Goal: Answer question/provide support

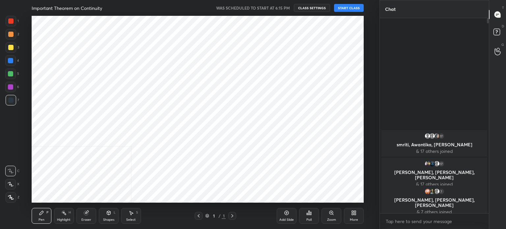
scroll to position [187, 353]
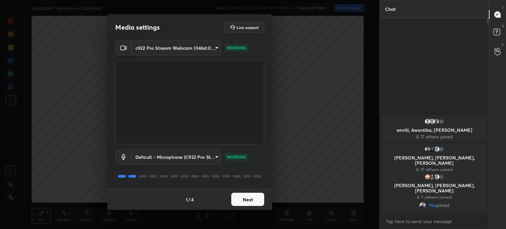
click at [254, 203] on button "Next" at bounding box center [247, 199] width 33 height 13
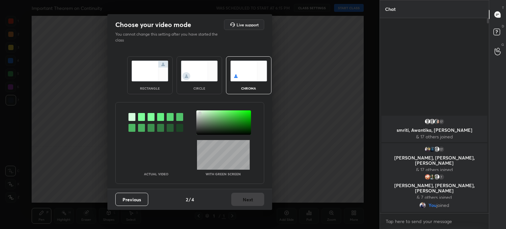
click at [200, 113] on div at bounding box center [223, 122] width 55 height 24
click at [199, 112] on div at bounding box center [198, 112] width 1 height 1
click at [249, 200] on button "Next" at bounding box center [247, 199] width 33 height 13
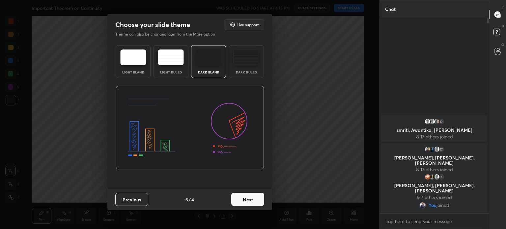
click at [253, 199] on button "Next" at bounding box center [247, 199] width 33 height 13
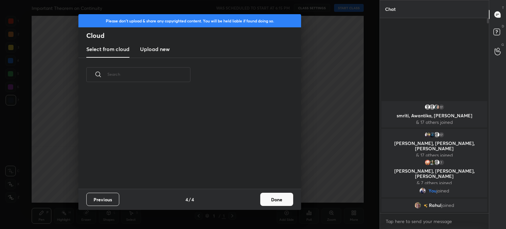
click at [289, 197] on button "Done" at bounding box center [276, 199] width 33 height 13
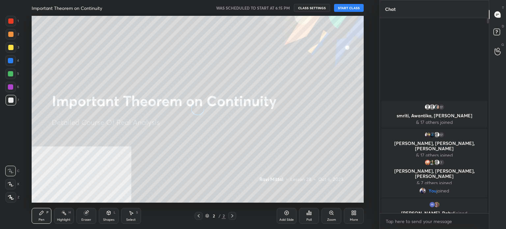
click at [355, 8] on button "START CLASS" at bounding box center [349, 8] width 30 height 8
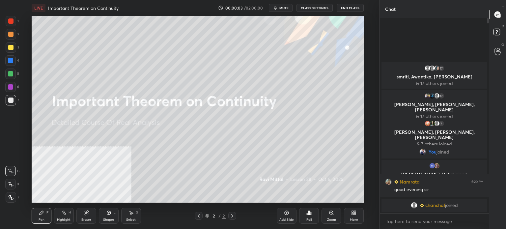
click at [286, 7] on span "mute" at bounding box center [284, 8] width 9 height 5
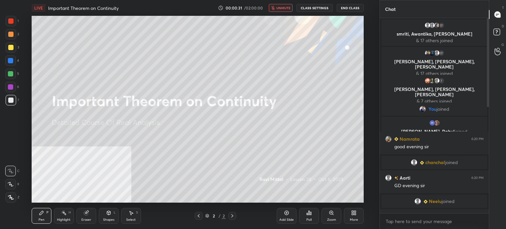
click at [286, 7] on span "unmute" at bounding box center [284, 8] width 14 height 5
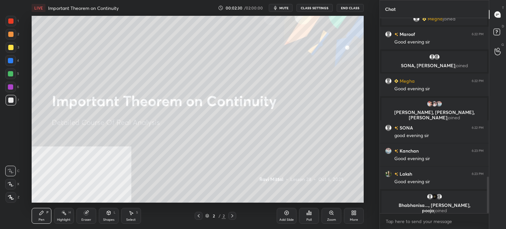
scroll to position [847, 0]
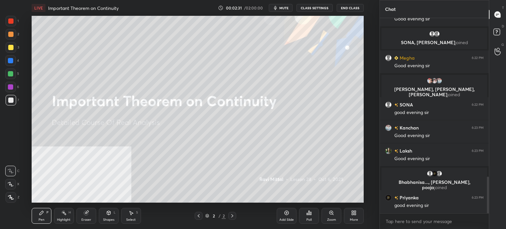
click at [352, 222] on div "More" at bounding box center [354, 219] width 8 height 3
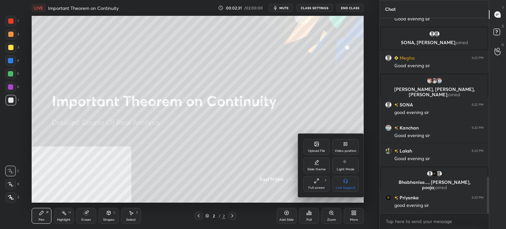
click at [315, 140] on div "Upload File" at bounding box center [317, 147] width 26 height 16
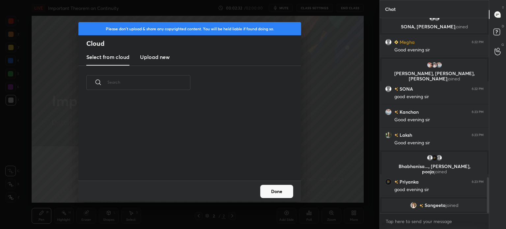
scroll to position [81, 212]
click at [156, 56] on h3 "Upload new" at bounding box center [155, 57] width 30 height 8
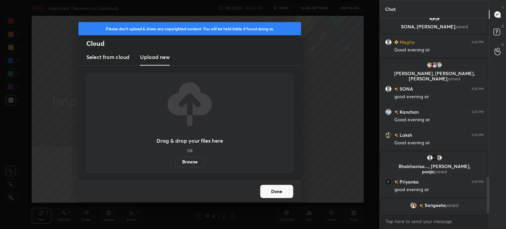
click at [189, 161] on label "Browse" at bounding box center [189, 162] width 29 height 11
click at [175, 161] on input "Browse" at bounding box center [175, 162] width 0 height 11
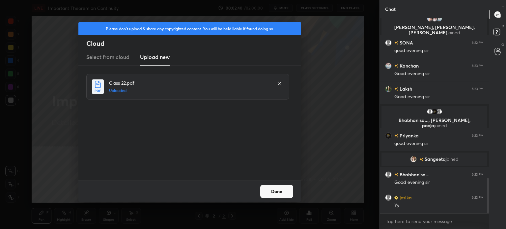
click at [278, 194] on button "Done" at bounding box center [276, 191] width 33 height 13
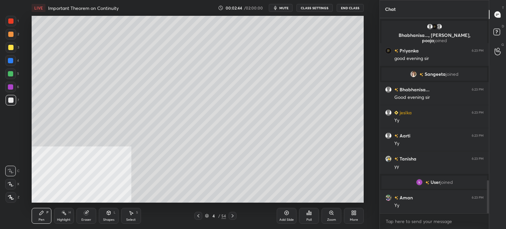
scroll to position [978, 0]
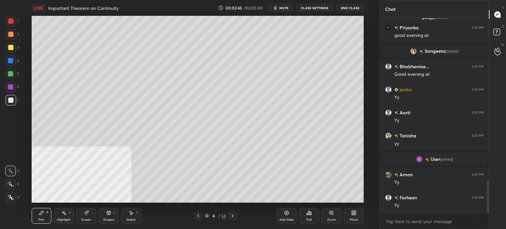
click at [9, 48] on div at bounding box center [10, 47] width 5 height 5
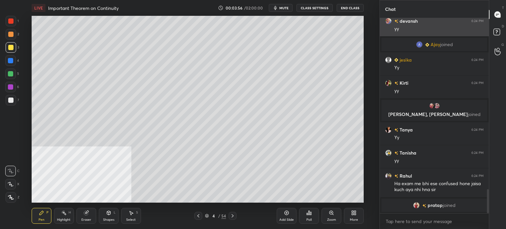
scroll to position [1386, 0]
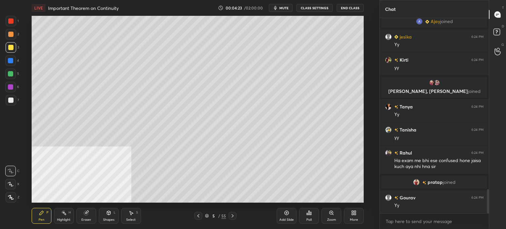
click at [10, 200] on div at bounding box center [11, 197] width 11 height 11
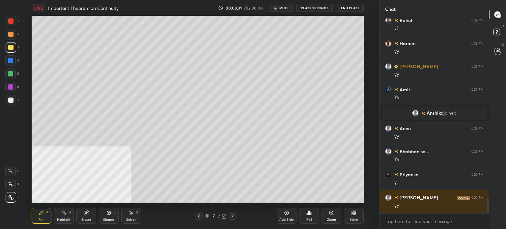
scroll to position [2266, 0]
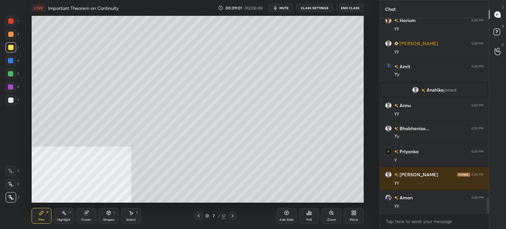
click at [132, 218] on div "Select" at bounding box center [131, 219] width 10 height 3
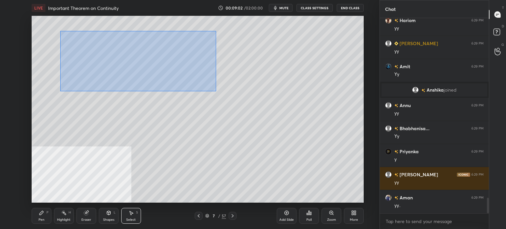
drag, startPoint x: 60, startPoint y: 31, endPoint x: 202, endPoint y: 80, distance: 149.8
click at [247, 107] on div "0 ° Undo Copy Duplicate Duplicate to new slide Delete" at bounding box center [198, 109] width 332 height 187
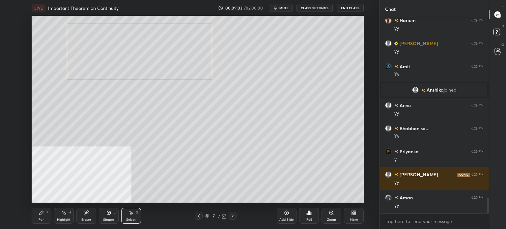
drag, startPoint x: 193, startPoint y: 72, endPoint x: 179, endPoint y: 93, distance: 24.7
click at [187, 64] on div "0 ° Undo Copy Duplicate Duplicate to new slide Delete" at bounding box center [198, 109] width 332 height 187
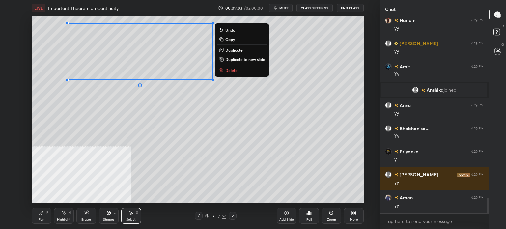
click at [173, 121] on div "0 ° Undo Copy Duplicate Duplicate to new slide Delete" at bounding box center [198, 109] width 332 height 187
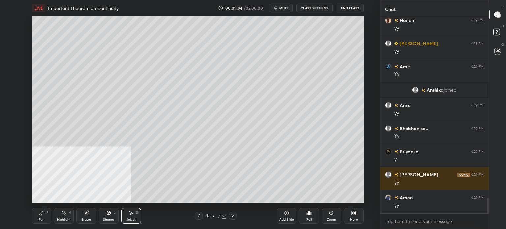
drag, startPoint x: 50, startPoint y: 11, endPoint x: 256, endPoint y: 96, distance: 222.4
click at [256, 96] on div "LIVE Important Theorem on Continuity 00:09:04 / 02:00:00 mute CLASS SETTINGS En…" at bounding box center [197, 114] width 353 height 229
drag, startPoint x: 50, startPoint y: 24, endPoint x: 249, endPoint y: 93, distance: 210.1
click at [251, 95] on div "0 ° Undo Copy Duplicate Duplicate to new slide Delete" at bounding box center [198, 109] width 332 height 187
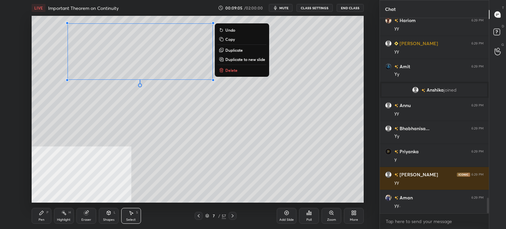
click at [234, 50] on p "Duplicate" at bounding box center [234, 49] width 17 height 5
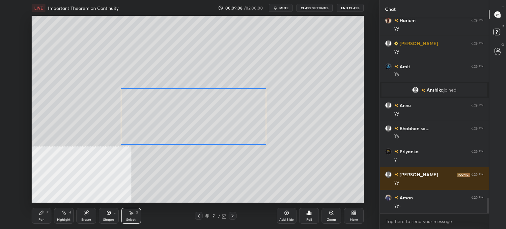
drag, startPoint x: 170, startPoint y: 74, endPoint x: 213, endPoint y: 125, distance: 66.7
click at [213, 125] on div "0 ° Undo Copy Duplicate Duplicate to new slide Delete" at bounding box center [198, 109] width 332 height 187
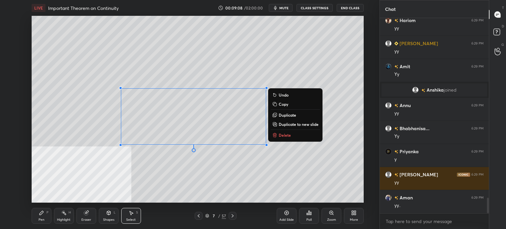
drag, startPoint x: 70, startPoint y: 126, endPoint x: 122, endPoint y: 106, distance: 56.1
click at [71, 127] on div "0 ° Undo Copy Duplicate Duplicate to new slide Delete" at bounding box center [198, 109] width 332 height 187
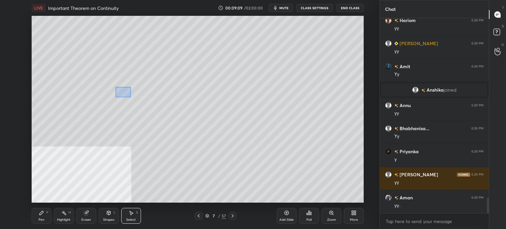
drag, startPoint x: 131, startPoint y: 97, endPoint x: 175, endPoint y: 135, distance: 58.3
click at [183, 146] on div "0 ° Undo Copy Duplicate Duplicate to new slide Delete" at bounding box center [198, 109] width 332 height 187
drag, startPoint x: 165, startPoint y: 122, endPoint x: 152, endPoint y: 126, distance: 13.6
click at [182, 122] on div "0 ° Undo Copy Duplicate Duplicate to new slide Delete" at bounding box center [198, 109] width 332 height 187
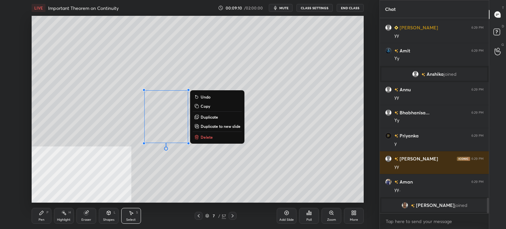
drag, startPoint x: 118, startPoint y: 133, endPoint x: 136, endPoint y: 113, distance: 26.2
click at [119, 133] on div "0 ° Undo Copy Duplicate Duplicate to new slide Delete" at bounding box center [198, 109] width 332 height 187
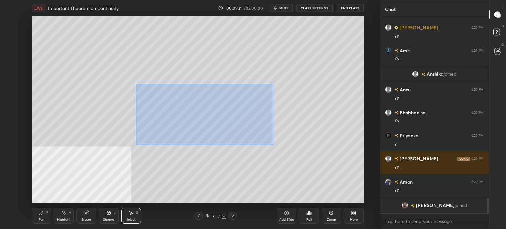
drag, startPoint x: 138, startPoint y: 86, endPoint x: 291, endPoint y: 151, distance: 165.6
click at [292, 153] on div "0 ° Undo Copy Duplicate Duplicate to new slide Delete" at bounding box center [198, 109] width 332 height 187
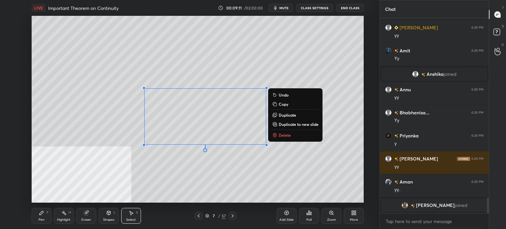
click at [289, 114] on p "Duplicate" at bounding box center [287, 114] width 17 height 5
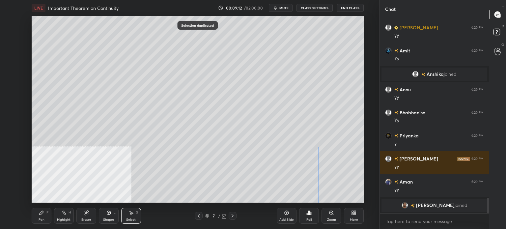
drag, startPoint x: 225, startPoint y: 132, endPoint x: 264, endPoint y: 174, distance: 57.8
click at [264, 174] on div "0 ° Undo Copy Duplicate Duplicate to new slide Delete" at bounding box center [198, 109] width 332 height 187
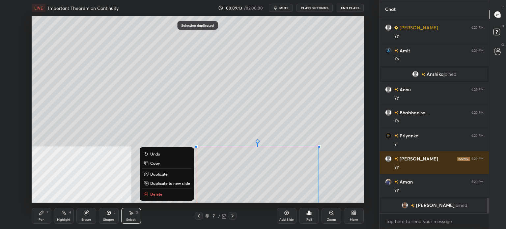
click at [140, 150] on div "0 ° Undo Copy Duplicate Duplicate to new slide Delete" at bounding box center [198, 109] width 332 height 187
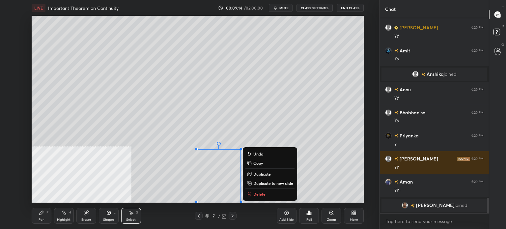
drag, startPoint x: 190, startPoint y: 153, endPoint x: 230, endPoint y: 186, distance: 51.3
click at [249, 202] on div "0 ° Undo Copy Duplicate Duplicate to new slide Delete" at bounding box center [198, 109] width 332 height 187
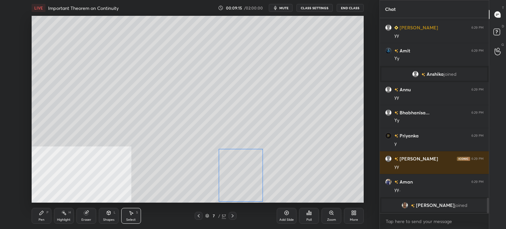
drag, startPoint x: 224, startPoint y: 181, endPoint x: 244, endPoint y: 181, distance: 19.8
click at [244, 181] on div "0 ° Undo Copy Duplicate Duplicate to new slide Delete" at bounding box center [198, 109] width 332 height 187
click at [302, 127] on div "0 ° Undo Copy Duplicate Duplicate to new slide Delete" at bounding box center [198, 109] width 332 height 187
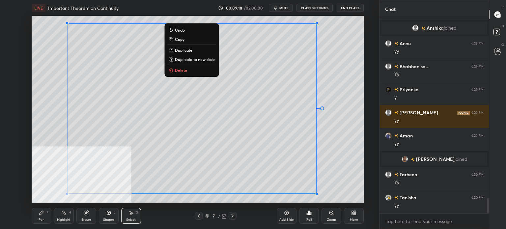
drag, startPoint x: 62, startPoint y: 26, endPoint x: 329, endPoint y: 199, distance: 318.7
click at [330, 201] on div "LIVE Important Theorem on Continuity 00:09:18 / 02:00:00 mute CLASS SETTINGS En…" at bounding box center [197, 114] width 353 height 229
drag, startPoint x: 331, startPoint y: 200, endPoint x: 309, endPoint y: 198, distance: 22.5
click at [294, 199] on div "Add Slide Poll Zoom More" at bounding box center [320, 215] width 87 height 37
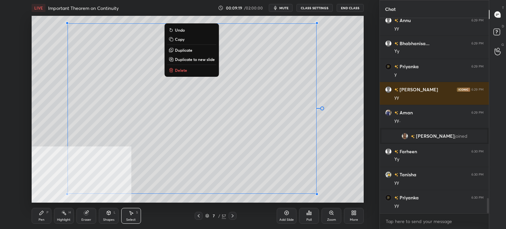
click at [336, 197] on div "Add Slide Poll Zoom More" at bounding box center [320, 215] width 87 height 37
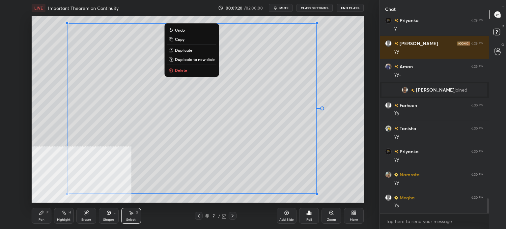
drag, startPoint x: 61, startPoint y: 47, endPoint x: 56, endPoint y: 47, distance: 4.6
click at [58, 48] on div "0 ° Undo Copy Duplicate Duplicate to new slide Delete" at bounding box center [198, 109] width 332 height 187
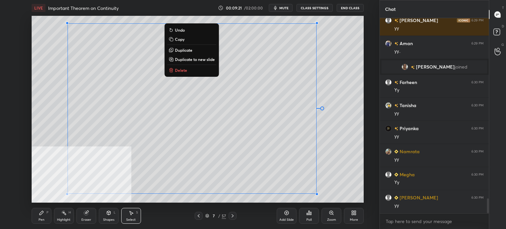
drag, startPoint x: 45, startPoint y: 22, endPoint x: 349, endPoint y: 188, distance: 346.7
click at [371, 204] on div "LIVE Important Theorem on Continuity 00:09:21 / 02:00:00 mute CLASS SETTINGS En…" at bounding box center [197, 114] width 353 height 229
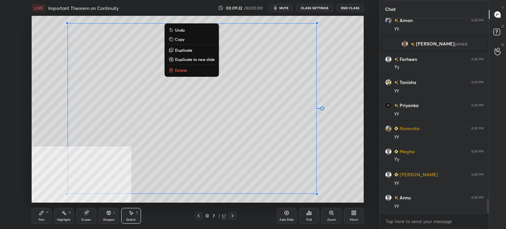
scroll to position [2463, 0]
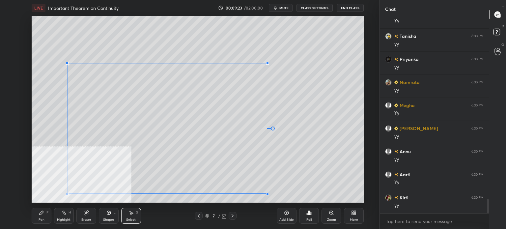
drag, startPoint x: 317, startPoint y: 22, endPoint x: 267, endPoint y: 64, distance: 64.8
click at [267, 64] on div at bounding box center [267, 63] width 3 height 3
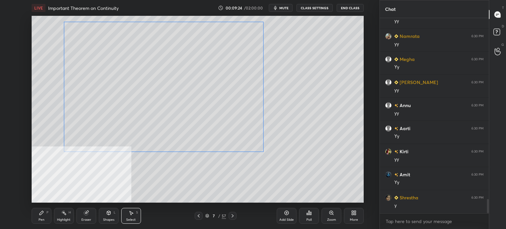
drag, startPoint x: 221, startPoint y: 70, endPoint x: 209, endPoint y: 108, distance: 40.5
click at [215, 64] on div "0 ° Undo Copy Duplicate Duplicate to new slide Delete" at bounding box center [198, 109] width 332 height 187
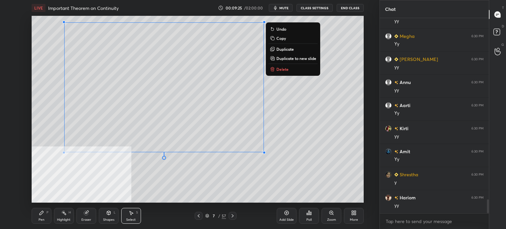
click at [204, 180] on div "0 ° Undo Copy Duplicate Duplicate to new slide Delete" at bounding box center [198, 109] width 332 height 187
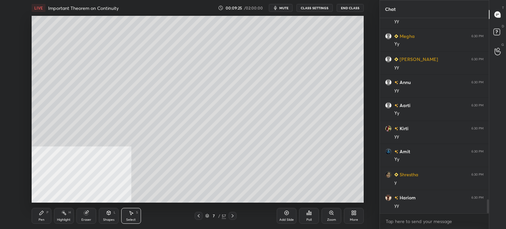
scroll to position [2556, 0]
drag, startPoint x: 216, startPoint y: 182, endPoint x: 303, endPoint y: 198, distance: 88.9
click at [310, 200] on div "LIVE Important Theorem on Continuity 00:09:26 / 02:00:00 mute CLASS SETTINGS En…" at bounding box center [197, 114] width 353 height 229
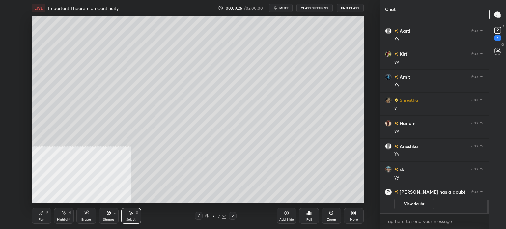
drag, startPoint x: 330, startPoint y: 194, endPoint x: 286, endPoint y: 197, distance: 43.7
click at [285, 198] on div "LIVE Important Theorem on Continuity 00:09:26 / 02:00:00 mute CLASS SETTINGS En…" at bounding box center [197, 114] width 353 height 229
drag, startPoint x: 318, startPoint y: 194, endPoint x: 300, endPoint y: 199, distance: 18.8
click at [299, 199] on div "LIVE Important Theorem on Continuity 00:09:27 / 02:00:00 mute CLASS SETTINGS En…" at bounding box center [197, 114] width 353 height 229
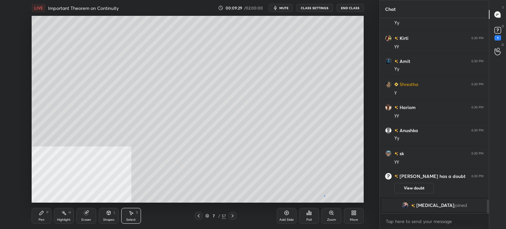
scroll to position [2539, 0]
drag, startPoint x: 324, startPoint y: 196, endPoint x: 304, endPoint y: 197, distance: 20.5
click at [302, 202] on div "LIVE Important Theorem on Continuity 00:09:29 / 02:00:00 mute CLASS SETTINGS En…" at bounding box center [197, 114] width 353 height 229
drag, startPoint x: 311, startPoint y: 189, endPoint x: 317, endPoint y: 198, distance: 11.0
click at [317, 198] on div "LIVE Important Theorem on Continuity 00:09:30 / 02:00:00 mute CLASS SETTINGS En…" at bounding box center [197, 114] width 353 height 229
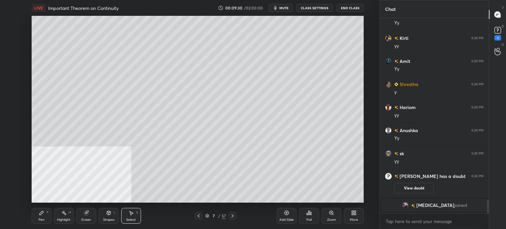
scroll to position [2548, 0]
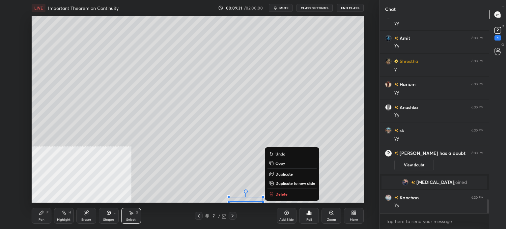
drag, startPoint x: 216, startPoint y: 192, endPoint x: 291, endPoint y: 197, distance: 75.4
click at [297, 197] on div "LIVE Important Theorem on Continuity 00:09:31 / 02:00:00 mute CLASS SETTINGS En…" at bounding box center [197, 114] width 353 height 229
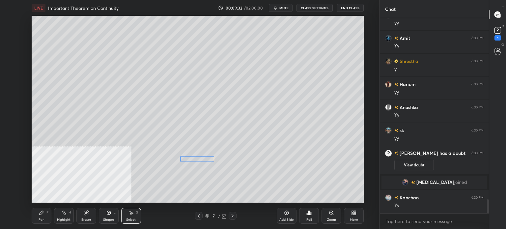
scroll to position [2572, 0]
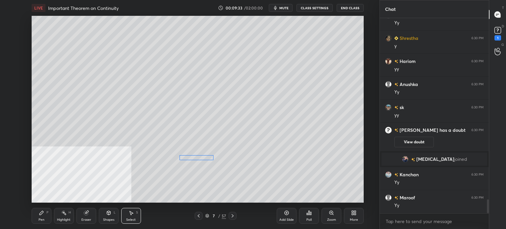
drag, startPoint x: 246, startPoint y: 201, endPoint x: 240, endPoint y: 187, distance: 15.4
click at [197, 160] on div "0 ° Undo Copy Duplicate Duplicate to new slide Delete" at bounding box center [198, 109] width 332 height 187
drag, startPoint x: 299, startPoint y: 197, endPoint x: 315, endPoint y: 200, distance: 15.7
click at [315, 200] on div "LIVE Important Theorem on Continuity 00:09:33 / 02:00:00 mute CLASS SETTINGS En…" at bounding box center [197, 114] width 353 height 229
drag, startPoint x: 317, startPoint y: 198, endPoint x: 311, endPoint y: 197, distance: 5.4
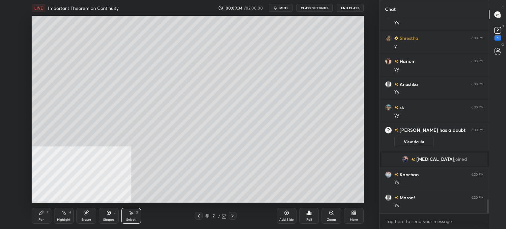
click at [309, 200] on div "Poll" at bounding box center [309, 215] width 20 height 37
drag, startPoint x: 313, startPoint y: 200, endPoint x: 317, endPoint y: 200, distance: 4.6
click at [317, 203] on div "Poll" at bounding box center [309, 215] width 20 height 37
click at [317, 203] on div "LIVE Important Theorem on Continuity 00:09:35 / 02:00:00 mute CLASS SETTINGS En…" at bounding box center [197, 114] width 353 height 229
click at [314, 202] on div "LIVE Important Theorem on Continuity 00:09:35 / 02:00:00 mute CLASS SETTINGS En…" at bounding box center [197, 114] width 353 height 229
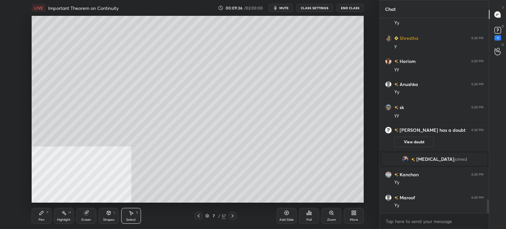
drag, startPoint x: 317, startPoint y: 201, endPoint x: 312, endPoint y: 201, distance: 5.6
click at [317, 201] on div "Poll" at bounding box center [309, 215] width 20 height 37
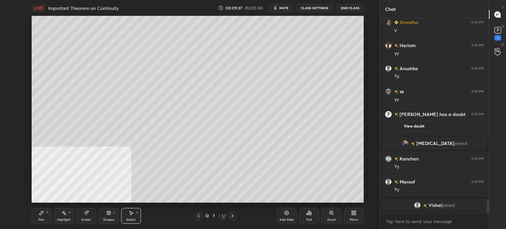
drag
click at [283, 201] on div "LIVE Important Theorem on Continuity 00:09:37 / 02:00:00 mute CLASS SETTINGS En…" at bounding box center [197, 114] width 353 height 229
click at [284, 200] on div "Add Slide Poll Zoom More" at bounding box center [320, 215] width 87 height 37
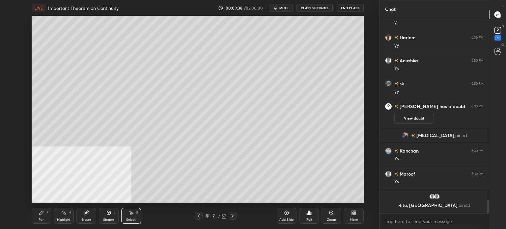
click at [284, 200] on div "Add Slide Poll Zoom More" at bounding box center [320, 215] width 87 height 37
click at [286, 199] on div "LIVE Important Theorem on Continuity 00:09:38 / 02:00:00 mute CLASS SETTINGS En…" at bounding box center [197, 114] width 353 height 229
click at [288, 199] on div "LIVE Important Theorem on Continuity 00:09:39 / 02:00:00 mute CLASS SETTINGS En…" at bounding box center [197, 114] width 353 height 229
click at [289, 201] on div "Add Slide Poll Zoom More" at bounding box center [320, 215] width 87 height 37
click at [41, 218] on div "Pen P" at bounding box center [42, 216] width 20 height 16
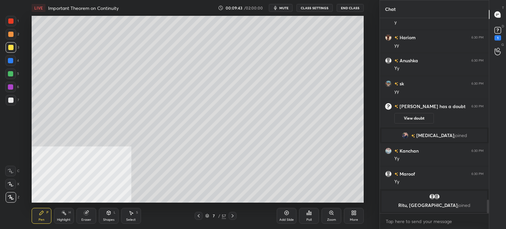
click at [88, 219] on div "Eraser" at bounding box center [86, 219] width 10 height 3
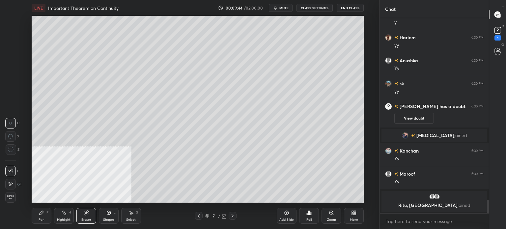
click at [321, 201] on div "LIVE Important Theorem on Continuity 00:09:44 / 02:00:00 mute CLASS SETTINGS En…" at bounding box center [197, 114] width 353 height 229
click at [315, 200] on div "Add Slide Poll Zoom More" at bounding box center [320, 215] width 87 height 37
click at [318, 198] on div "LIVE Important Theorem on Continuity 00:09:45 / 02:00:00 mute CLASS SETTINGS En…" at bounding box center [197, 114] width 353 height 229
click at [9, 186] on icon at bounding box center [10, 185] width 5 height 6
click at [38, 216] on div "Pen P" at bounding box center [42, 216] width 20 height 16
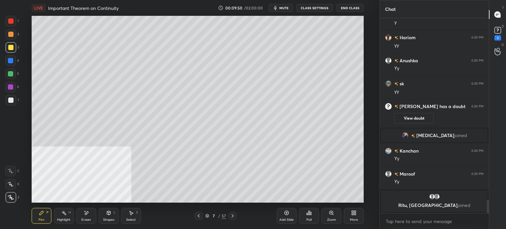
click at [135, 218] on div "Select" at bounding box center [131, 219] width 10 height 3
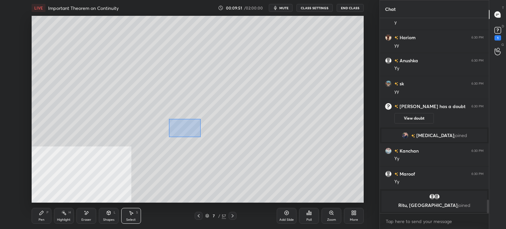
click at [300, 169] on div "0 ° Undo Copy Duplicate Duplicate to new slide Delete" at bounding box center [198, 109] width 332 height 187
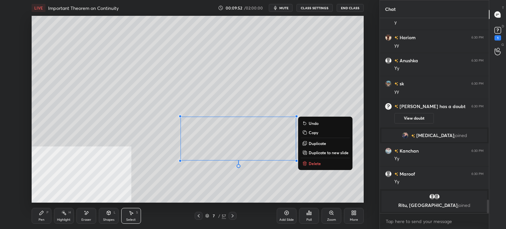
click at [311, 142] on p "Duplicate" at bounding box center [317, 143] width 17 height 5
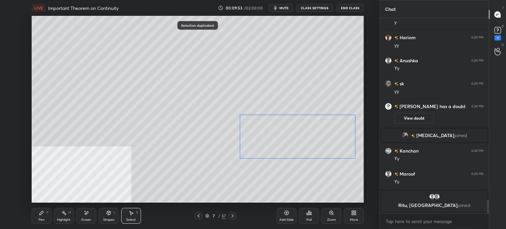
click at [297, 159] on div "0 ° Undo Copy Duplicate Duplicate to new slide Delete" at bounding box center [198, 109] width 332 height 187
click at [258, 139] on div at bounding box center [257, 137] width 3 height 3
click at [252, 172] on div "0 ° Undo Copy Duplicate Duplicate to new slide Delete" at bounding box center [198, 109] width 332 height 187
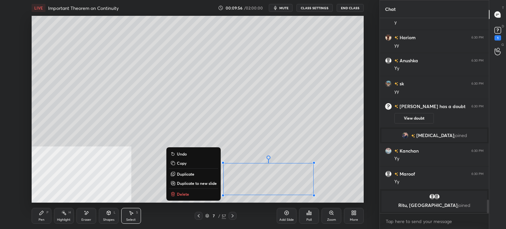
click at [295, 136] on div "0 ° Undo Copy Duplicate Duplicate to new slide Delete" at bounding box center [198, 109] width 332 height 187
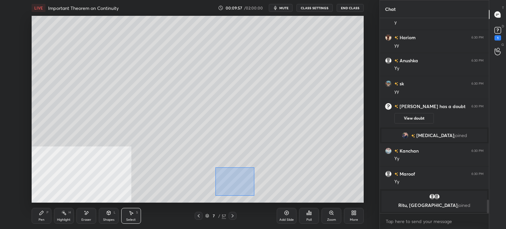
click at [254, 196] on div "0 ° Undo Copy Duplicate Duplicate to new slide Delete" at bounding box center [198, 109] width 332 height 187
click at [248, 183] on div "0 ° Undo Copy Duplicate Duplicate to new slide Delete" at bounding box center [198, 109] width 332 height 187
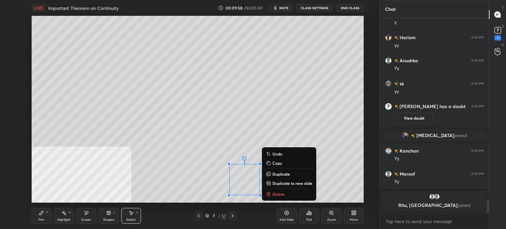
click at [290, 139] on div "0 ° Undo Copy Duplicate Duplicate to new slide Delete" at bounding box center [198, 109] width 332 height 187
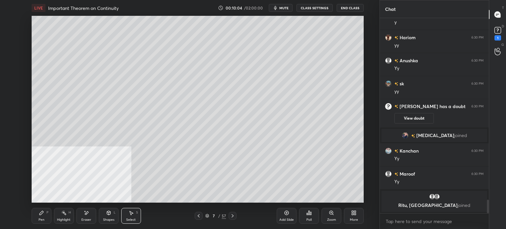
scroll to position [2612, 0]
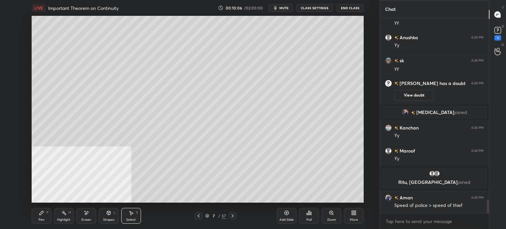
click at [45, 218] on div "Pen P" at bounding box center [42, 216] width 20 height 16
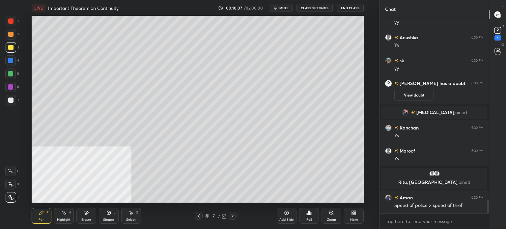
click at [11, 49] on div at bounding box center [10, 47] width 5 height 5
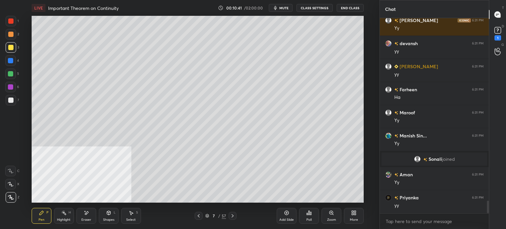
scroll to position [2839, 0]
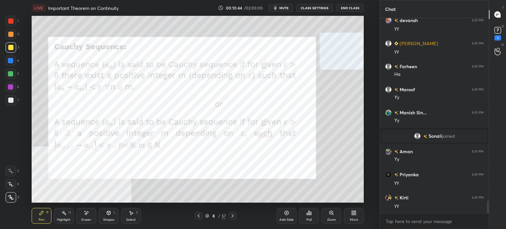
click at [365, 218] on div "LIVE Important Theorem on Continuity 00:10:44 / 02:00:00 mute CLASS SETTINGS En…" at bounding box center [197, 114] width 353 height 229
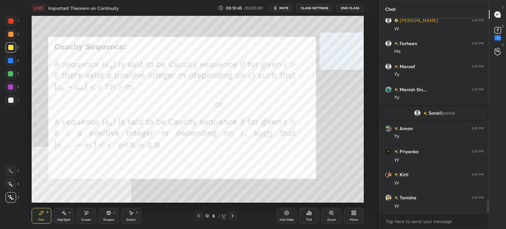
click at [349, 219] on div "More" at bounding box center [354, 216] width 20 height 16
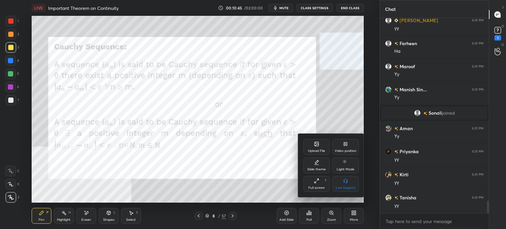
drag, startPoint x: 345, startPoint y: 141, endPoint x: 352, endPoint y: 172, distance: 32.1
click at [346, 143] on div "Video position" at bounding box center [346, 147] width 26 height 16
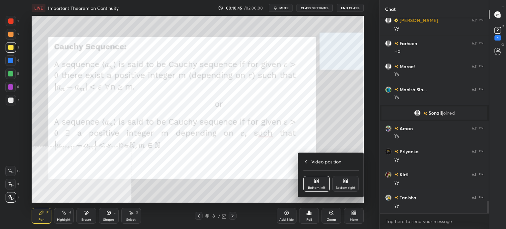
click at [355, 182] on div "Bottom right" at bounding box center [346, 184] width 26 height 16
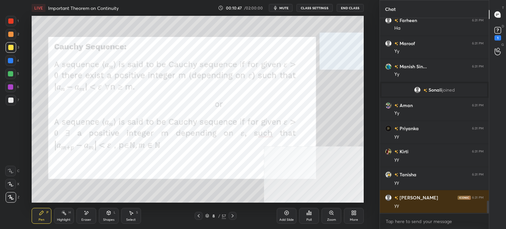
drag, startPoint x: 14, startPoint y: 22, endPoint x: 20, endPoint y: 32, distance: 11.6
click at [13, 23] on div at bounding box center [11, 21] width 11 height 11
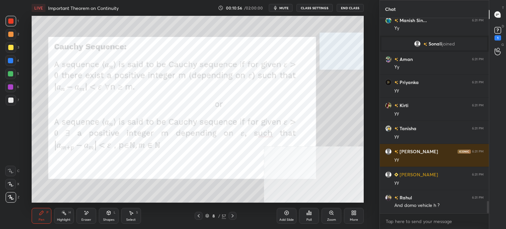
scroll to position [2938, 0]
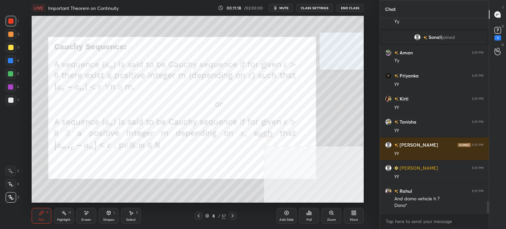
click at [503, 26] on p "D" at bounding box center [503, 26] width 2 height 5
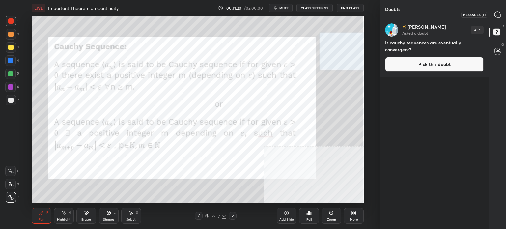
click at [500, 13] on icon at bounding box center [498, 15] width 6 height 6
type textarea "x"
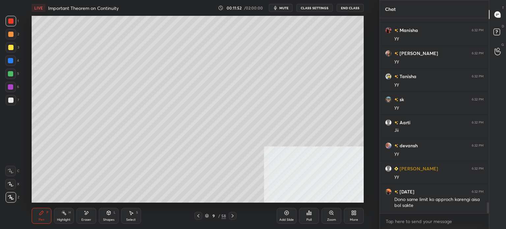
scroll to position [3343, 0]
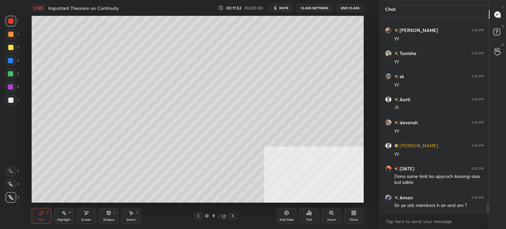
click at [13, 47] on div at bounding box center [10, 47] width 5 height 5
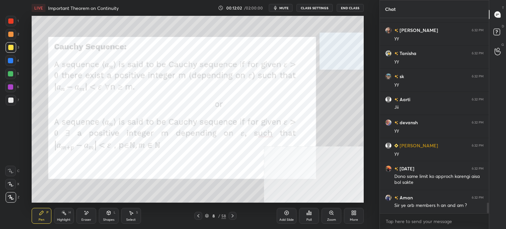
scroll to position [3366, 0]
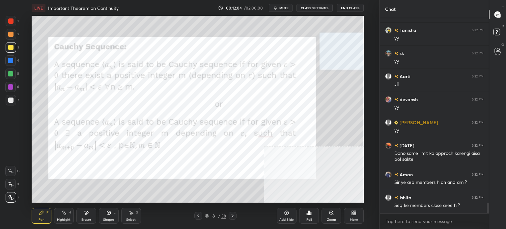
drag, startPoint x: 12, startPoint y: 24, endPoint x: 29, endPoint y: 43, distance: 25.9
click at [12, 24] on div at bounding box center [11, 21] width 11 height 11
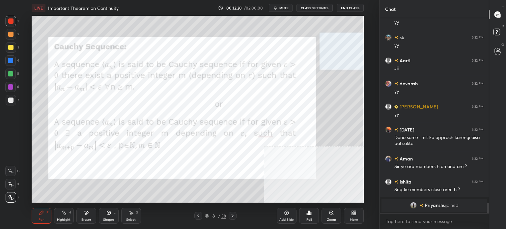
scroll to position [3153, 0]
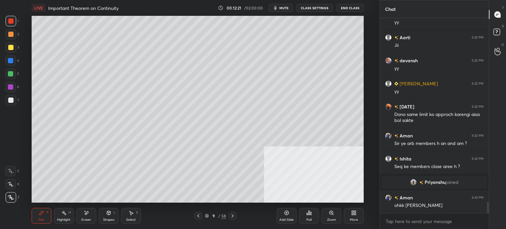
click at [11, 47] on div at bounding box center [10, 47] width 5 height 5
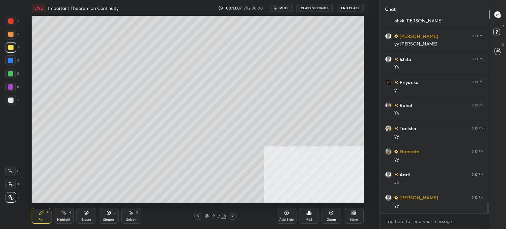
scroll to position [3361, 0]
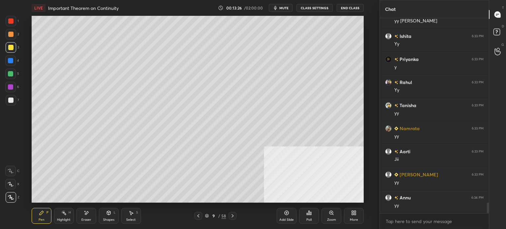
click at [92, 218] on div "Eraser" at bounding box center [86, 216] width 20 height 16
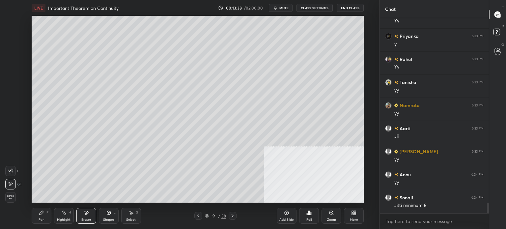
drag, startPoint x: 40, startPoint y: 217, endPoint x: 45, endPoint y: 216, distance: 5.4
click at [40, 217] on div "Pen P" at bounding box center [42, 216] width 20 height 16
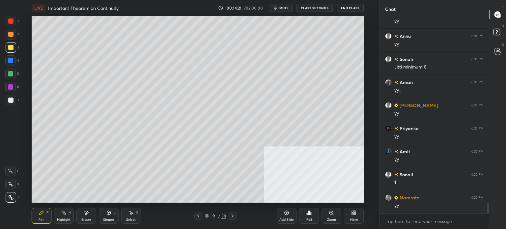
scroll to position [3545, 0]
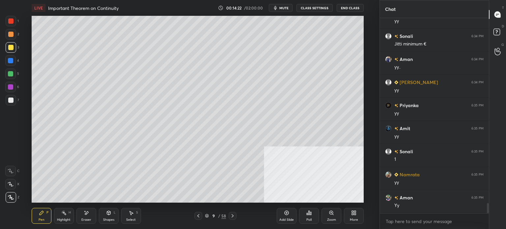
click at [371, 49] on div "Setting up your live class Poll for secs No correct answer Start poll" at bounding box center [197, 109] width 353 height 187
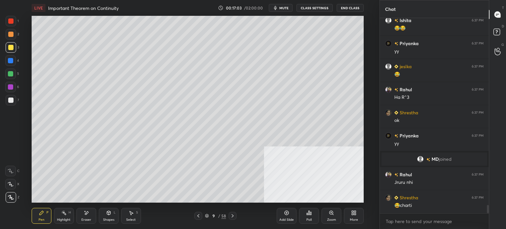
scroll to position [4451, 0]
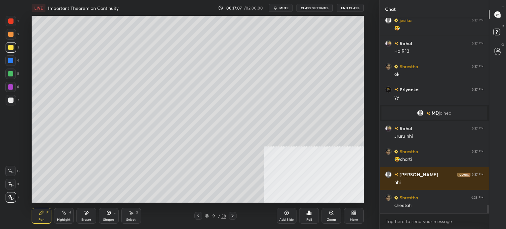
drag, startPoint x: 13, startPoint y: 35, endPoint x: 21, endPoint y: 33, distance: 8.8
click at [13, 35] on div at bounding box center [10, 34] width 5 height 5
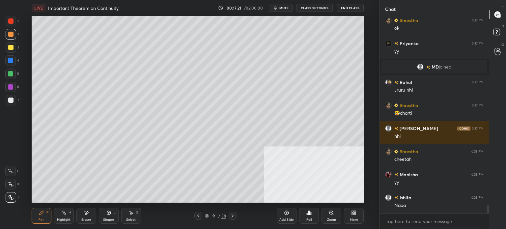
scroll to position [4544, 0]
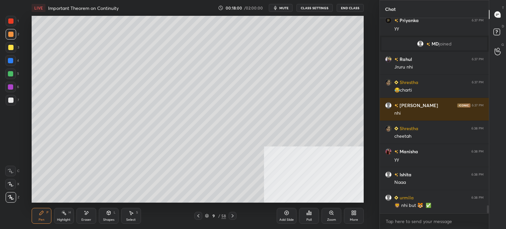
click at [113, 217] on div "Shapes L" at bounding box center [109, 216] width 20 height 16
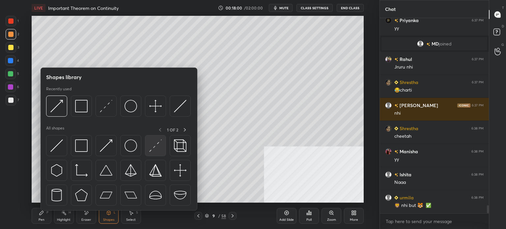
click at [157, 149] on img at bounding box center [155, 145] width 13 height 13
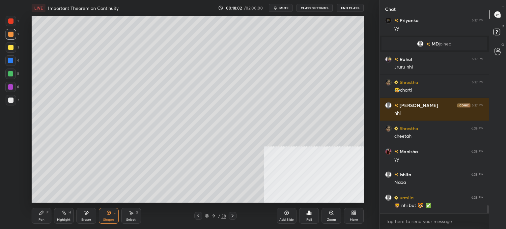
drag, startPoint x: 88, startPoint y: 211, endPoint x: 82, endPoint y: 203, distance: 10.2
click at [86, 210] on div "Eraser" at bounding box center [86, 216] width 20 height 16
click at [34, 217] on div "Pen P" at bounding box center [42, 216] width 20 height 16
click at [9, 49] on div at bounding box center [10, 47] width 5 height 5
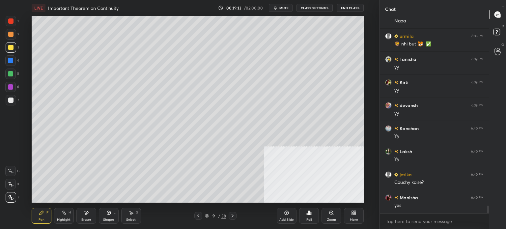
scroll to position [4728, 0]
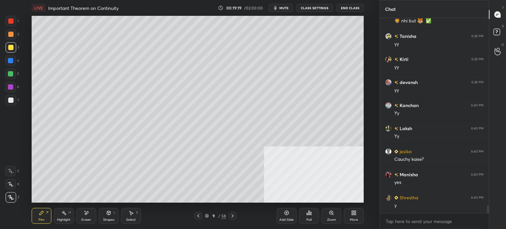
click at [284, 8] on span "mute" at bounding box center [284, 8] width 9 height 5
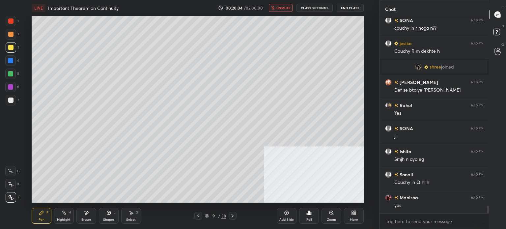
scroll to position [4871, 0]
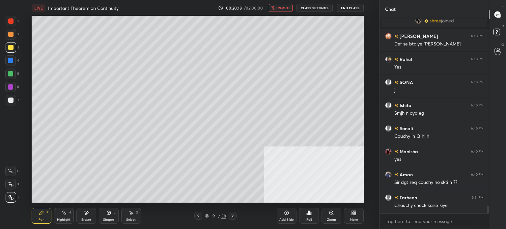
click at [287, 10] on span "unmute" at bounding box center [284, 8] width 14 height 5
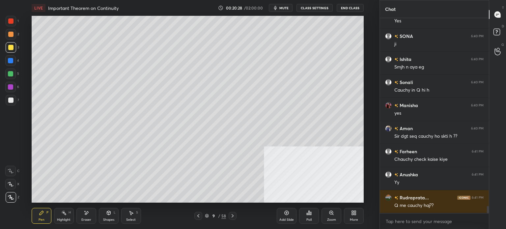
scroll to position [4963, 0]
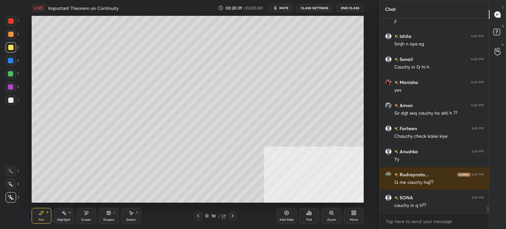
click at [12, 37] on div at bounding box center [10, 34] width 5 height 5
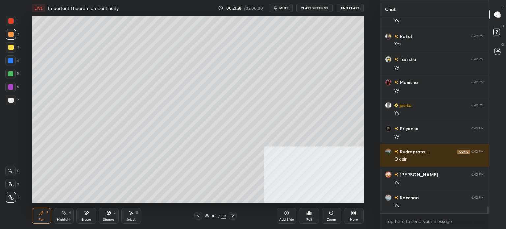
scroll to position [5240, 0]
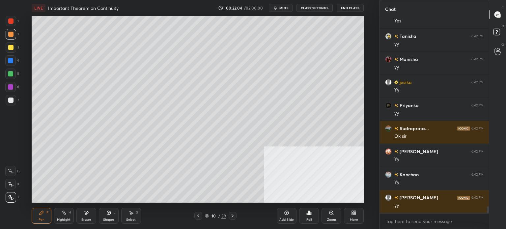
drag, startPoint x: 86, startPoint y: 219, endPoint x: 82, endPoint y: 211, distance: 8.7
click at [86, 219] on div "Eraser" at bounding box center [86, 219] width 10 height 3
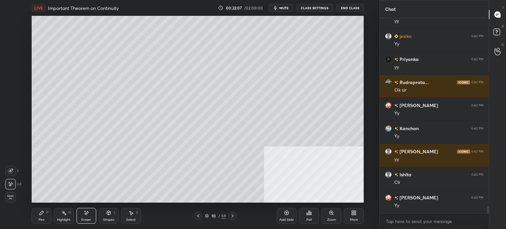
scroll to position [5309, 0]
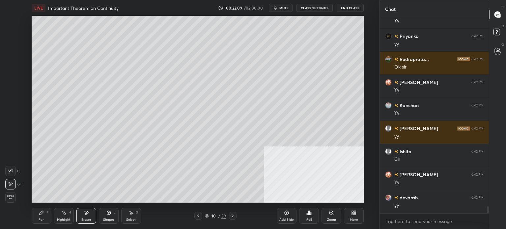
click at [47, 219] on div "Pen P" at bounding box center [42, 216] width 20 height 16
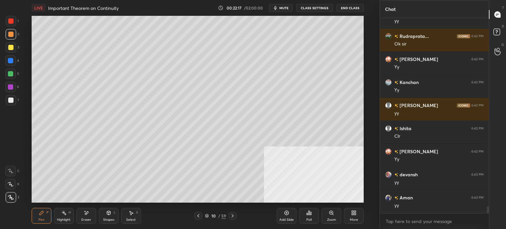
scroll to position [5355, 0]
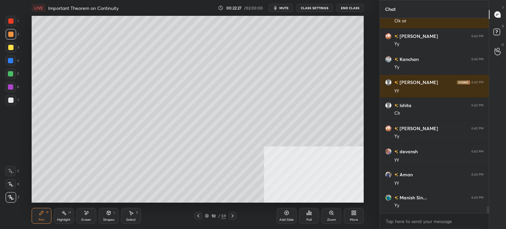
click at [14, 48] on div at bounding box center [11, 47] width 11 height 11
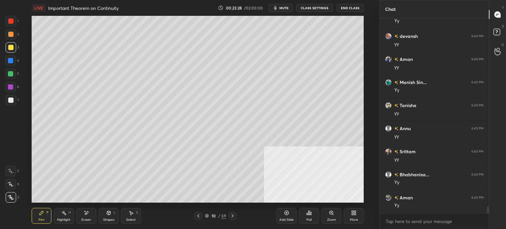
scroll to position [5494, 0]
click at [13, 103] on div at bounding box center [11, 100] width 11 height 11
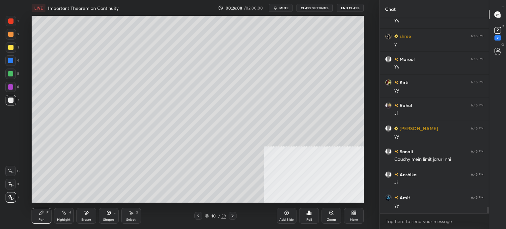
scroll to position [5973, 0]
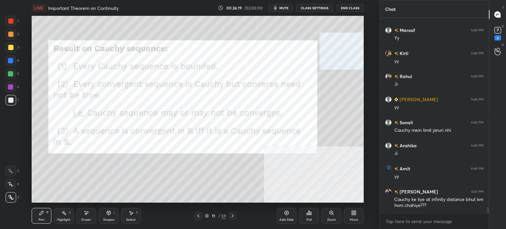
drag, startPoint x: 12, startPoint y: 20, endPoint x: 16, endPoint y: 20, distance: 3.6
click at [12, 19] on div at bounding box center [10, 20] width 5 height 5
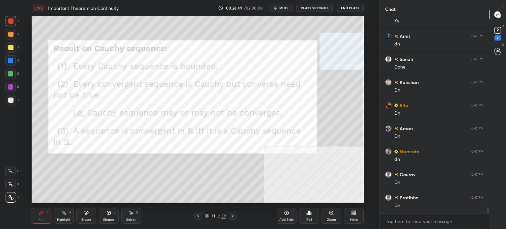
scroll to position [6342, 0]
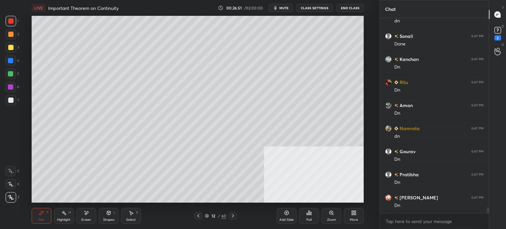
click at [12, 47] on div at bounding box center [10, 47] width 5 height 5
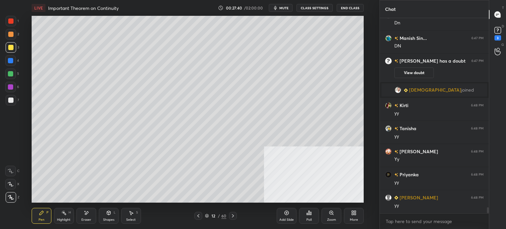
scroll to position [6298, 0]
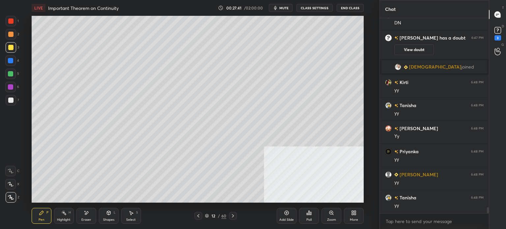
click at [88, 214] on icon at bounding box center [86, 213] width 5 height 6
click at [40, 215] on icon at bounding box center [42, 213] width 4 height 4
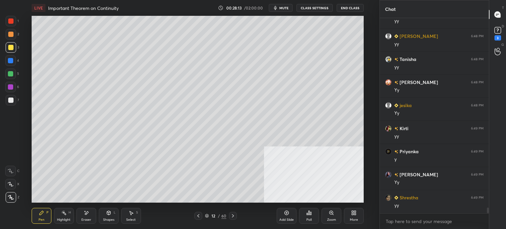
scroll to position [6459, 0]
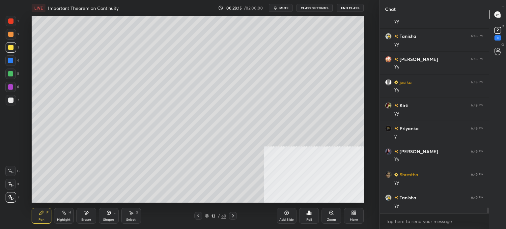
click at [171, 211] on div "Pen P Highlight H Eraser Shapes L Select S 12 / 60 Add Slide Poll Zoom More" at bounding box center [198, 216] width 332 height 26
click at [170, 211] on div "Pen P Highlight H Eraser Shapes L Select S 12 / 60 Add Slide Poll Zoom More" at bounding box center [198, 216] width 332 height 26
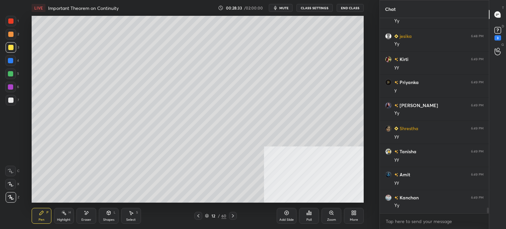
scroll to position [6528, 0]
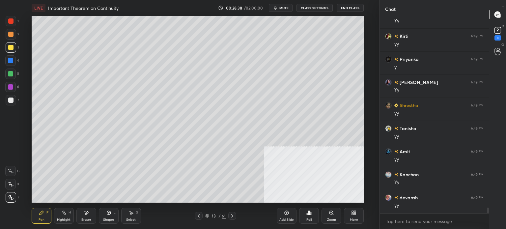
click at [12, 37] on div at bounding box center [10, 34] width 5 height 5
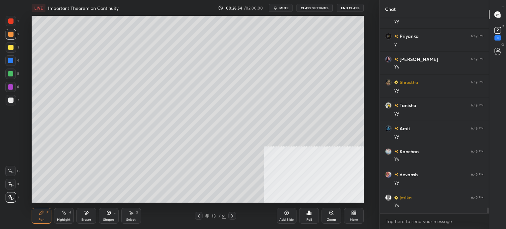
click at [284, 11] on button "mute" at bounding box center [281, 8] width 24 height 8
click at [288, 9] on span "unmute" at bounding box center [284, 8] width 14 height 5
click at [87, 222] on div "Eraser" at bounding box center [86, 219] width 10 height 3
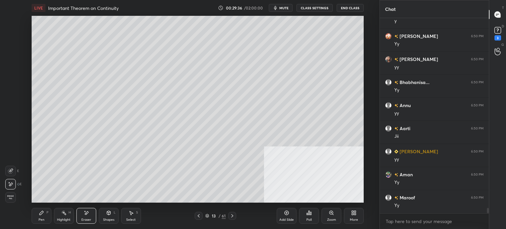
click at [38, 216] on div "Pen P" at bounding box center [42, 216] width 20 height 16
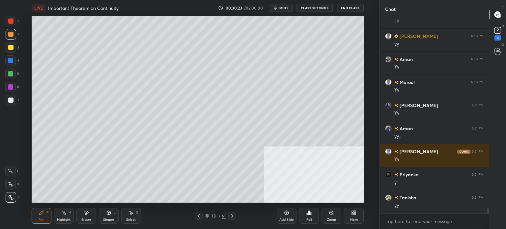
scroll to position [6944, 0]
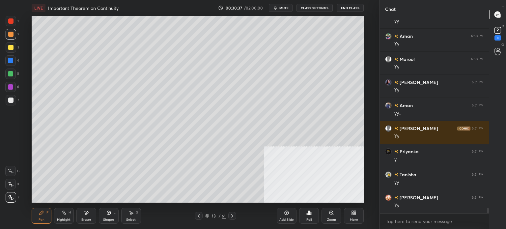
click at [11, 48] on div at bounding box center [10, 47] width 5 height 5
click at [138, 217] on div "Select S" at bounding box center [131, 216] width 20 height 16
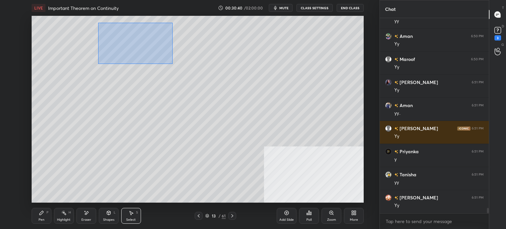
drag, startPoint x: 98, startPoint y: 23, endPoint x: 174, endPoint y: 64, distance: 86.1
click at [174, 64] on div "0 ° Undo Copy Duplicate Duplicate to new slide Delete" at bounding box center [198, 109] width 332 height 187
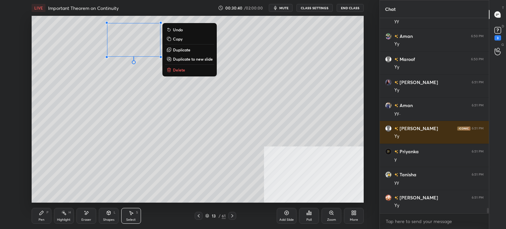
click at [196, 58] on p "Duplicate to new slide" at bounding box center [193, 58] width 40 height 5
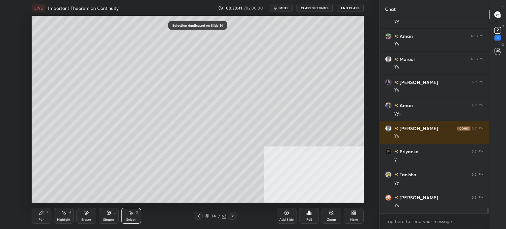
click at [43, 218] on div "Pen" at bounding box center [42, 219] width 6 height 3
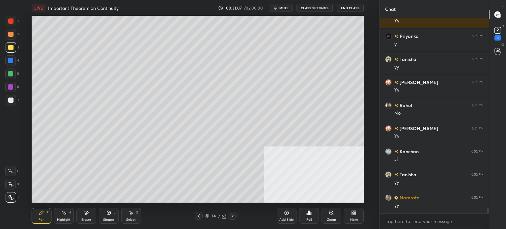
scroll to position [7082, 0]
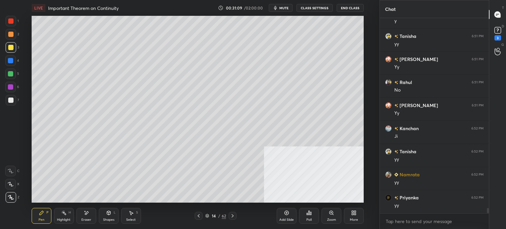
drag, startPoint x: 88, startPoint y: 220, endPoint x: 94, endPoint y: 208, distance: 13.3
click at [87, 220] on div "Eraser" at bounding box center [86, 219] width 10 height 3
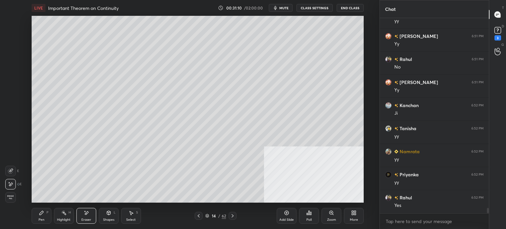
click at [41, 219] on div "Pen" at bounding box center [42, 219] width 6 height 3
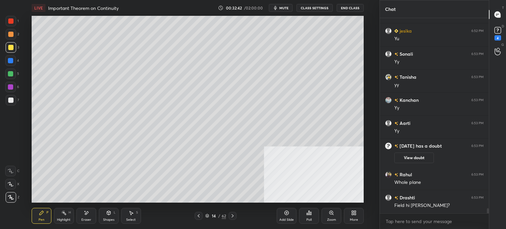
scroll to position [7270, 0]
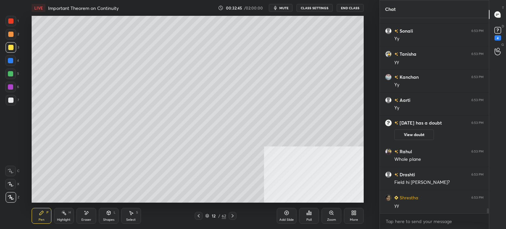
click at [84, 217] on div "Eraser" at bounding box center [86, 216] width 20 height 16
click at [44, 217] on div "Pen P" at bounding box center [42, 216] width 20 height 16
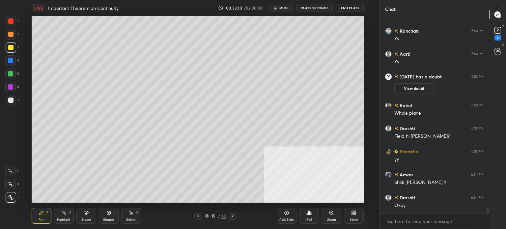
scroll to position [7340, 0]
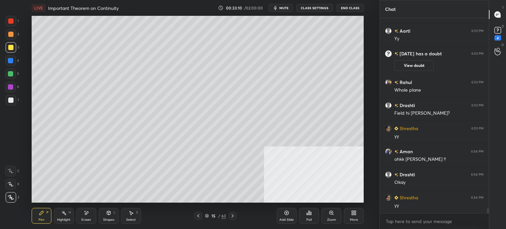
click at [11, 34] on div at bounding box center [10, 34] width 5 height 5
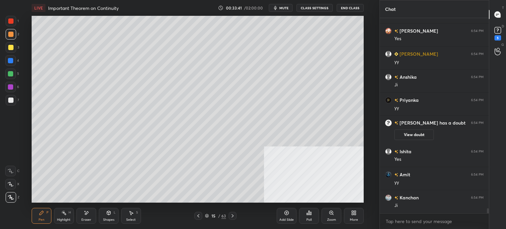
scroll to position [7596, 0]
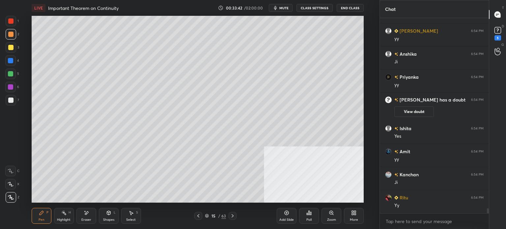
click at [179, 205] on div "Pen P Highlight H Eraser Shapes L Select S 15 / 63 Add Slide Poll Zoom More" at bounding box center [198, 216] width 332 height 26
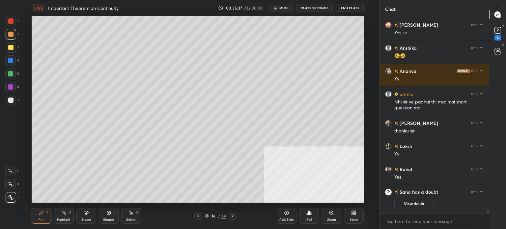
scroll to position [8329, 0]
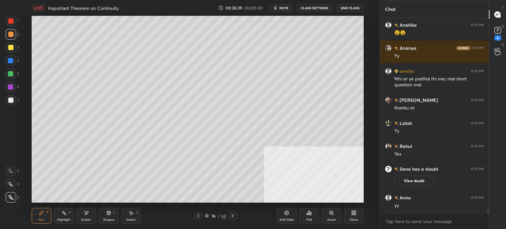
click at [293, 6] on button "mute" at bounding box center [281, 8] width 24 height 8
click at [499, 35] on div "6" at bounding box center [498, 37] width 7 height 5
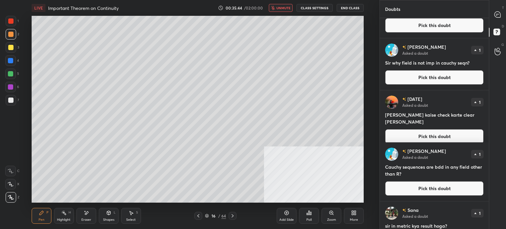
scroll to position [33, 0]
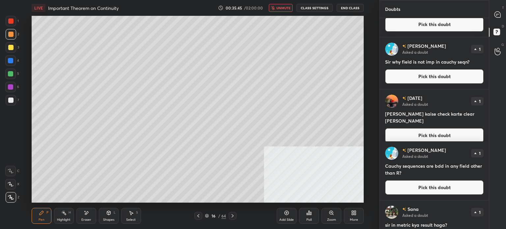
click at [280, 5] on button "unmute" at bounding box center [281, 8] width 24 height 8
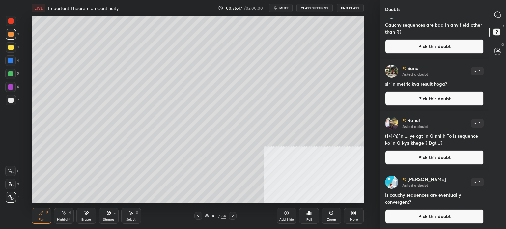
scroll to position [174, 0]
click at [500, 14] on icon at bounding box center [498, 15] width 6 height 6
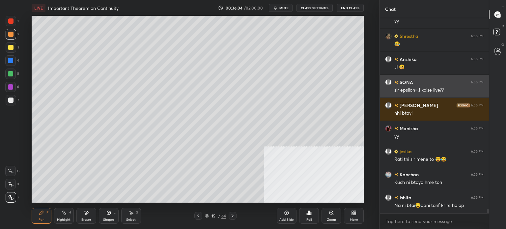
scroll to position [8681, 0]
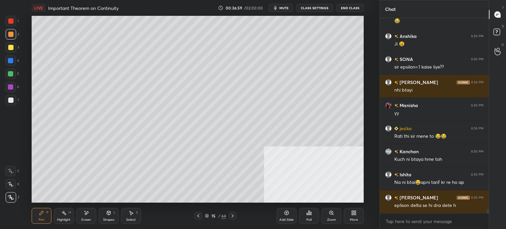
click at [90, 219] on div "Eraser" at bounding box center [86, 219] width 10 height 3
click at [42, 219] on div "Pen" at bounding box center [42, 219] width 6 height 3
click at [87, 203] on div "LIVE Important Theorem on Continuity 00:37:06 / 02:00:00 mute CLASS SETTINGS En…" at bounding box center [197, 114] width 353 height 229
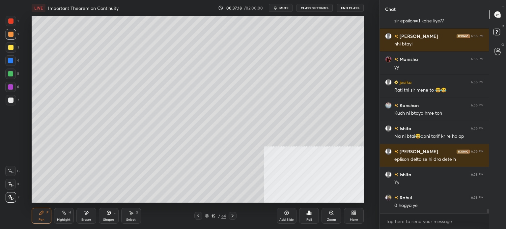
scroll to position [8751, 0]
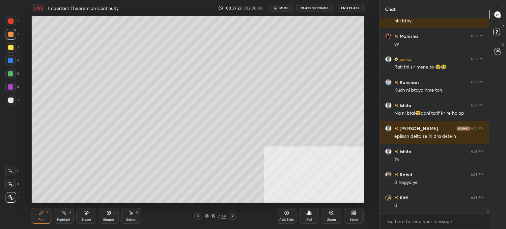
click at [150, 226] on div "Pen P Highlight H Eraser Shapes L Select S 15 / 64 Add Slide Poll Zoom More" at bounding box center [198, 216] width 332 height 26
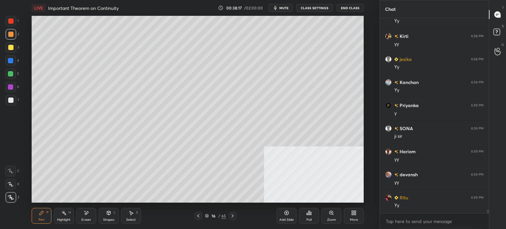
scroll to position [9166, 0]
click at [14, 48] on div at bounding box center [11, 47] width 11 height 11
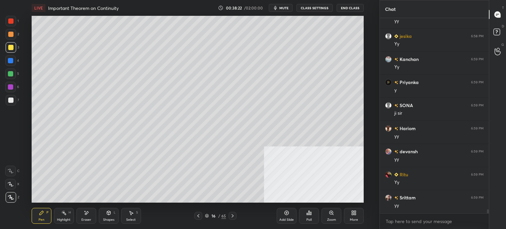
scroll to position [9189, 0]
click at [86, 220] on div "Eraser" at bounding box center [86, 219] width 10 height 3
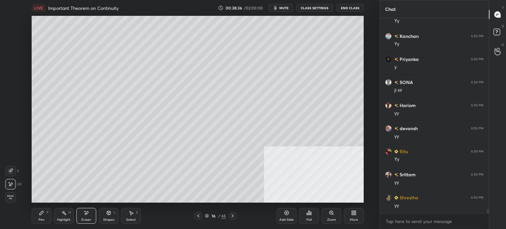
click at [37, 218] on div "Pen P" at bounding box center [42, 216] width 20 height 16
click at [169, 205] on div "Pen P Highlight H Eraser Shapes L Select S 16 / 65 Add Slide Poll Zoom More" at bounding box center [198, 216] width 332 height 26
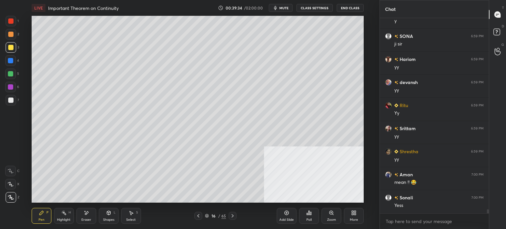
scroll to position [9258, 0]
click at [94, 217] on div "Eraser" at bounding box center [86, 216] width 20 height 16
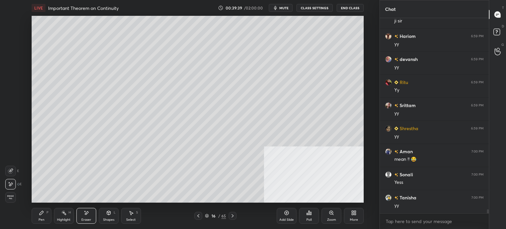
scroll to position [9281, 0]
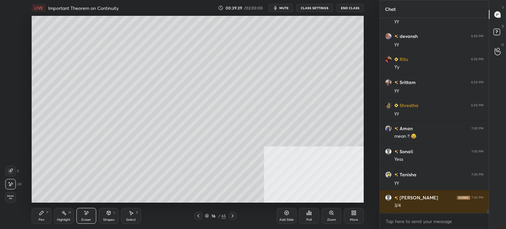
click at [40, 219] on div "Pen" at bounding box center [42, 219] width 6 height 3
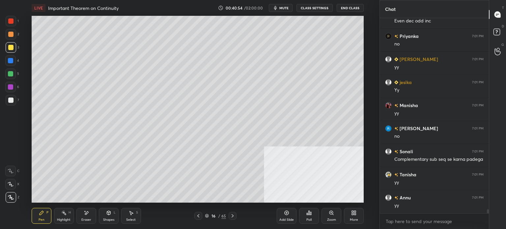
scroll to position [9345, 0]
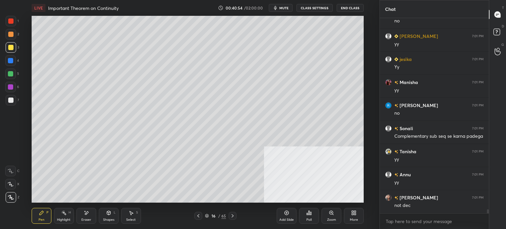
click at [138, 219] on div "Select S" at bounding box center [131, 216] width 20 height 16
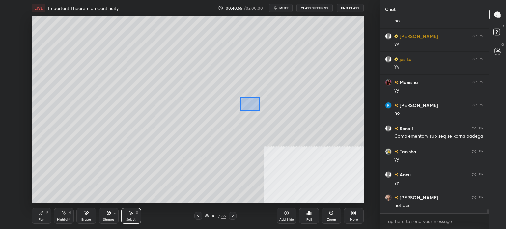
drag, startPoint x: 260, startPoint y: 110, endPoint x: 305, endPoint y: 134, distance: 50.7
click at [305, 134] on div "0 ° Undo Copy Duplicate Duplicate to new slide Delete" at bounding box center [198, 109] width 332 height 187
drag, startPoint x: 220, startPoint y: 130, endPoint x: 76, endPoint y: 181, distance: 151.9
click at [92, 136] on div "0 ° Undo Copy Duplicate Duplicate to new slide Delete" at bounding box center [198, 109] width 332 height 187
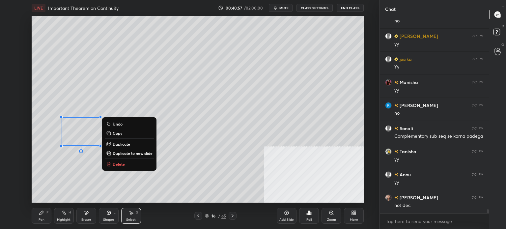
click at [47, 221] on div "Pen P" at bounding box center [42, 216] width 20 height 16
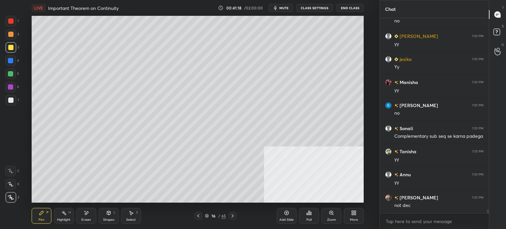
scroll to position [9368, 0]
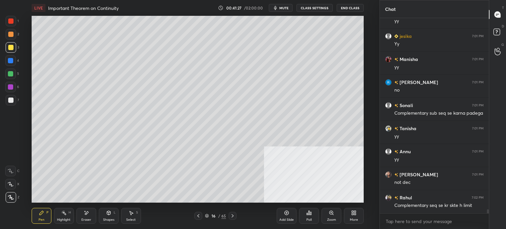
click at [87, 217] on div "Eraser" at bounding box center [86, 216] width 20 height 16
click at [35, 219] on div "Pen P" at bounding box center [42, 216] width 20 height 16
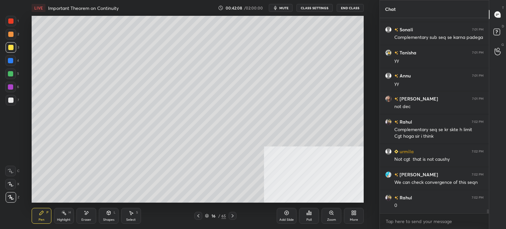
scroll to position [9467, 0]
click at [11, 103] on div at bounding box center [11, 100] width 11 height 11
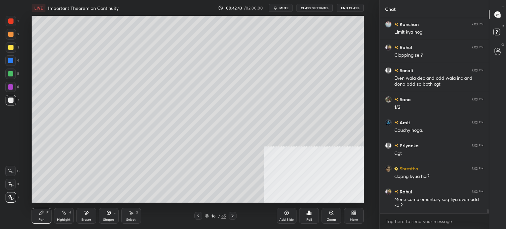
scroll to position [9710, 0]
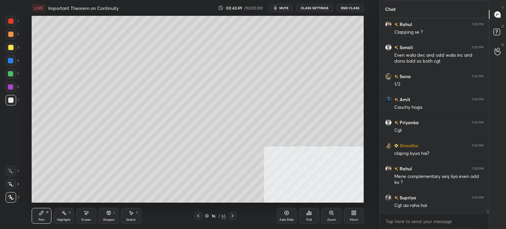
click at [133, 217] on div "Select S" at bounding box center [131, 216] width 20 height 16
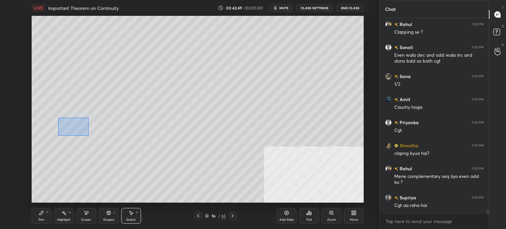
drag, startPoint x: 59, startPoint y: 118, endPoint x: 111, endPoint y: 147, distance: 59.6
click at [111, 147] on div "0 ° Undo Copy Duplicate Duplicate to new slide Delete" at bounding box center [198, 109] width 332 height 187
drag, startPoint x: 89, startPoint y: 154, endPoint x: 58, endPoint y: 201, distance: 56.2
click at [96, 184] on div "0 ° Undo Copy Duplicate Duplicate to new slide Delete" at bounding box center [198, 109] width 332 height 187
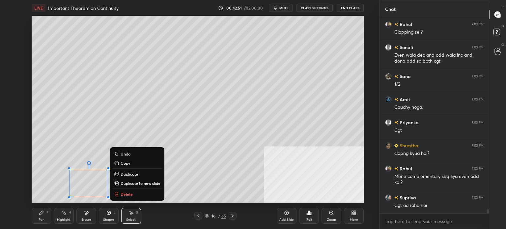
scroll to position [9733, 0]
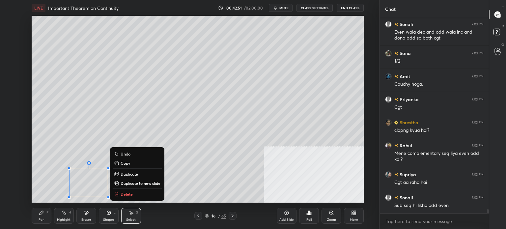
click at [46, 219] on div "Pen P" at bounding box center [42, 216] width 20 height 16
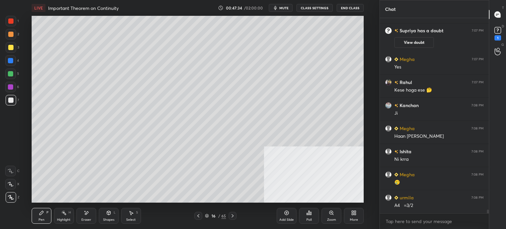
scroll to position [9997, 0]
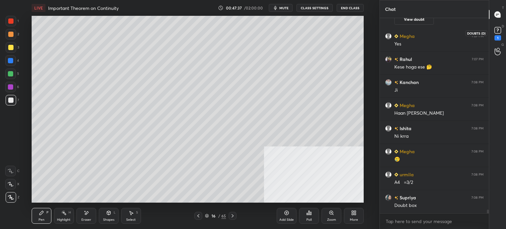
click at [500, 33] on rect at bounding box center [498, 30] width 6 height 6
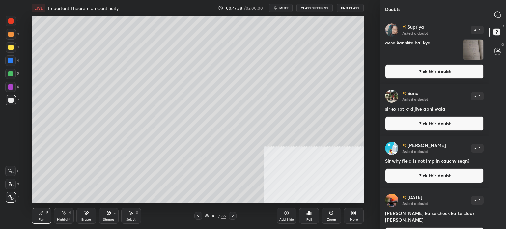
click at [451, 68] on button "Pick this doubt" at bounding box center [434, 71] width 99 height 15
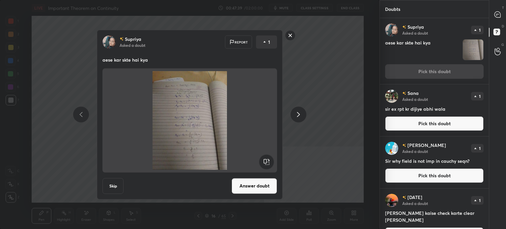
click at [264, 189] on button "Answer doubt" at bounding box center [254, 186] width 45 height 16
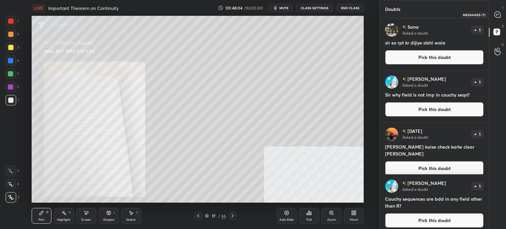
click at [501, 15] on icon at bounding box center [498, 15] width 6 height 6
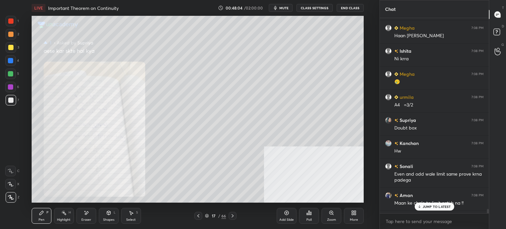
scroll to position [10189, 0]
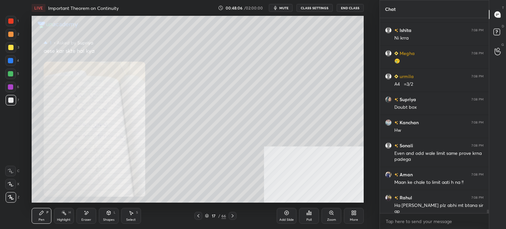
click at [334, 216] on div "Zoom" at bounding box center [332, 216] width 20 height 16
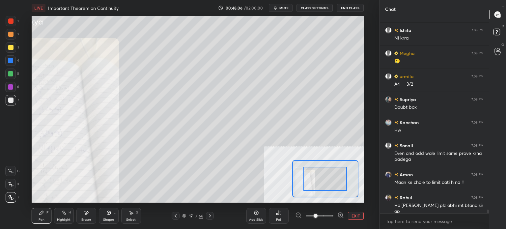
click at [322, 196] on div "LIVE Important Theorem on Continuity 00:48:06 / 02:00:00 mute CLASS SETTINGS En…" at bounding box center [197, 114] width 353 height 229
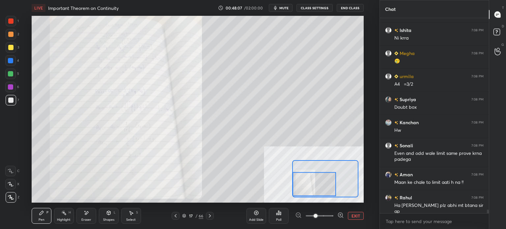
drag, startPoint x: 325, startPoint y: 197, endPoint x: 308, endPoint y: 192, distance: 18.0
click at [308, 192] on div at bounding box center [315, 184] width 44 height 24
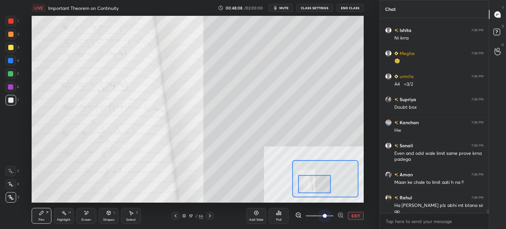
drag, startPoint x: 325, startPoint y: 214, endPoint x: 321, endPoint y: 205, distance: 9.6
click at [325, 214] on span at bounding box center [320, 216] width 28 height 10
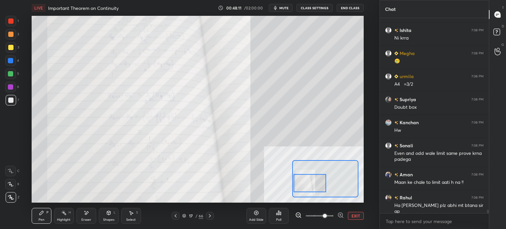
scroll to position [10212, 0]
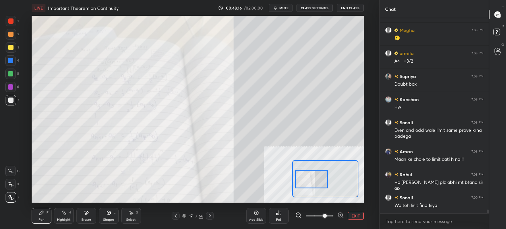
drag, startPoint x: 314, startPoint y: 184, endPoint x: 311, endPoint y: 180, distance: 4.8
click at [311, 180] on div at bounding box center [311, 179] width 33 height 18
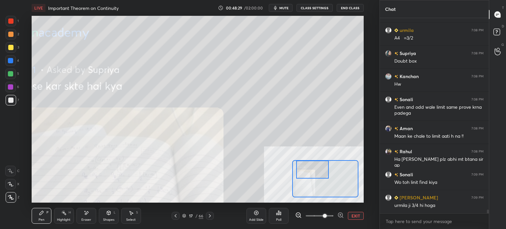
drag, startPoint x: 312, startPoint y: 181, endPoint x: 313, endPoint y: 166, distance: 14.5
click at [313, 166] on div at bounding box center [312, 170] width 33 height 18
click at [352, 214] on button "EXIT" at bounding box center [356, 216] width 16 height 8
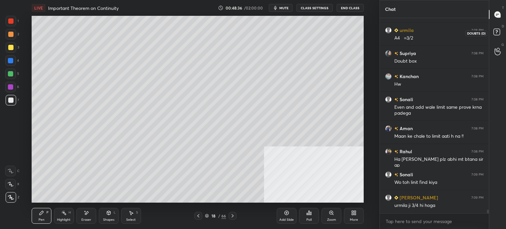
click at [500, 37] on icon at bounding box center [498, 33] width 12 height 12
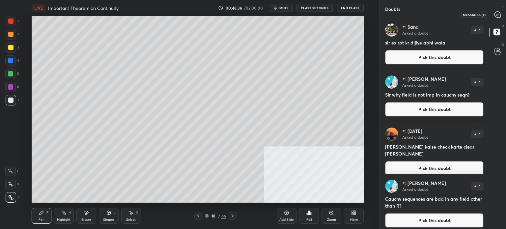
click at [501, 14] on icon at bounding box center [498, 14] width 7 height 7
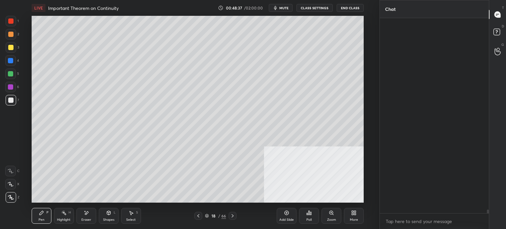
scroll to position [193, 107]
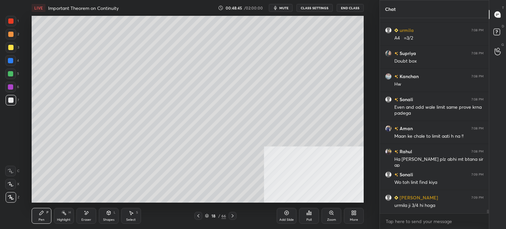
click at [501, 31] on icon at bounding box center [498, 33] width 12 height 12
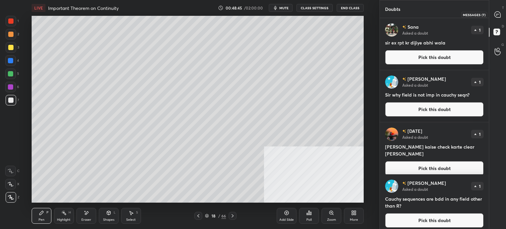
click at [502, 14] on div at bounding box center [498, 15] width 13 height 12
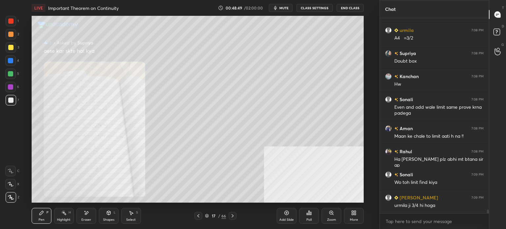
click at [334, 219] on div "Zoom" at bounding box center [331, 219] width 9 height 3
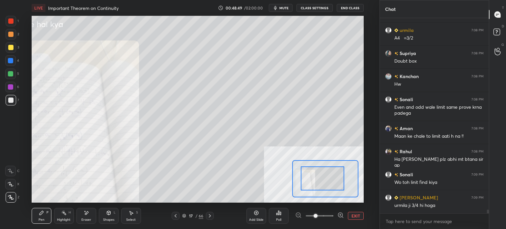
drag, startPoint x: 318, startPoint y: 185, endPoint x: 319, endPoint y: 189, distance: 4.8
click at [316, 187] on div at bounding box center [323, 178] width 44 height 24
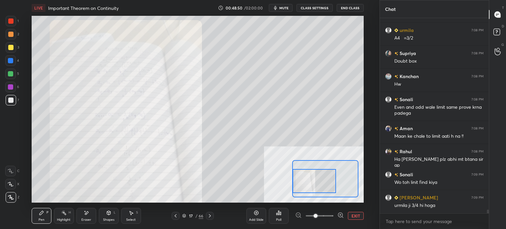
click at [322, 184] on div at bounding box center [315, 181] width 44 height 24
click at [323, 219] on span at bounding box center [320, 216] width 28 height 10
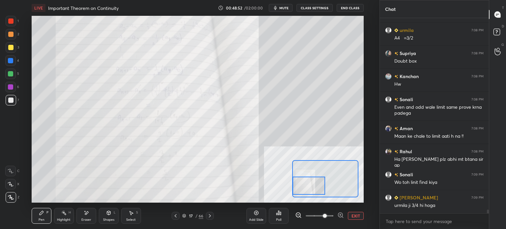
scroll to position [10258, 0]
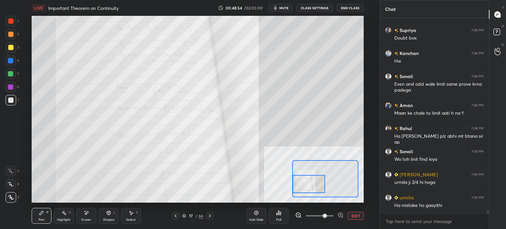
drag, startPoint x: 315, startPoint y: 187, endPoint x: 310, endPoint y: 194, distance: 8.0
click at [311, 191] on div at bounding box center [309, 184] width 33 height 18
click at [323, 215] on span at bounding box center [325, 216] width 4 height 4
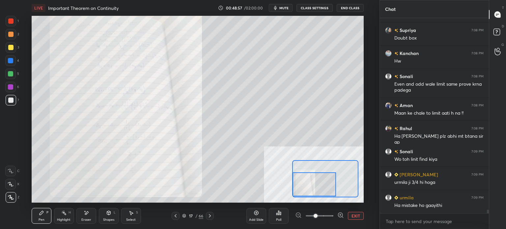
click at [86, 178] on div "LIVE Important Theorem on Continuity 00:48:57 / 02:00:00 mute CLASS SETTINGS En…" at bounding box center [197, 114] width 353 height 229
click at [71, 182] on div "LIVE Important Theorem on Continuity 00:48:58 / 02:00:00 mute CLASS SETTINGS En…" at bounding box center [197, 114] width 353 height 229
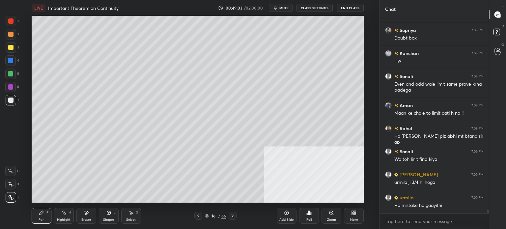
click at [10, 49] on div at bounding box center [10, 47] width 5 height 5
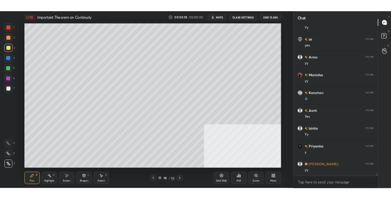
scroll to position [10708, 0]
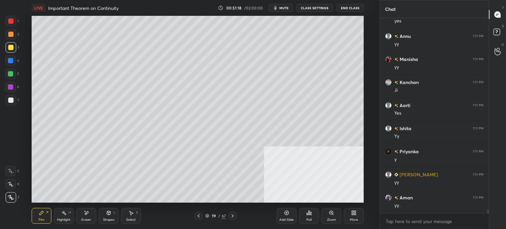
drag, startPoint x: 13, startPoint y: 35, endPoint x: 18, endPoint y: 35, distance: 5.3
click at [14, 36] on div at bounding box center [11, 34] width 11 height 11
click at [109, 220] on div "Shapes" at bounding box center [108, 219] width 11 height 3
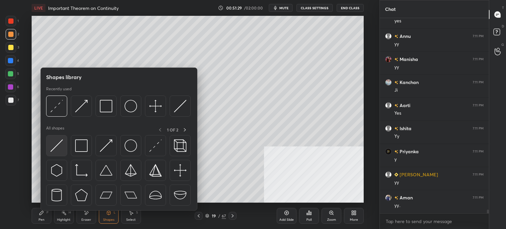
click at [61, 147] on img at bounding box center [56, 145] width 13 height 13
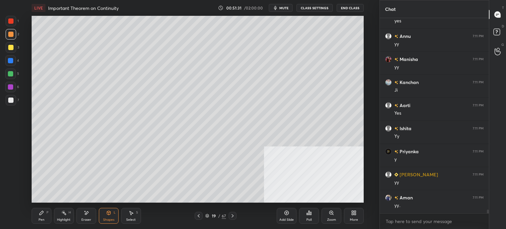
drag, startPoint x: 40, startPoint y: 212, endPoint x: 40, endPoint y: 205, distance: 6.9
click at [41, 212] on icon at bounding box center [41, 212] width 5 height 5
click at [9, 49] on div at bounding box center [10, 47] width 5 height 5
click at [90, 214] on div "Eraser" at bounding box center [86, 216] width 20 height 16
click at [40, 217] on div "Pen P" at bounding box center [42, 216] width 20 height 16
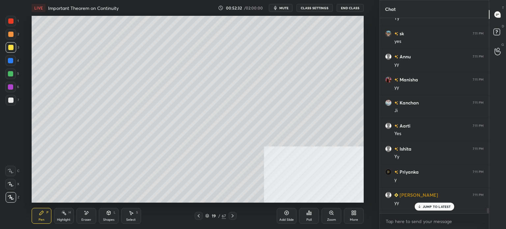
scroll to position [10402, 0]
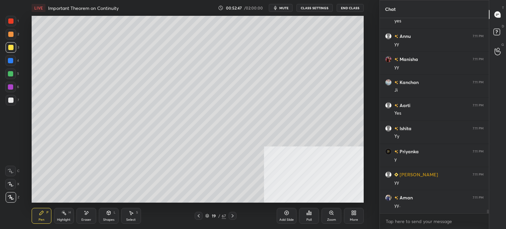
click at [129, 213] on icon at bounding box center [131, 212] width 5 height 5
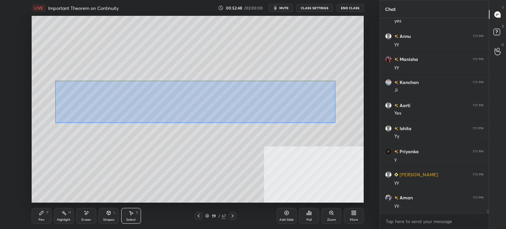
scroll to position [10425, 0]
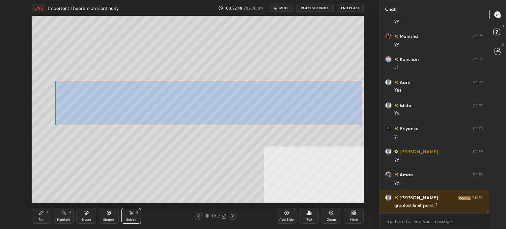
drag, startPoint x: 69, startPoint y: 84, endPoint x: 362, endPoint y: 125, distance: 296.0
click at [362, 125] on div "0 ° Undo Copy Duplicate Duplicate to new slide Delete" at bounding box center [198, 109] width 332 height 187
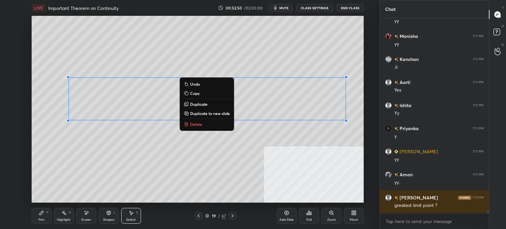
click at [204, 106] on p "Duplicate" at bounding box center [198, 104] width 17 height 5
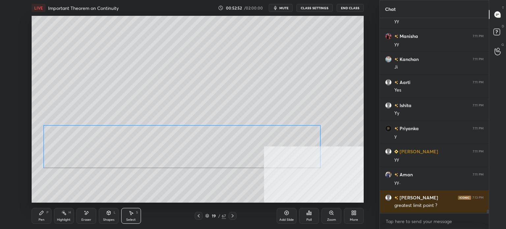
drag, startPoint x: 140, startPoint y: 143, endPoint x: 119, endPoint y: 149, distance: 21.6
click at [120, 149] on div "0 ° Undo Copy Duplicate Duplicate to new slide Delete" at bounding box center [198, 109] width 332 height 187
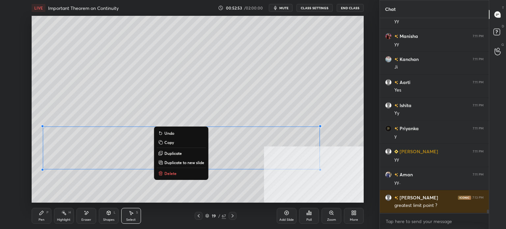
click at [76, 191] on div "0 ° Undo Copy Duplicate Duplicate to new slide Delete" at bounding box center [198, 109] width 332 height 187
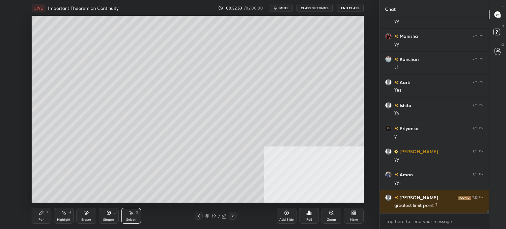
click at [84, 218] on div "Eraser" at bounding box center [86, 219] width 10 height 3
click at [41, 218] on div "Pen" at bounding box center [42, 219] width 6 height 3
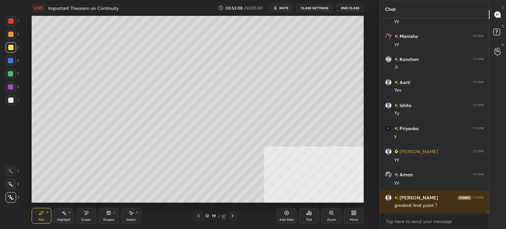
click at [9, 101] on div at bounding box center [10, 100] width 5 height 5
click at [65, 217] on div "Highlight H" at bounding box center [64, 216] width 20 height 16
click at [12, 197] on icon at bounding box center [10, 197] width 5 height 5
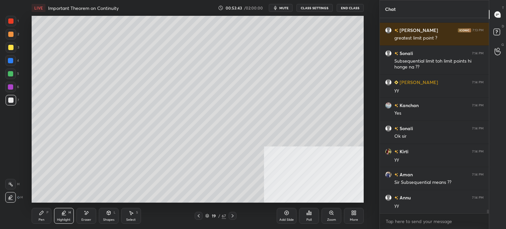
scroll to position [10616, 0]
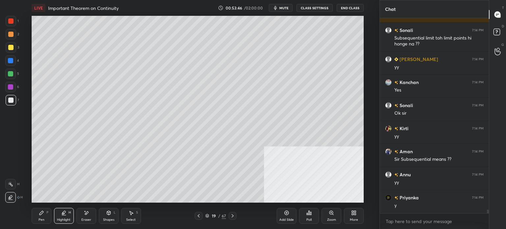
click at [44, 219] on div "Pen" at bounding box center [42, 219] width 6 height 3
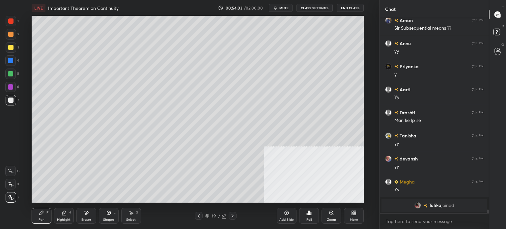
scroll to position [10614, 0]
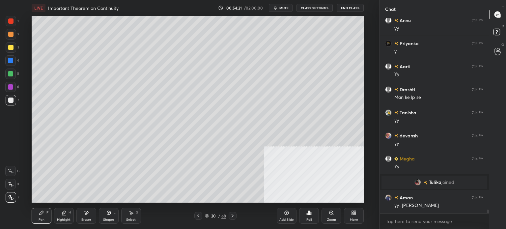
click at [12, 49] on div at bounding box center [10, 47] width 5 height 5
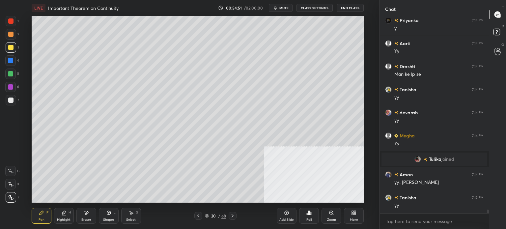
drag, startPoint x: 14, startPoint y: 101, endPoint x: 28, endPoint y: 103, distance: 14.6
click at [15, 101] on div at bounding box center [11, 100] width 11 height 11
click at [136, 212] on div "S" at bounding box center [137, 212] width 2 height 3
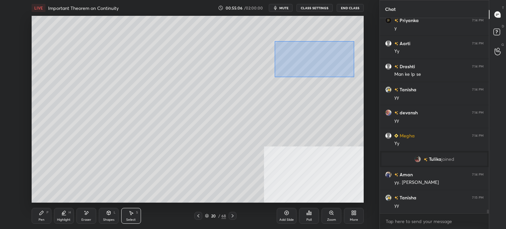
drag, startPoint x: 282, startPoint y: 50, endPoint x: 355, endPoint y: 77, distance: 78.1
click at [356, 77] on div "0 ° Undo Copy Duplicate Duplicate to new slide Delete" at bounding box center [198, 109] width 332 height 187
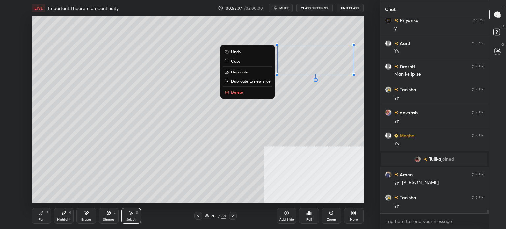
click at [245, 62] on button "Copy" at bounding box center [247, 61] width 49 height 8
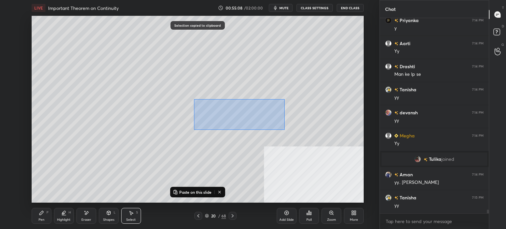
drag, startPoint x: 223, startPoint y: 109, endPoint x: 286, endPoint y: 126, distance: 65.3
click at [296, 132] on div "0 ° Undo Copy Paste here Duplicate Duplicate to new slide Delete" at bounding box center [198, 109] width 332 height 187
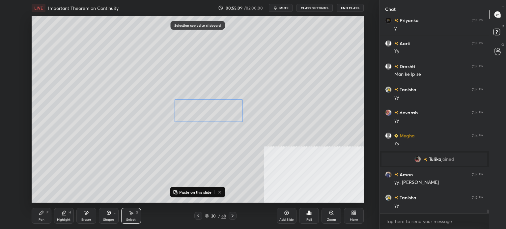
drag, startPoint x: 268, startPoint y: 119, endPoint x: 247, endPoint y: 121, distance: 21.1
click at [233, 120] on div "0 ° Undo Copy Paste here Duplicate Duplicate to new slide Delete" at bounding box center [198, 109] width 332 height 187
click at [203, 166] on div "0 ° Undo Copy Paste here Duplicate Duplicate to new slide Delete" at bounding box center [198, 109] width 332 height 187
click at [189, 192] on p "Paste on this slide" at bounding box center [195, 192] width 32 height 5
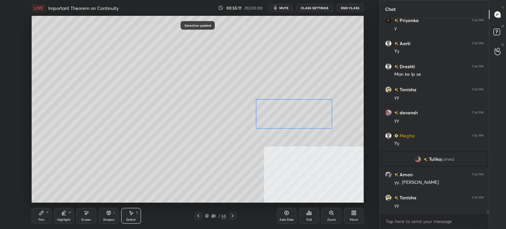
drag, startPoint x: 302, startPoint y: 116, endPoint x: 290, endPoint y: 113, distance: 12.2
click at [290, 113] on div "0 ° Undo Copy Paste here Duplicate Duplicate to new slide Delete" at bounding box center [198, 109] width 332 height 187
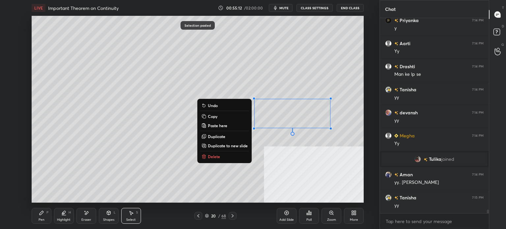
click at [118, 180] on div "0 ° Undo Copy Paste here Duplicate Duplicate to new slide Delete" at bounding box center [198, 109] width 332 height 187
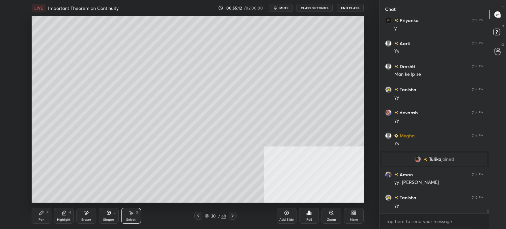
drag, startPoint x: 84, startPoint y: 214, endPoint x: 96, endPoint y: 210, distance: 12.8
click at [86, 214] on icon at bounding box center [86, 213] width 5 height 6
click at [44, 218] on div "Pen" at bounding box center [42, 219] width 6 height 3
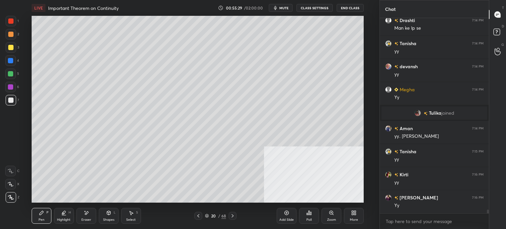
scroll to position [10706, 0]
drag, startPoint x: 126, startPoint y: 220, endPoint x: 121, endPoint y: 207, distance: 13.7
click at [126, 220] on div "Select S" at bounding box center [131, 216] width 20 height 16
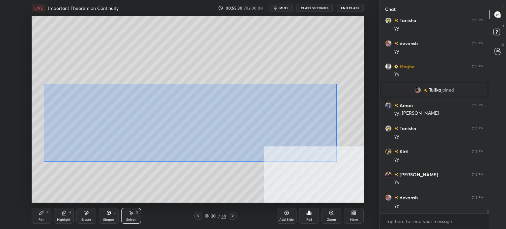
drag, startPoint x: 44, startPoint y: 84, endPoint x: 332, endPoint y: 153, distance: 296.6
click at [343, 161] on div "0 ° Undo Copy Paste here Duplicate Duplicate to new slide Delete" at bounding box center [198, 109] width 332 height 187
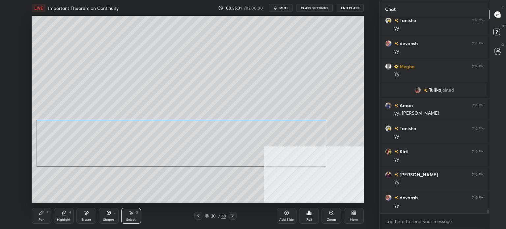
drag, startPoint x: 262, startPoint y: 121, endPoint x: 258, endPoint y: 160, distance: 38.8
click at [258, 160] on div "0 ° Undo Copy Paste here Duplicate Duplicate to new slide Delete" at bounding box center [198, 109] width 332 height 187
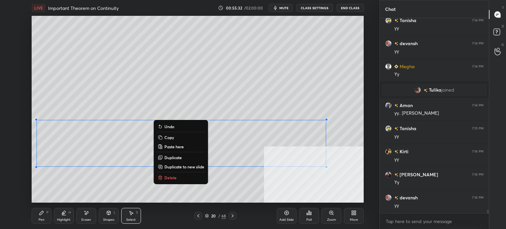
click at [43, 221] on div "Pen" at bounding box center [42, 219] width 6 height 3
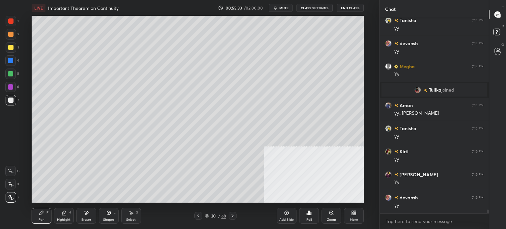
click at [12, 102] on div at bounding box center [10, 100] width 5 height 5
click at [15, 48] on div at bounding box center [11, 47] width 11 height 11
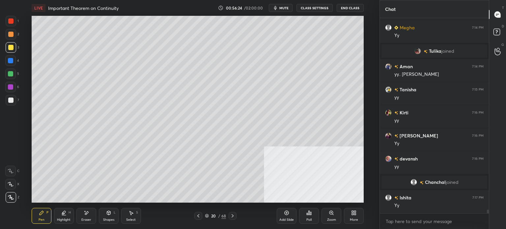
scroll to position [10735, 0]
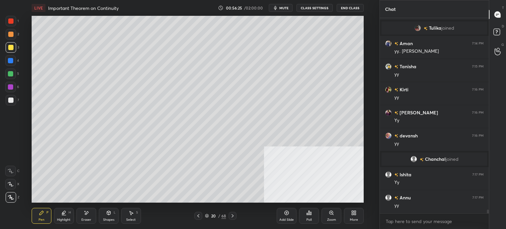
click at [132, 217] on div "Select S" at bounding box center [131, 216] width 20 height 16
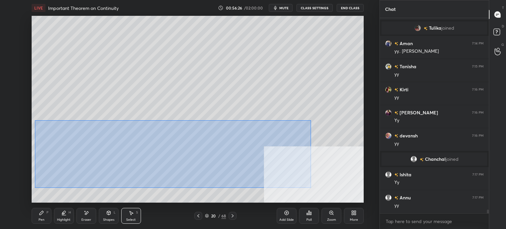
drag, startPoint x: 35, startPoint y: 120, endPoint x: 327, endPoint y: 184, distance: 299.0
click at [330, 190] on div "0 ° Undo Copy Paste here Duplicate Duplicate to new slide Delete" at bounding box center [198, 109] width 332 height 187
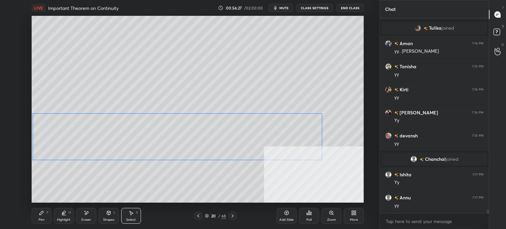
drag, startPoint x: 291, startPoint y: 156, endPoint x: 262, endPoint y: 142, distance: 33.0
click at [291, 156] on div "0 ° Undo Copy Paste here Duplicate Duplicate to new slide Delete" at bounding box center [198, 109] width 332 height 187
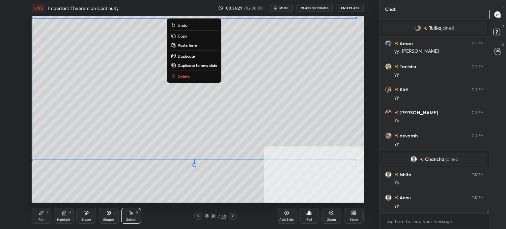
drag, startPoint x: 36, startPoint y: 20, endPoint x: 368, endPoint y: 182, distance: 369.7
click at [368, 182] on div "0 ° Undo Copy Paste here Duplicate Duplicate to new slide Delete Setting up you…" at bounding box center [197, 109] width 353 height 187
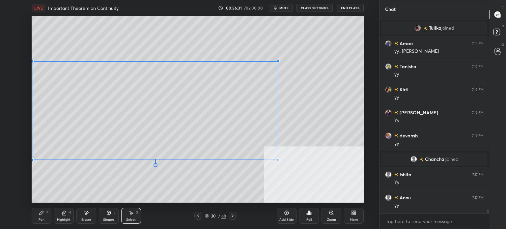
drag, startPoint x: 356, startPoint y: 19, endPoint x: 232, endPoint y: 86, distance: 141.5
click at [280, 61] on div at bounding box center [278, 61] width 3 height 3
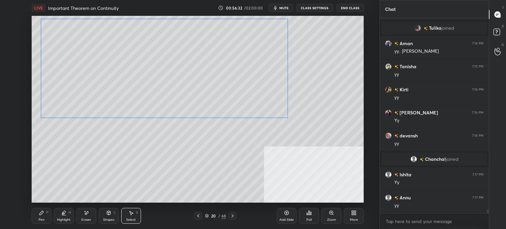
drag, startPoint x: 195, startPoint y: 85, endPoint x: 192, endPoint y: 79, distance: 6.8
click at [199, 64] on div "0 ° Undo Copy Paste here Duplicate Duplicate to new slide Delete" at bounding box center [198, 109] width 332 height 187
drag, startPoint x: 136, startPoint y: 171, endPoint x: 76, endPoint y: 132, distance: 71.7
click at [136, 169] on div "0 ° Undo Copy Paste here Duplicate Duplicate to new slide Delete" at bounding box center [198, 109] width 332 height 187
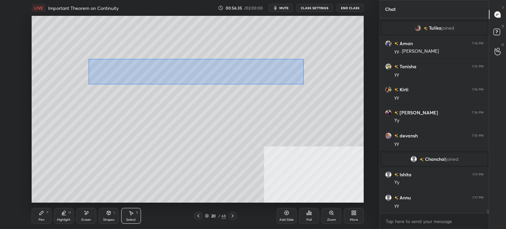
drag, startPoint x: 89, startPoint y: 59, endPoint x: 304, endPoint y: 85, distance: 216.8
click at [304, 85] on div "0 ° Undo Copy Paste here Duplicate Duplicate to new slide Delete" at bounding box center [198, 109] width 332 height 187
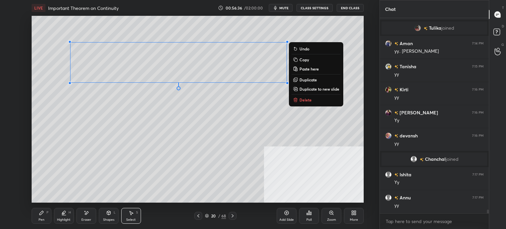
click at [307, 78] on p "Duplicate" at bounding box center [308, 79] width 17 height 5
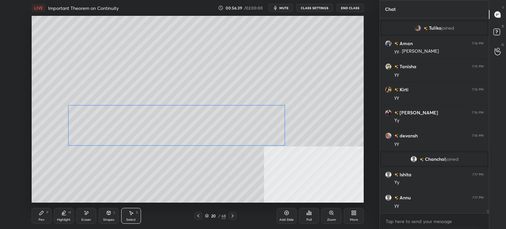
drag, startPoint x: 209, startPoint y: 127, endPoint x: 198, endPoint y: 138, distance: 15.6
click at [208, 120] on div "0 ° Undo Copy Paste here Duplicate Duplicate to new slide Delete" at bounding box center [198, 109] width 332 height 187
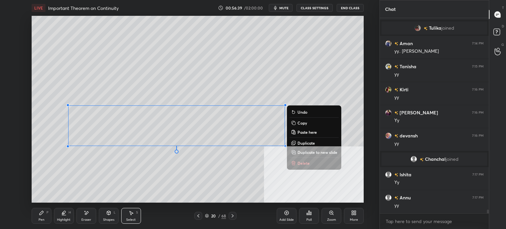
click at [122, 188] on div "0 ° Undo Copy Paste here Duplicate Duplicate to new slide Delete" at bounding box center [198, 109] width 332 height 187
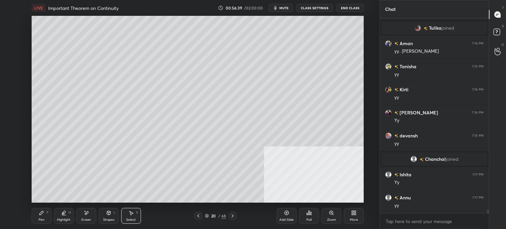
click at [89, 220] on div "Eraser" at bounding box center [86, 219] width 10 height 3
click at [41, 219] on div "Pen" at bounding box center [42, 219] width 6 height 3
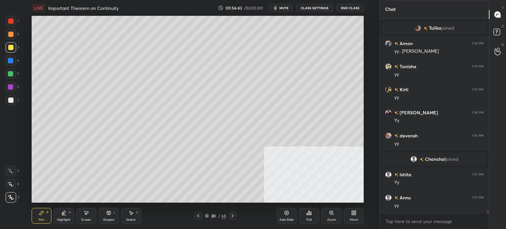
click at [11, 99] on div at bounding box center [10, 100] width 5 height 5
click at [10, 48] on div at bounding box center [10, 47] width 5 height 5
click at [87, 219] on div "Eraser" at bounding box center [86, 219] width 10 height 3
click at [40, 221] on div "Pen" at bounding box center [42, 219] width 6 height 3
click at [87, 217] on div "Eraser" at bounding box center [86, 216] width 20 height 16
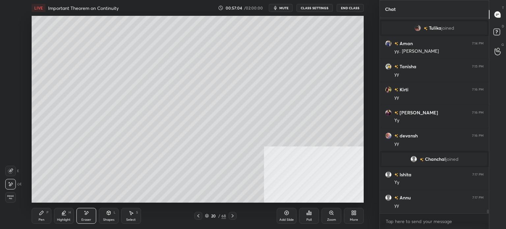
click at [39, 219] on div "Pen P" at bounding box center [42, 216] width 20 height 16
click at [133, 216] on div "Select S" at bounding box center [131, 216] width 20 height 16
drag, startPoint x: 282, startPoint y: 136, endPoint x: 289, endPoint y: 149, distance: 14.9
click at [289, 149] on div "0 ° Undo Copy Paste here Duplicate Duplicate to new slide Delete" at bounding box center [198, 109] width 332 height 187
click at [287, 141] on div "0 ° Undo Copy Paste here Duplicate Duplicate to new slide Delete" at bounding box center [198, 109] width 332 height 187
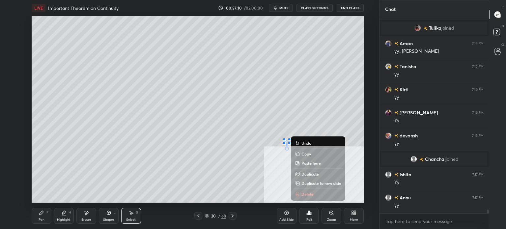
drag, startPoint x: 43, startPoint y: 219, endPoint x: 50, endPoint y: 216, distance: 8.3
click at [45, 218] on div "Pen P" at bounding box center [42, 216] width 20 height 16
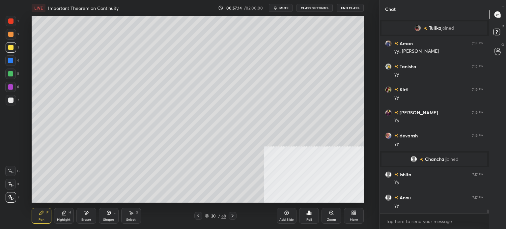
click at [132, 215] on icon at bounding box center [131, 212] width 5 height 5
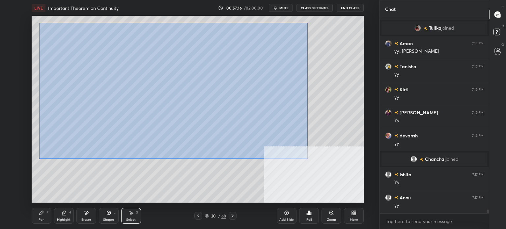
drag, startPoint x: 39, startPoint y: 22, endPoint x: 308, endPoint y: 156, distance: 300.6
click at [309, 157] on div "0 ° Undo Copy Paste here Duplicate Duplicate to new slide Delete" at bounding box center [198, 109] width 332 height 187
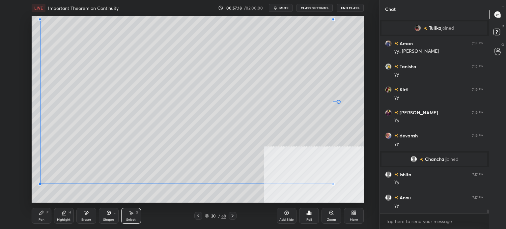
drag, startPoint x: 290, startPoint y: 145, endPoint x: 330, endPoint y: 183, distance: 55.3
click at [332, 184] on div at bounding box center [333, 184] width 3 height 3
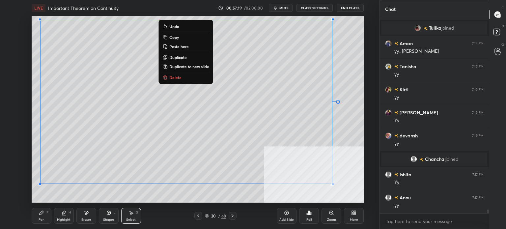
click at [358, 73] on div "0 ° Undo Copy Paste here Duplicate Duplicate to new slide Delete" at bounding box center [198, 109] width 332 height 187
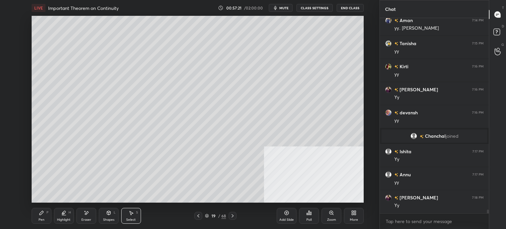
scroll to position [10781, 0]
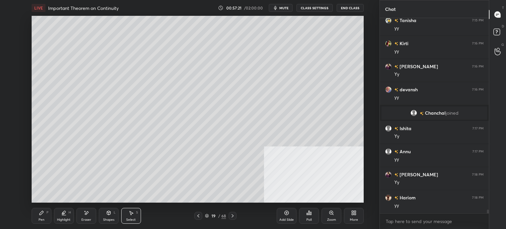
click at [125, 220] on div "Select S" at bounding box center [131, 216] width 20 height 16
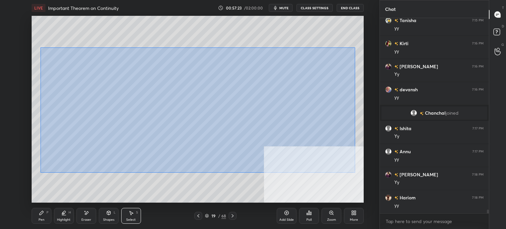
drag, startPoint x: 45, startPoint y: 49, endPoint x: 357, endPoint y: 171, distance: 335.4
click at [357, 172] on div "0 ° Undo Copy Paste here Duplicate Duplicate to new slide Delete" at bounding box center [198, 109] width 332 height 187
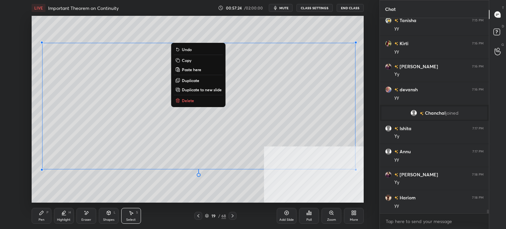
click at [91, 197] on div "0 ° Undo Copy Paste here Duplicate Duplicate to new slide Delete" at bounding box center [198, 109] width 332 height 187
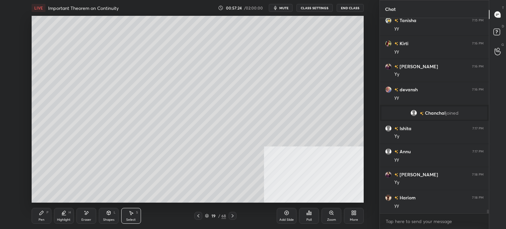
scroll to position [10805, 0]
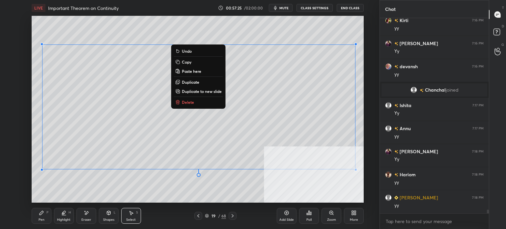
drag, startPoint x: 43, startPoint y: 50, endPoint x: 364, endPoint y: 172, distance: 343.0
click at [365, 175] on div "0 ° Undo Copy Paste here Duplicate Duplicate to new slide Delete Setting up you…" at bounding box center [197, 109] width 353 height 187
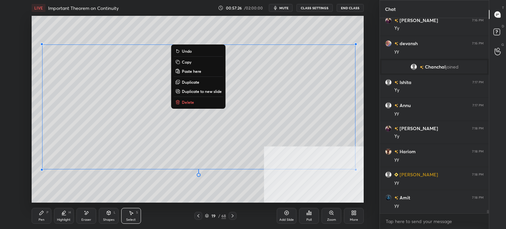
click at [192, 63] on button "Copy" at bounding box center [198, 62] width 49 height 8
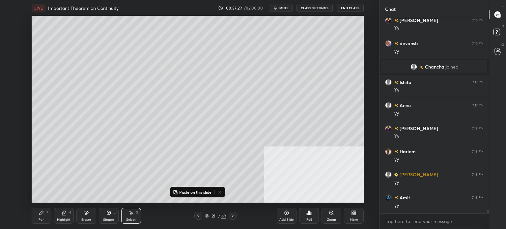
click at [193, 192] on p "Paste on this slide" at bounding box center [195, 192] width 32 height 5
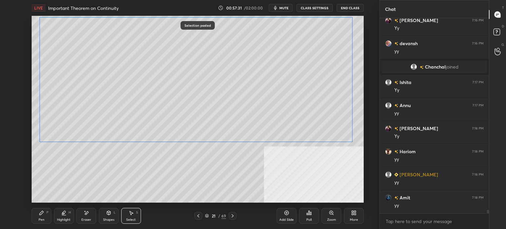
click at [234, 106] on div "0 ° Undo Copy Paste here Duplicate Duplicate to new slide Delete" at bounding box center [198, 109] width 332 height 187
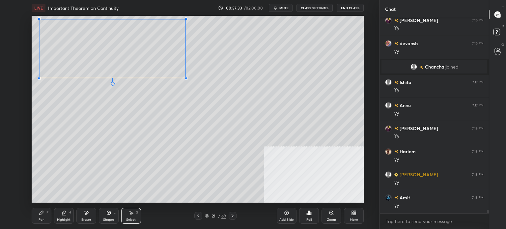
drag, startPoint x: 338, startPoint y: 135, endPoint x: 182, endPoint y: 82, distance: 164.0
click at [185, 78] on div at bounding box center [186, 78] width 3 height 3
click at [173, 104] on div "0 ° Undo Copy Paste here Duplicate Duplicate to new slide Delete" at bounding box center [198, 109] width 332 height 187
drag, startPoint x: 45, startPoint y: 215, endPoint x: 46, endPoint y: 204, distance: 11.0
click at [45, 216] on div "Pen P" at bounding box center [42, 216] width 20 height 16
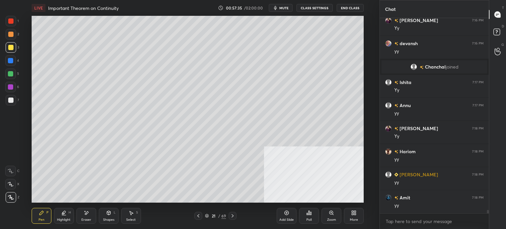
click at [7, 100] on div at bounding box center [11, 100] width 11 height 11
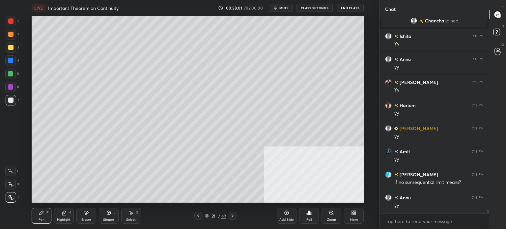
scroll to position [10897, 0]
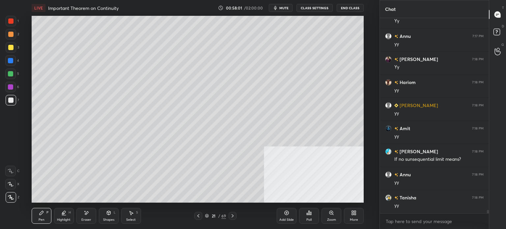
click at [136, 215] on div "Select S" at bounding box center [131, 216] width 20 height 16
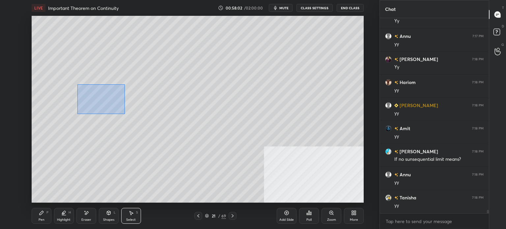
drag, startPoint x: 92, startPoint y: 96, endPoint x: 272, endPoint y: 162, distance: 191.2
click at [281, 167] on div "0 ° Undo Copy Paste here Duplicate Duplicate to new slide Delete" at bounding box center [198, 109] width 332 height 187
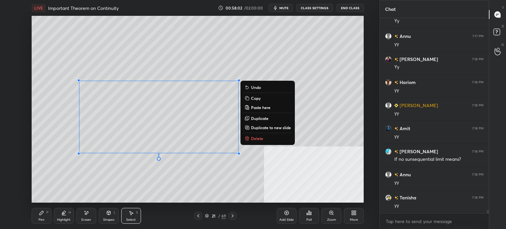
scroll to position [10920, 0]
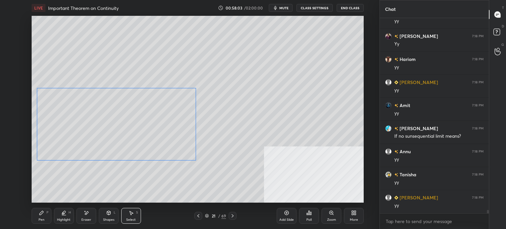
drag, startPoint x: 193, startPoint y: 145, endPoint x: 155, endPoint y: 144, distance: 38.2
click at [155, 144] on div "0 ° Undo Copy Paste here Duplicate Duplicate to new slide Delete" at bounding box center [198, 109] width 332 height 187
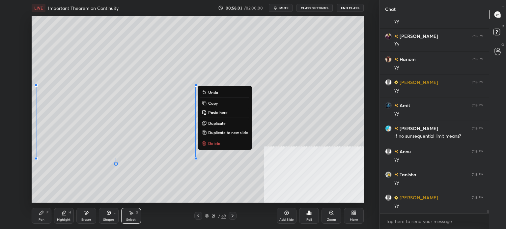
scroll to position [10943, 0]
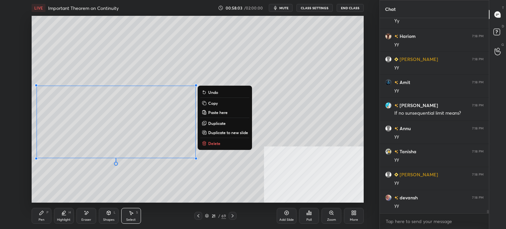
click at [108, 218] on div "Shapes" at bounding box center [108, 219] width 11 height 3
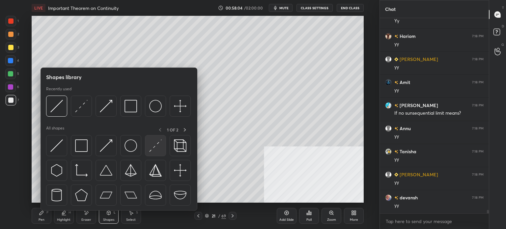
click at [154, 146] on img at bounding box center [155, 145] width 13 height 13
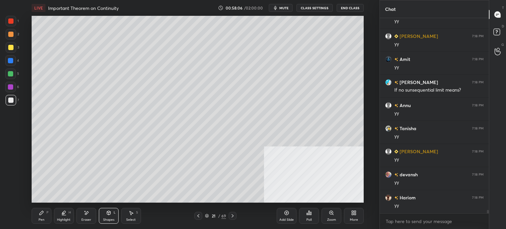
scroll to position [10989, 0]
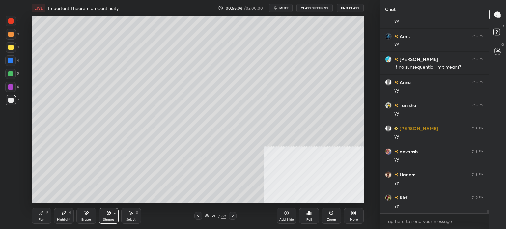
click at [41, 219] on div "Pen" at bounding box center [42, 219] width 6 height 3
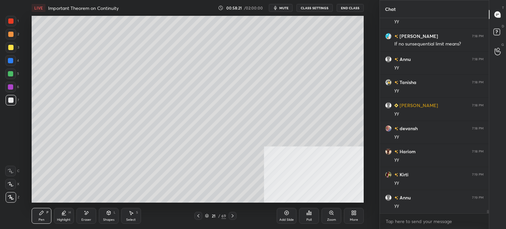
scroll to position [11035, 0]
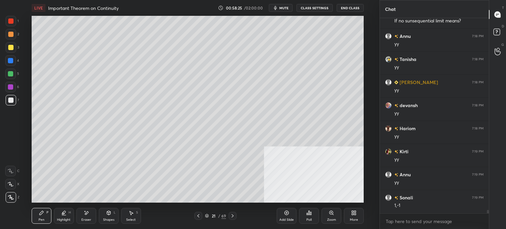
click at [103, 220] on div "Shapes" at bounding box center [108, 219] width 11 height 3
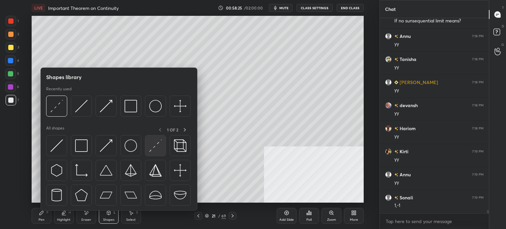
click at [152, 151] on img at bounding box center [155, 145] width 13 height 13
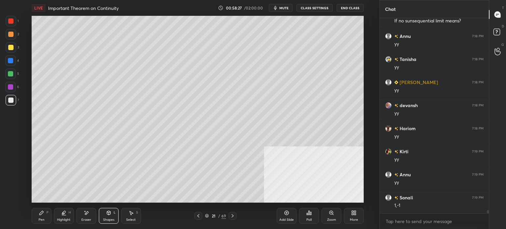
click at [41, 215] on icon at bounding box center [42, 213] width 4 height 4
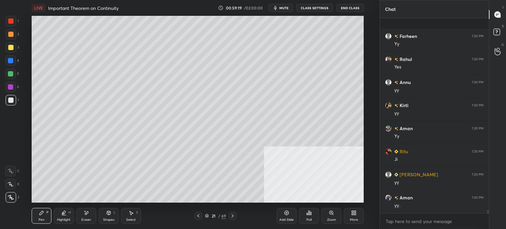
scroll to position [11711, 0]
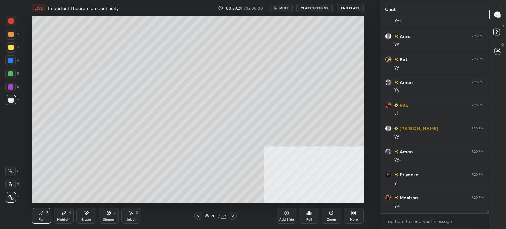
click at [128, 215] on div "Select S" at bounding box center [131, 216] width 20 height 16
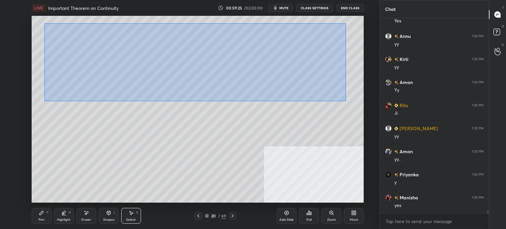
drag, startPoint x: 45, startPoint y: 23, endPoint x: 347, endPoint y: 103, distance: 312.5
click at [347, 104] on div "0 ° Undo Copy Paste here Duplicate Duplicate to new slide Delete" at bounding box center [198, 109] width 332 height 187
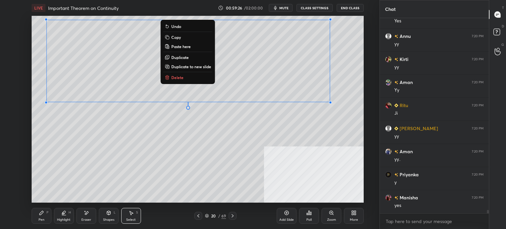
click at [187, 37] on button "Copy" at bounding box center [188, 37] width 49 height 8
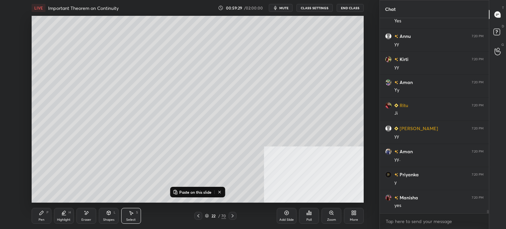
click at [193, 192] on p "Paste on this slide" at bounding box center [195, 192] width 32 height 5
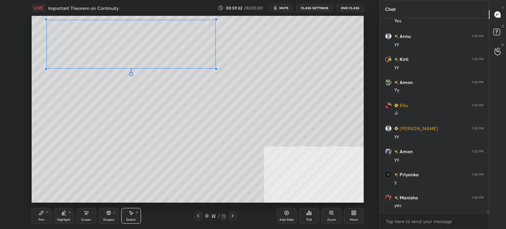
drag, startPoint x: 330, startPoint y: 103, endPoint x: 204, endPoint y: 81, distance: 127.8
click at [215, 68] on div at bounding box center [216, 69] width 3 height 3
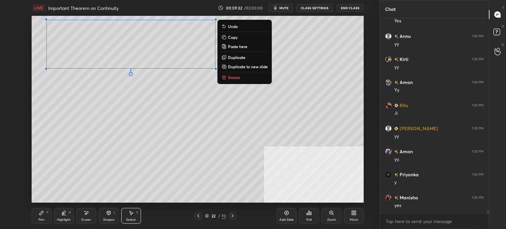
click at [198, 93] on div "0 ° Undo Copy Paste here Duplicate Duplicate to new slide Delete" at bounding box center [198, 109] width 332 height 187
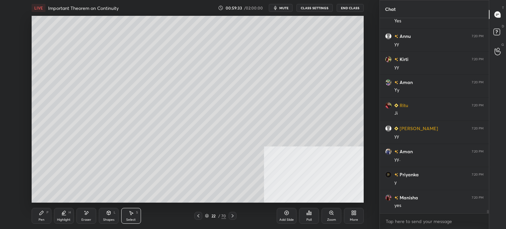
click at [47, 214] on div "P" at bounding box center [47, 212] width 2 height 3
click at [10, 106] on div "7" at bounding box center [13, 101] width 14 height 13
click at [13, 48] on div at bounding box center [11, 47] width 11 height 11
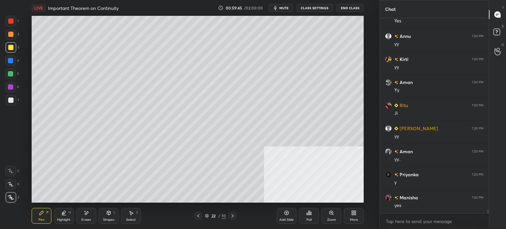
click at [15, 101] on div at bounding box center [11, 100] width 11 height 11
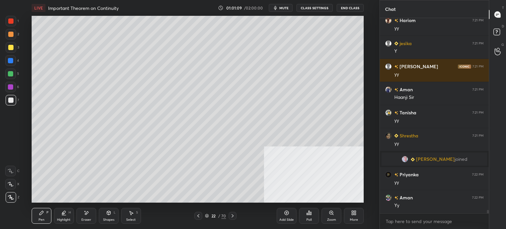
scroll to position [11858, 0]
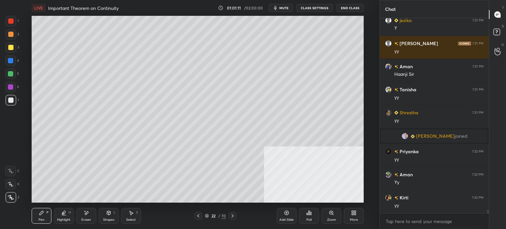
drag, startPoint x: 8, startPoint y: 48, endPoint x: 10, endPoint y: 53, distance: 4.9
click at [8, 48] on div at bounding box center [10, 47] width 5 height 5
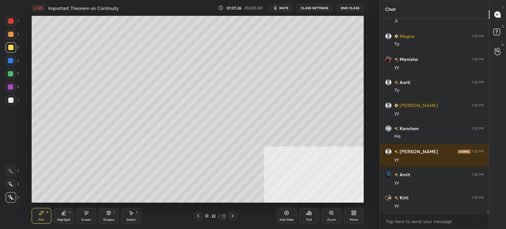
scroll to position [12319, 0]
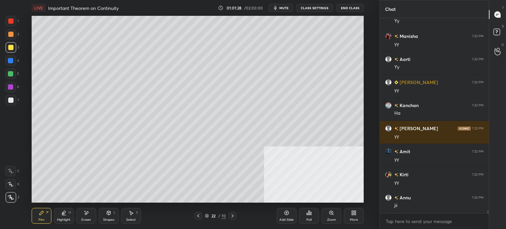
click at [108, 218] on div "Shapes" at bounding box center [108, 219] width 11 height 3
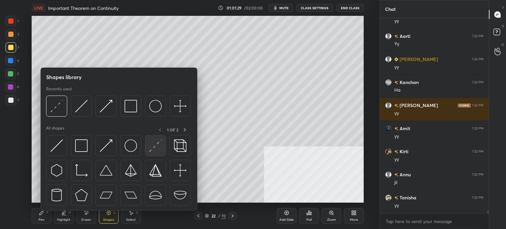
click at [157, 145] on img at bounding box center [155, 145] width 13 height 13
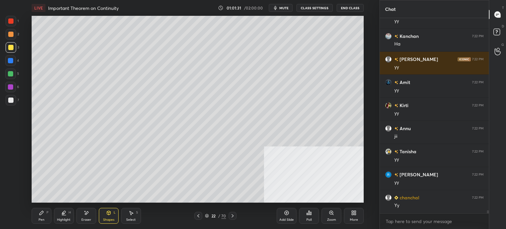
scroll to position [12411, 0]
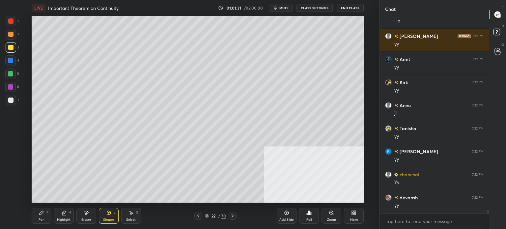
click at [37, 221] on div "Pen P" at bounding box center [42, 216] width 20 height 16
click at [11, 34] on div at bounding box center [10, 34] width 5 height 5
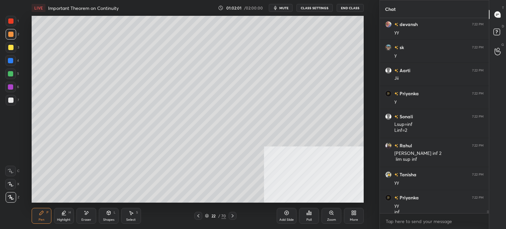
scroll to position [12591, 0]
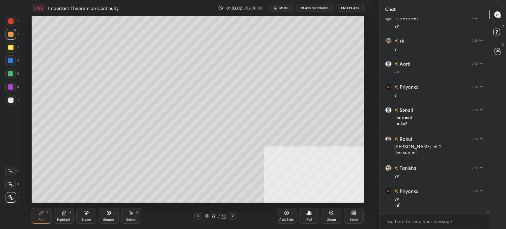
click at [14, 50] on div at bounding box center [11, 47] width 11 height 11
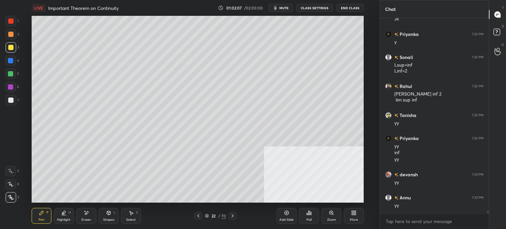
scroll to position [12667, 0]
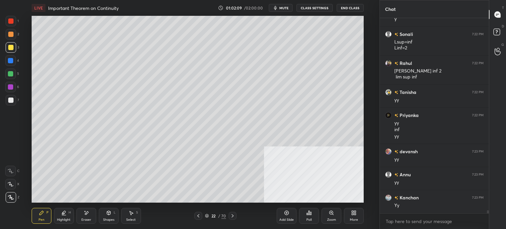
click at [358, 215] on div "More" at bounding box center [354, 216] width 20 height 16
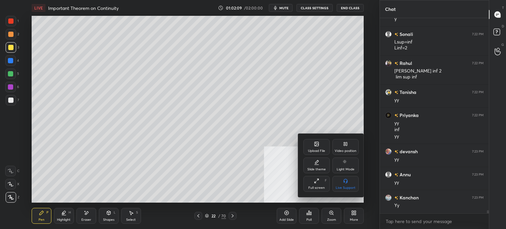
click at [346, 149] on div "Video position" at bounding box center [346, 150] width 22 height 3
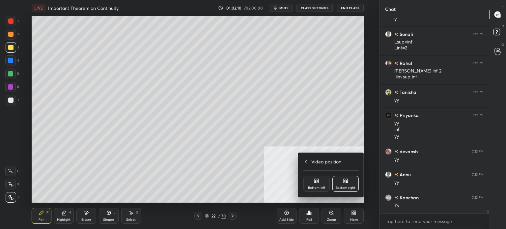
scroll to position [12690, 0]
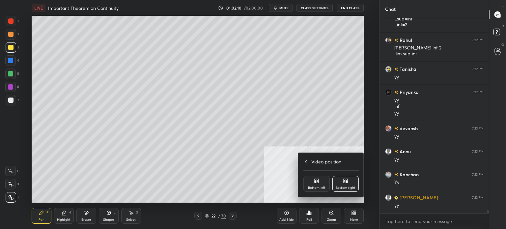
click at [309, 186] on div "Bottom left" at bounding box center [316, 187] width 17 height 3
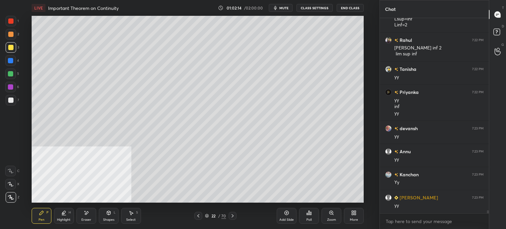
scroll to position [12713, 0]
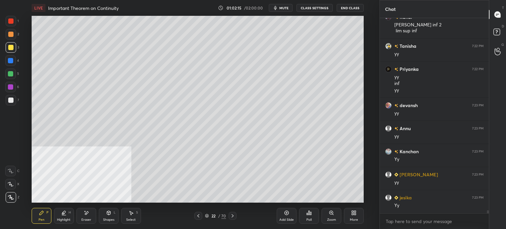
click at [287, 6] on button "mute" at bounding box center [281, 8] width 24 height 8
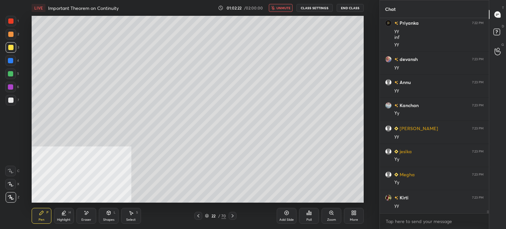
scroll to position [12783, 0]
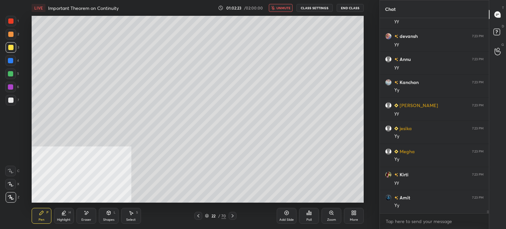
click at [284, 9] on span "unmute" at bounding box center [284, 8] width 14 height 5
click at [10, 49] on div at bounding box center [10, 47] width 5 height 5
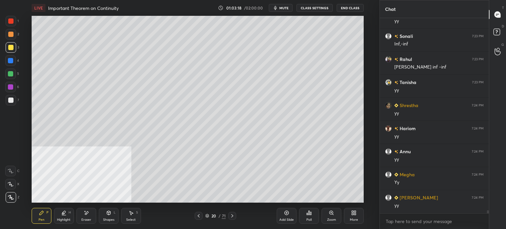
scroll to position [13060, 0]
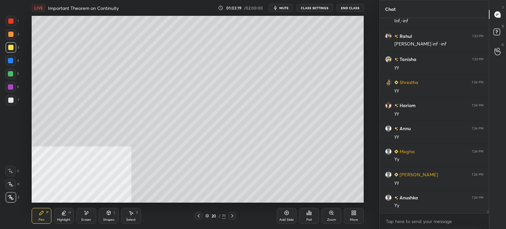
click at [133, 219] on div "Select" at bounding box center [131, 219] width 10 height 3
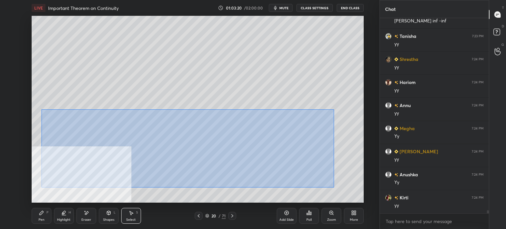
drag, startPoint x: 45, startPoint y: 111, endPoint x: 341, endPoint y: 175, distance: 302.5
click at [334, 187] on div "0 ° Undo Copy Paste here Duplicate Duplicate to new slide Delete" at bounding box center [198, 109] width 332 height 187
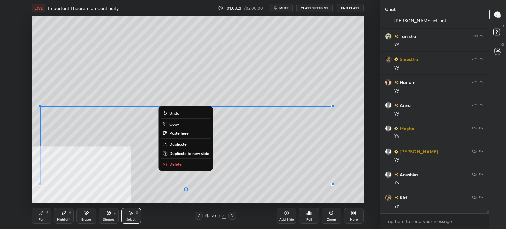
scroll to position [13106, 0]
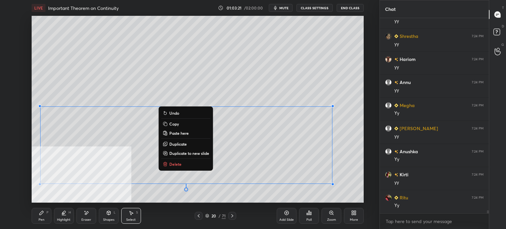
click at [180, 122] on button "Copy" at bounding box center [186, 124] width 49 height 8
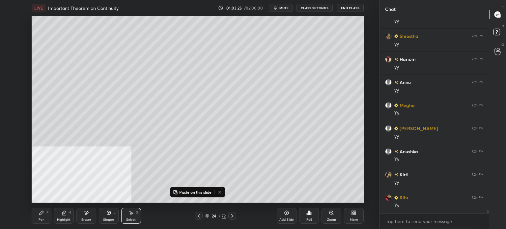
click at [202, 195] on button "Paste on this slide" at bounding box center [192, 192] width 42 height 8
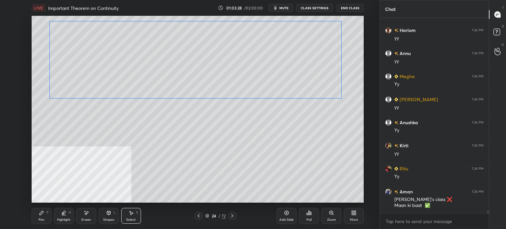
scroll to position [13158, 0]
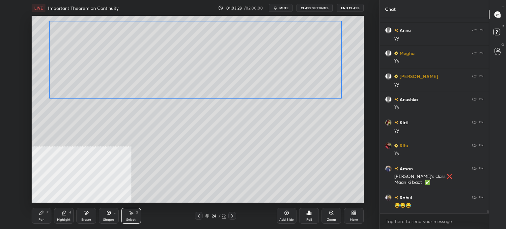
drag, startPoint x: 268, startPoint y: 159, endPoint x: 277, endPoint y: 73, distance: 87.2
click at [277, 74] on div "0 ° Undo Copy Paste here Duplicate Duplicate to new slide Delete" at bounding box center [198, 109] width 332 height 187
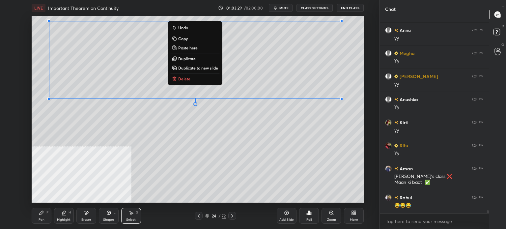
scroll to position [13204, 0]
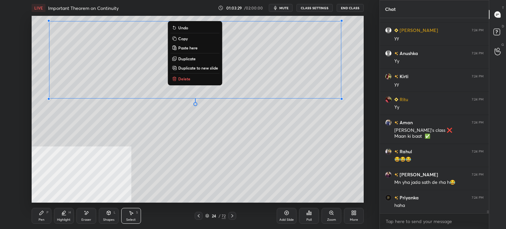
click at [190, 150] on div "0 ° Undo Copy Paste here Duplicate Duplicate to new slide Delete" at bounding box center [198, 109] width 332 height 187
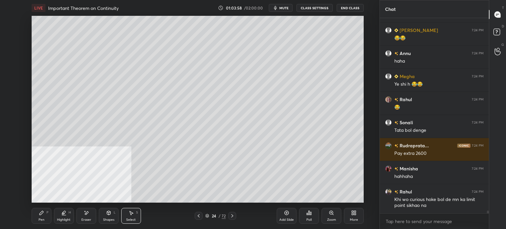
scroll to position [13833, 0]
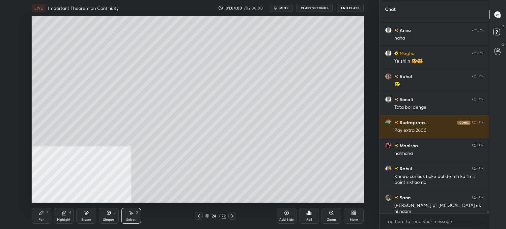
click at [284, 8] on span "mute" at bounding box center [284, 8] width 9 height 5
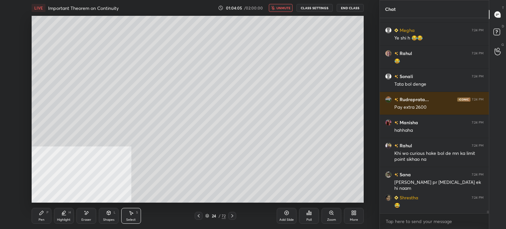
scroll to position [13879, 0]
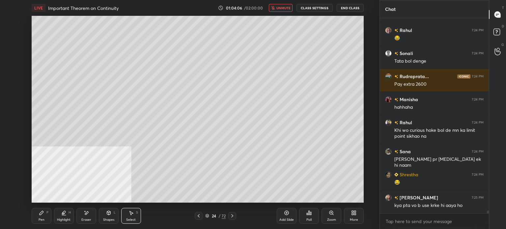
click at [280, 6] on span "unmute" at bounding box center [284, 8] width 14 height 5
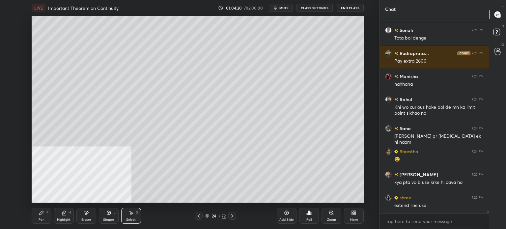
click at [89, 215] on icon at bounding box center [86, 213] width 5 height 6
click at [47, 214] on div "P" at bounding box center [47, 212] width 2 height 3
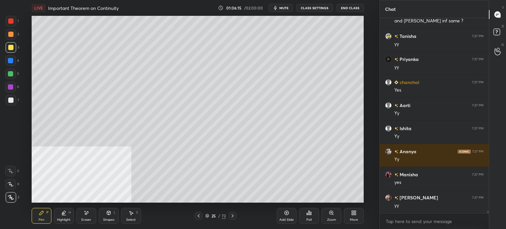
scroll to position [14728, 0]
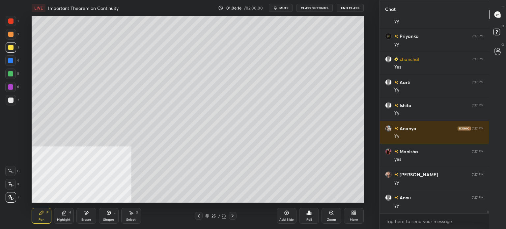
click at [11, 35] on div at bounding box center [10, 34] width 5 height 5
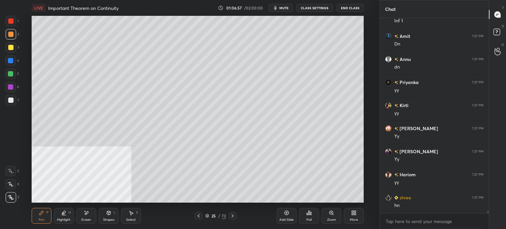
scroll to position [14411, 0]
click at [113, 218] on div "Shapes" at bounding box center [108, 219] width 11 height 3
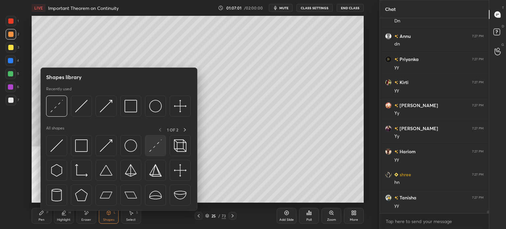
click at [157, 147] on img at bounding box center [155, 145] width 13 height 13
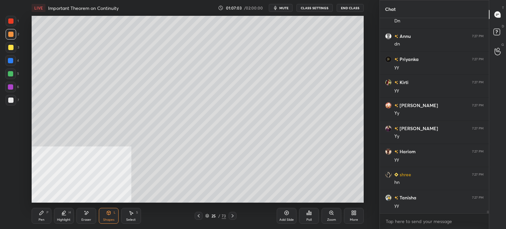
scroll to position [14434, 0]
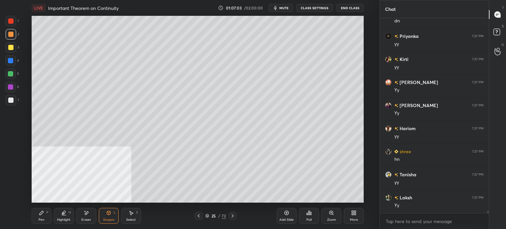
click at [44, 215] on div "Pen P" at bounding box center [42, 216] width 20 height 16
click at [12, 51] on div at bounding box center [11, 47] width 11 height 11
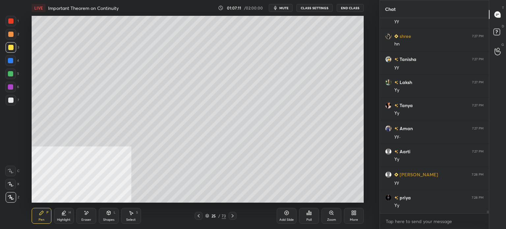
scroll to position [14573, 0]
click at [284, 6] on span "mute" at bounding box center [284, 8] width 9 height 5
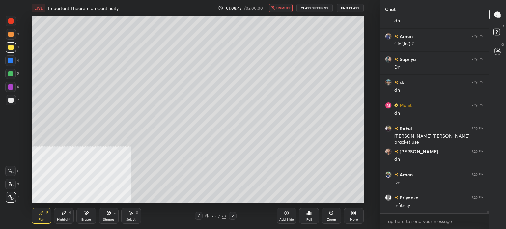
scroll to position [15340, 0]
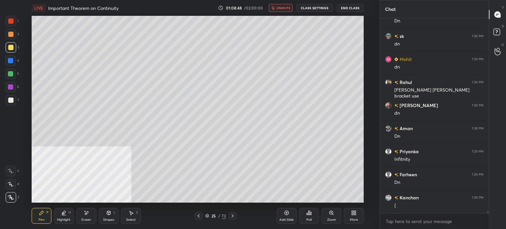
click at [274, 7] on icon "button" at bounding box center [273, 8] width 4 height 4
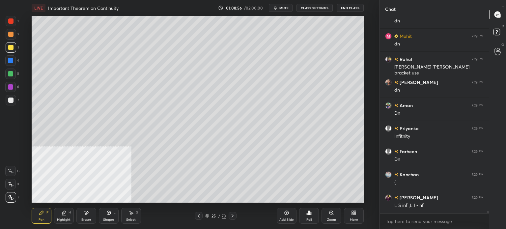
click at [286, 12] on button "mute" at bounding box center [281, 8] width 24 height 8
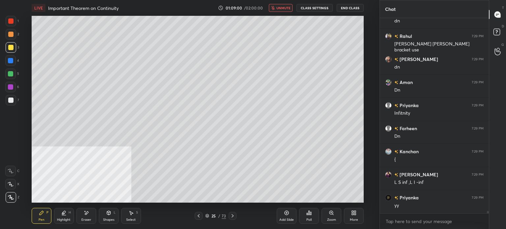
scroll to position [15410, 0]
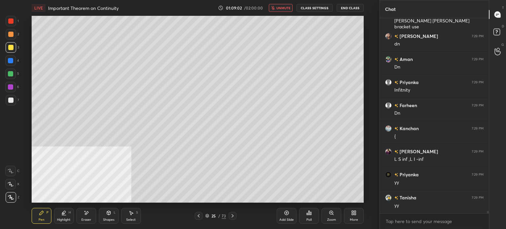
click at [285, 7] on span "unmute" at bounding box center [284, 8] width 14 height 5
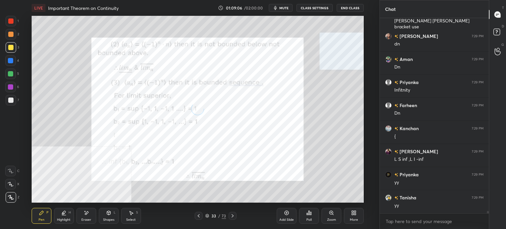
scroll to position [15439, 0]
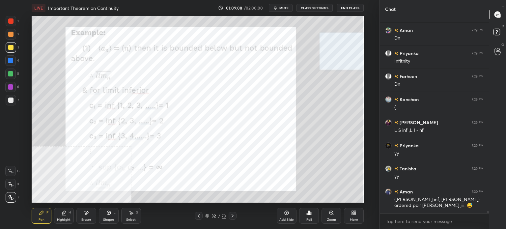
click at [353, 219] on div "More" at bounding box center [354, 219] width 8 height 3
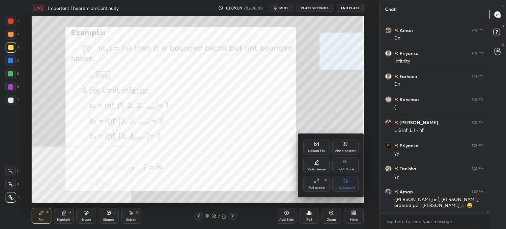
click at [352, 145] on div "Video position" at bounding box center [346, 147] width 26 height 16
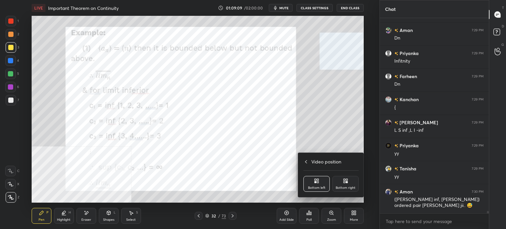
click at [347, 183] on icon at bounding box center [347, 182] width 2 height 2
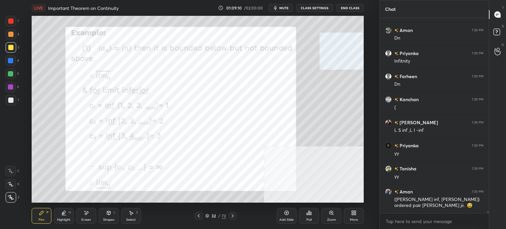
click at [15, 23] on div at bounding box center [11, 21] width 11 height 11
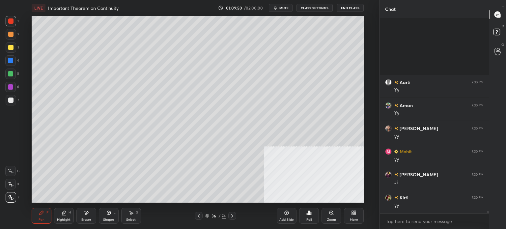
scroll to position [16108, 0]
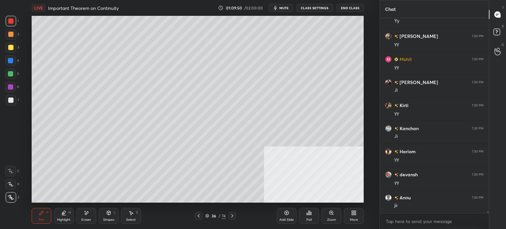
drag, startPoint x: 11, startPoint y: 50, endPoint x: 16, endPoint y: 48, distance: 5.9
click at [11, 50] on div at bounding box center [11, 47] width 11 height 11
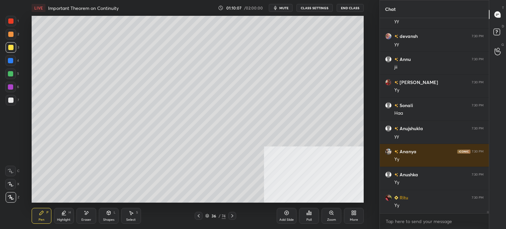
scroll to position [16269, 0]
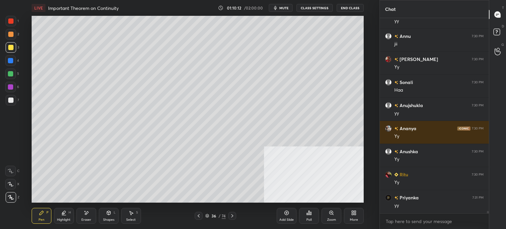
click at [12, 101] on div at bounding box center [10, 100] width 5 height 5
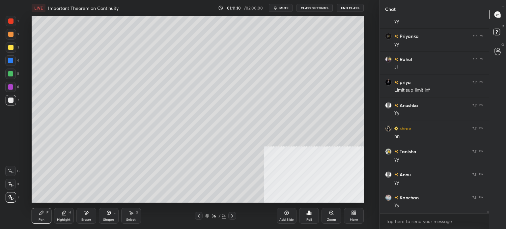
scroll to position [16708, 0]
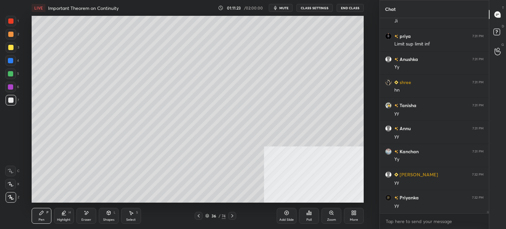
click at [104, 217] on div "Shapes L" at bounding box center [109, 216] width 20 height 16
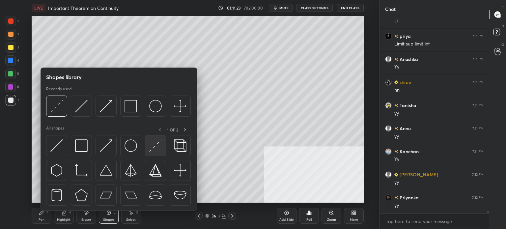
scroll to position [16777, 0]
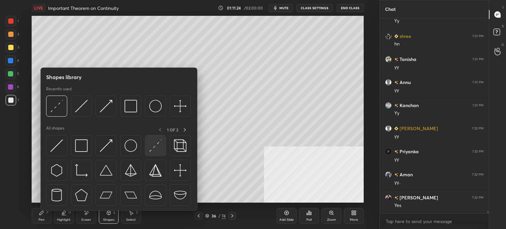
click at [155, 147] on img at bounding box center [155, 145] width 13 height 13
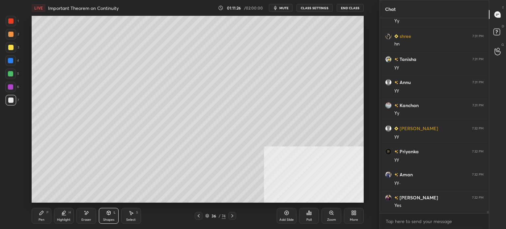
click at [43, 223] on div "Pen P" at bounding box center [42, 216] width 20 height 16
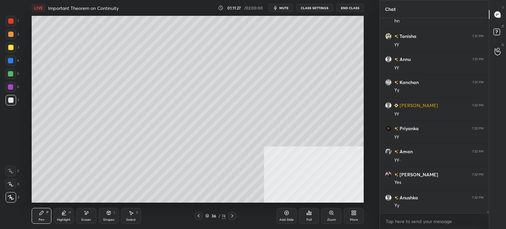
click at [11, 51] on div at bounding box center [11, 47] width 11 height 11
click at [356, 214] on icon at bounding box center [356, 214] width 2 height 2
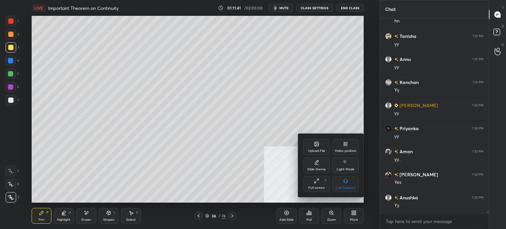
click at [351, 152] on div "Video position" at bounding box center [346, 150] width 22 height 3
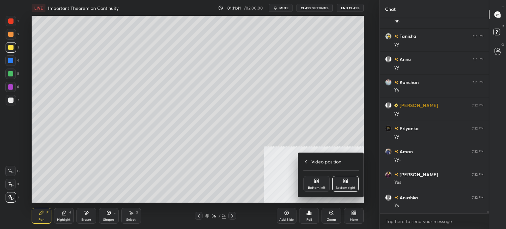
click at [311, 189] on div "Bottom left" at bounding box center [316, 187] width 17 height 3
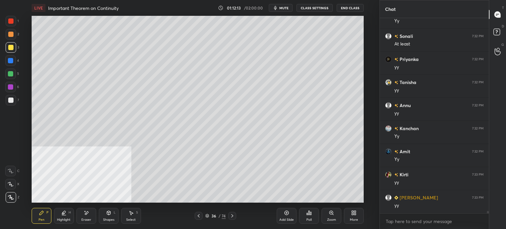
scroll to position [17008, 0]
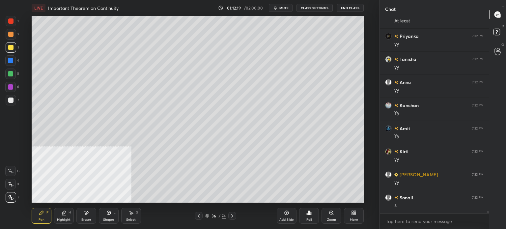
click at [88, 219] on div "Eraser" at bounding box center [86, 219] width 10 height 3
click at [39, 219] on div "Pen" at bounding box center [42, 219] width 6 height 3
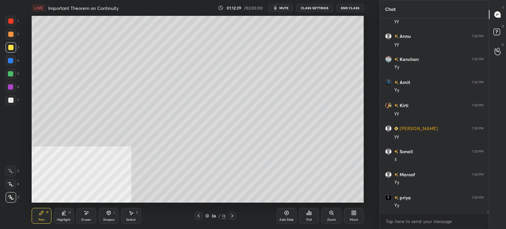
click at [295, 7] on div "01:12:39 / 02:00:00 mute CLASS SETTINGS End Class" at bounding box center [291, 8] width 146 height 8
click at [291, 5] on button "mute" at bounding box center [281, 8] width 24 height 8
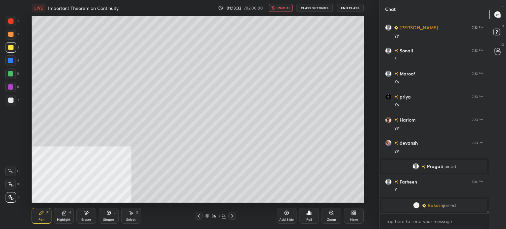
scroll to position [16238, 0]
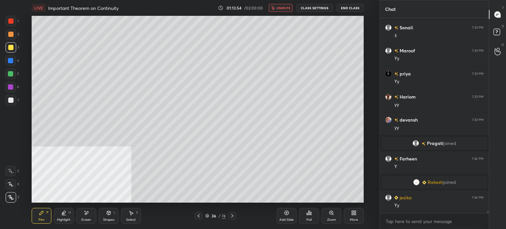
click at [291, 5] on button "unmute" at bounding box center [281, 8] width 24 height 8
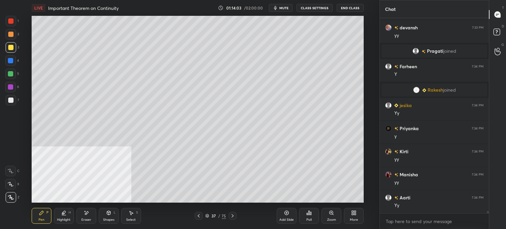
scroll to position [16354, 0]
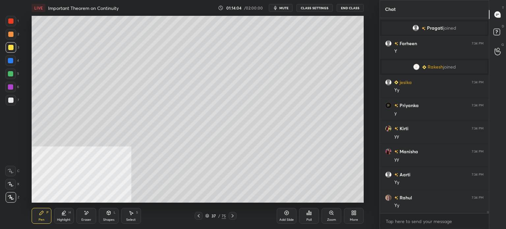
click at [12, 35] on div at bounding box center [10, 34] width 5 height 5
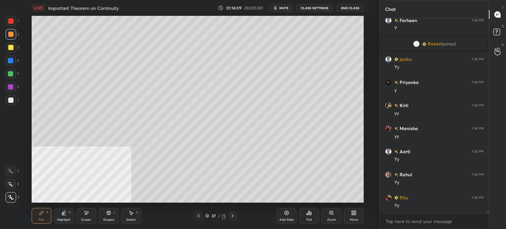
scroll to position [16400, 0]
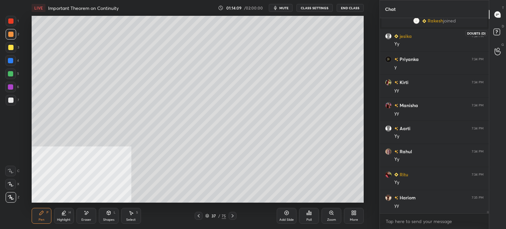
click at [502, 32] on icon at bounding box center [498, 33] width 12 height 12
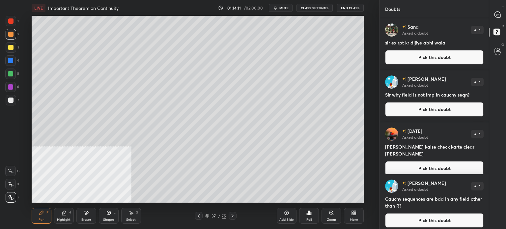
click at [506, 11] on div "T Messages (T)" at bounding box center [498, 14] width 17 height 18
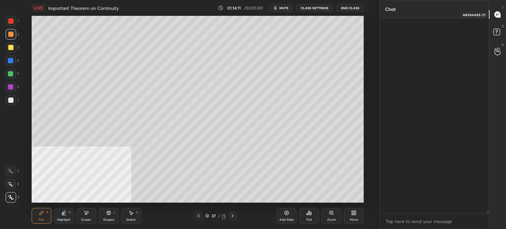
scroll to position [193, 107]
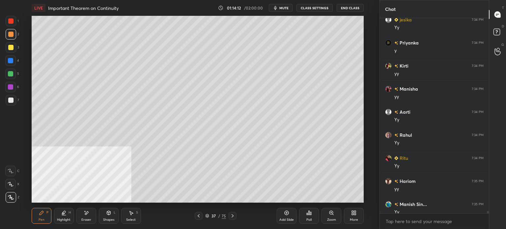
click at [290, 11] on button "mute" at bounding box center [281, 8] width 24 height 8
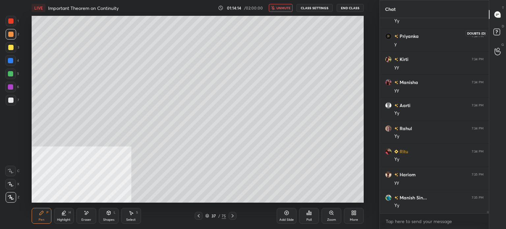
scroll to position [16568, 0]
click at [278, 9] on span "unmute" at bounding box center [284, 8] width 14 height 5
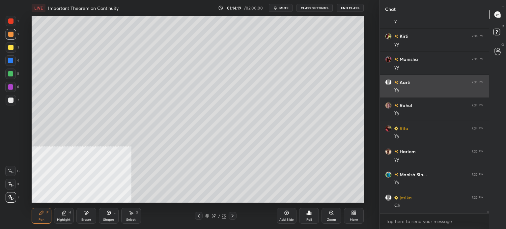
scroll to position [16591, 0]
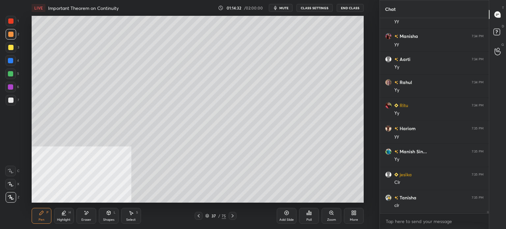
click at [285, 7] on span "mute" at bounding box center [284, 8] width 9 height 5
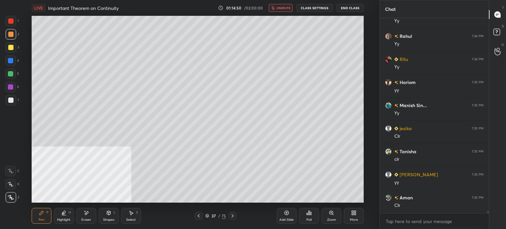
scroll to position [16660, 0]
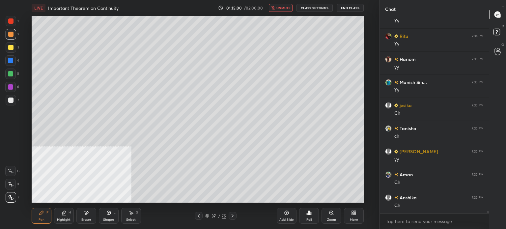
click at [285, 7] on span "unmute" at bounding box center [284, 8] width 14 height 5
click at [499, 33] on rect at bounding box center [497, 32] width 6 height 6
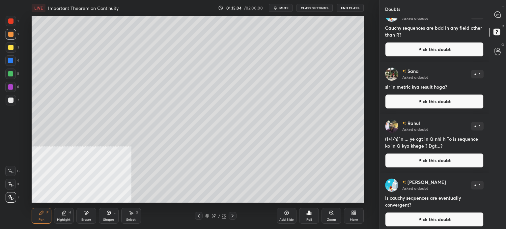
scroll to position [174, 0]
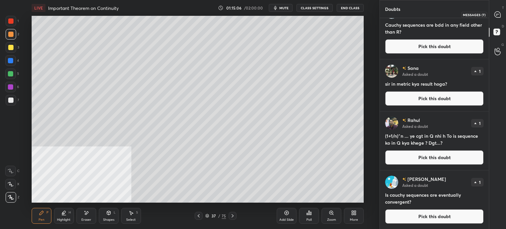
click at [501, 13] on icon at bounding box center [498, 14] width 7 height 7
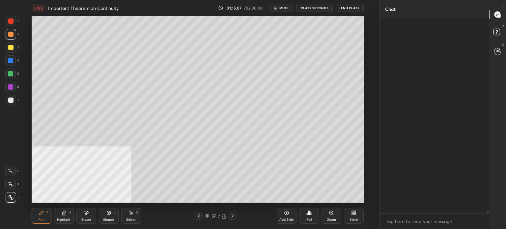
scroll to position [193, 107]
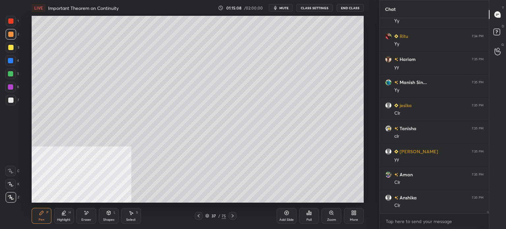
click at [291, 5] on button "mute" at bounding box center [281, 8] width 24 height 8
click at [281, 12] on div "LIVE Important Theorem on Continuity 01:15:10 / 02:00:00 unmute CLASS SETTINGS …" at bounding box center [198, 8] width 332 height 16
click at [284, 8] on span "unmute" at bounding box center [284, 8] width 14 height 5
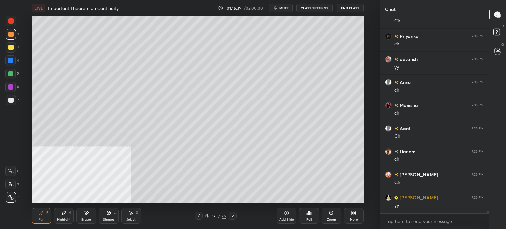
click at [11, 47] on div at bounding box center [10, 47] width 5 height 5
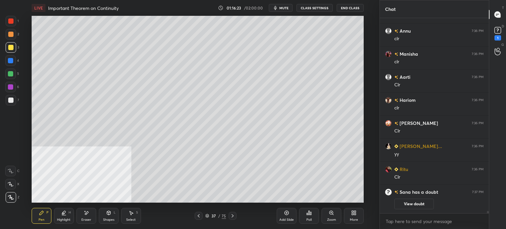
scroll to position [16735, 0]
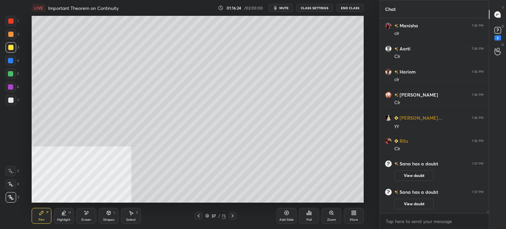
click at [169, 210] on div "Pen P Highlight H Eraser Shapes L Select S 37 / 75 Add Slide Poll Zoom More" at bounding box center [198, 216] width 332 height 26
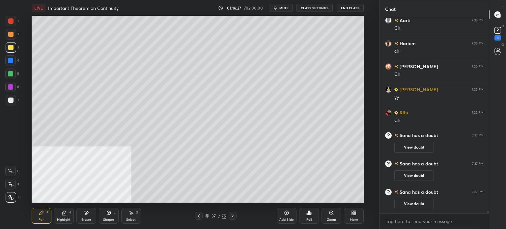
scroll to position [16778, 0]
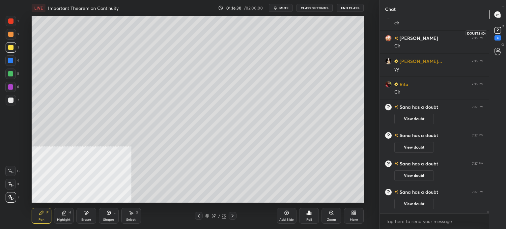
click at [494, 27] on icon at bounding box center [498, 30] width 10 height 10
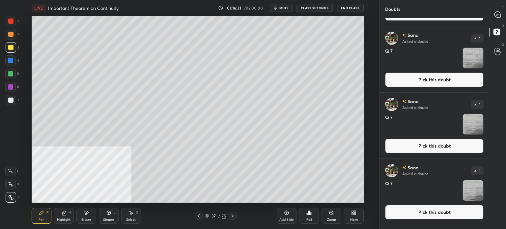
scroll to position [66, 0]
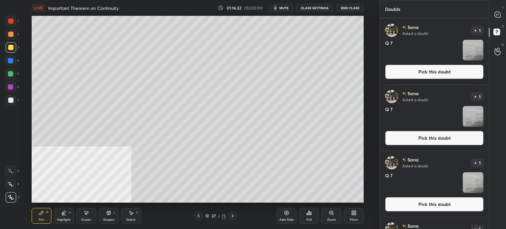
click at [430, 134] on button "Pick this doubt" at bounding box center [434, 138] width 99 height 15
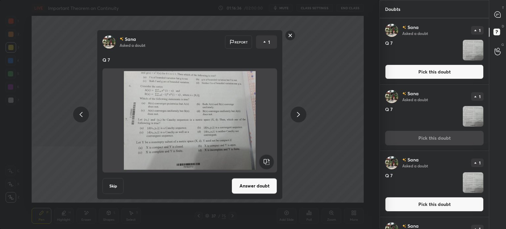
click at [289, 33] on rect at bounding box center [291, 35] width 10 height 10
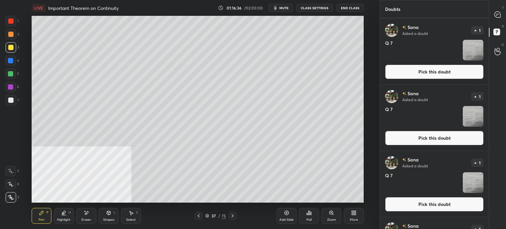
scroll to position [0, 0]
click at [506, 18] on div "T Messages (T)" at bounding box center [498, 14] width 17 height 18
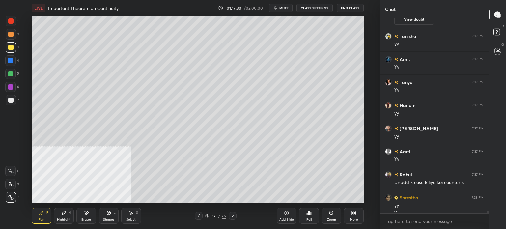
scroll to position [17092, 0]
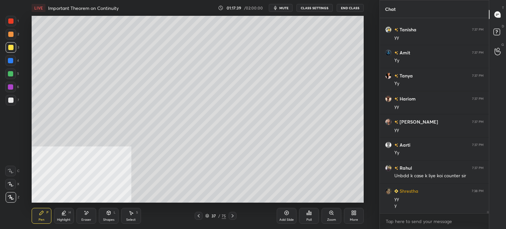
click at [11, 100] on div at bounding box center [10, 100] width 5 height 5
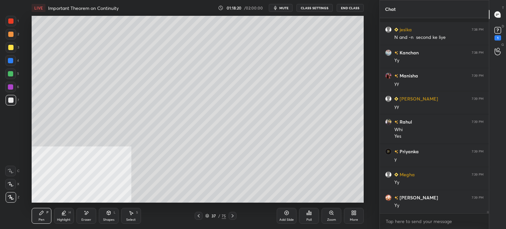
scroll to position [17334, 0]
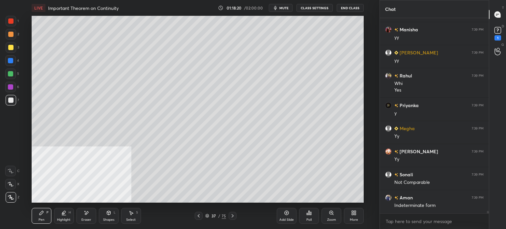
click at [131, 219] on div "Select" at bounding box center [131, 219] width 10 height 3
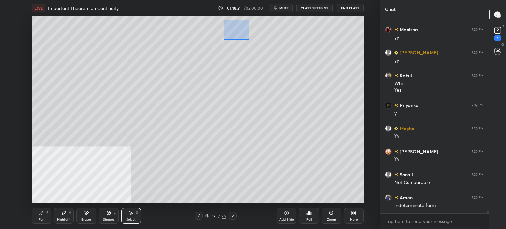
drag, startPoint x: 231, startPoint y: 27, endPoint x: 301, endPoint y: 65, distance: 78.9
click at [300, 69] on div "0 ° Undo Copy Paste here Duplicate Duplicate to new slide Delete" at bounding box center [198, 109] width 332 height 187
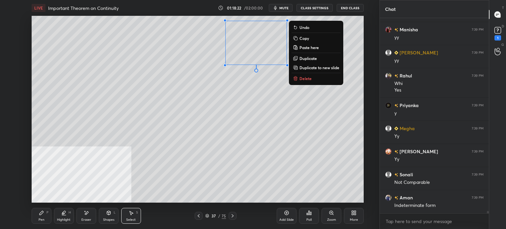
click at [313, 77] on button "Delete" at bounding box center [316, 79] width 49 height 8
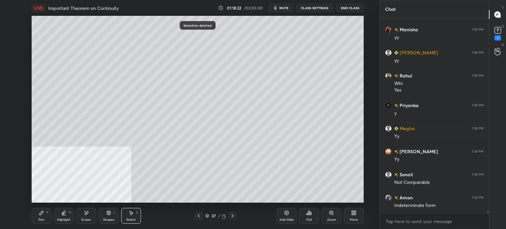
scroll to position [17357, 0]
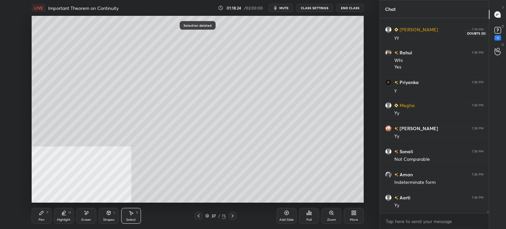
click at [500, 32] on rect at bounding box center [498, 30] width 6 height 6
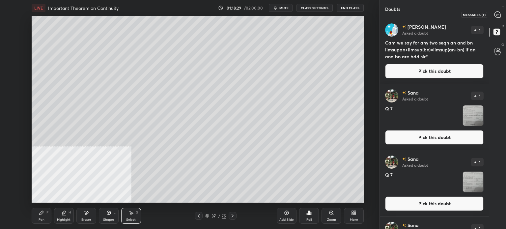
click at [499, 12] on icon at bounding box center [498, 15] width 6 height 6
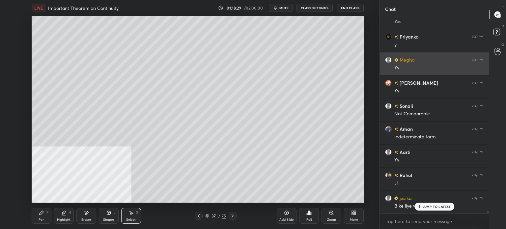
scroll to position [17526, 0]
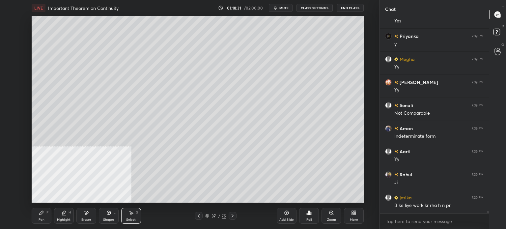
click at [142, 212] on div "Pen P Highlight H Eraser Shapes L Select S" at bounding box center [93, 216] width 123 height 16
click at [134, 214] on div "Select S" at bounding box center [131, 216] width 20 height 16
click at [46, 17] on div "0 ° Undo Copy Paste here Duplicate Duplicate to new slide Delete" at bounding box center [198, 109] width 332 height 187
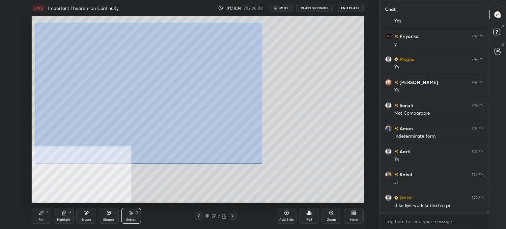
scroll to position [17532, 0]
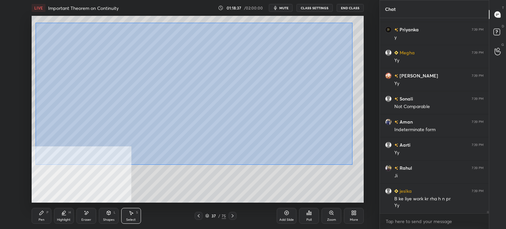
drag, startPoint x: 47, startPoint y: 30, endPoint x: 345, endPoint y: 153, distance: 321.4
click at [351, 163] on div "0 ° Undo Copy Paste here Duplicate Duplicate to new slide Delete" at bounding box center [198, 109] width 332 height 187
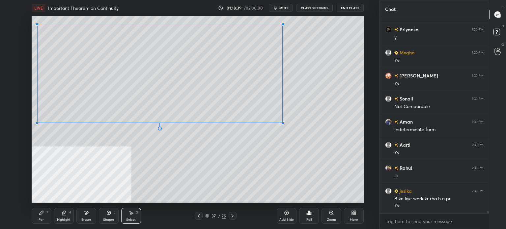
drag, startPoint x: 337, startPoint y: 144, endPoint x: 270, endPoint y: 136, distance: 67.8
click at [282, 123] on div at bounding box center [283, 123] width 3 height 3
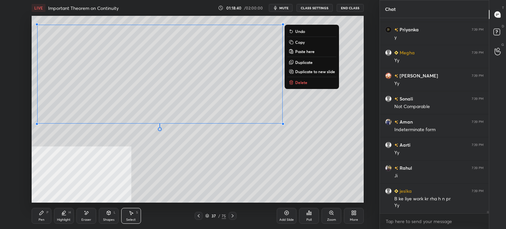
click at [268, 136] on div "0 ° Undo Copy Paste here Duplicate Duplicate to new slide Delete" at bounding box center [198, 109] width 332 height 187
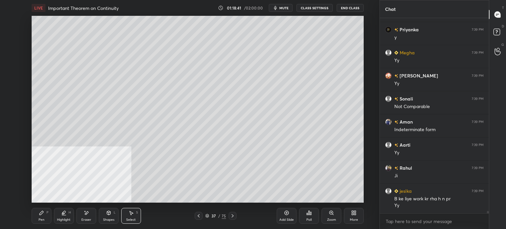
click at [42, 220] on div "Pen" at bounding box center [42, 219] width 6 height 3
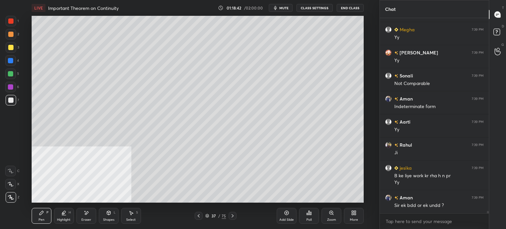
click at [11, 50] on div at bounding box center [11, 47] width 11 height 11
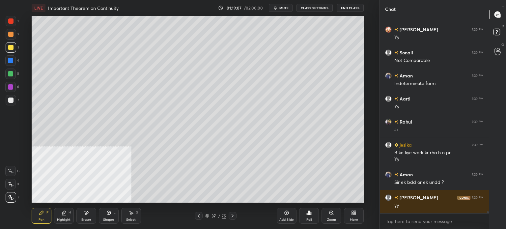
click at [284, 9] on span "mute" at bounding box center [284, 8] width 9 height 5
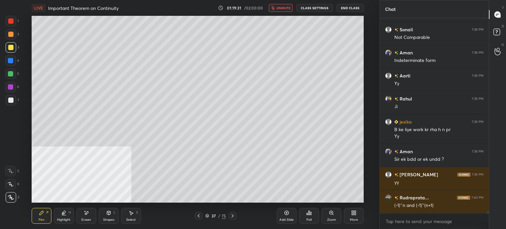
click at [282, 6] on span "unmute" at bounding box center [284, 8] width 14 height 5
click at [89, 217] on div "Eraser" at bounding box center [86, 216] width 20 height 16
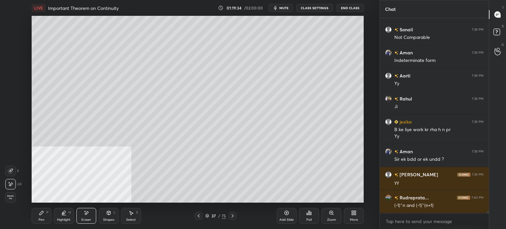
click at [40, 219] on div "Pen" at bounding box center [42, 219] width 6 height 3
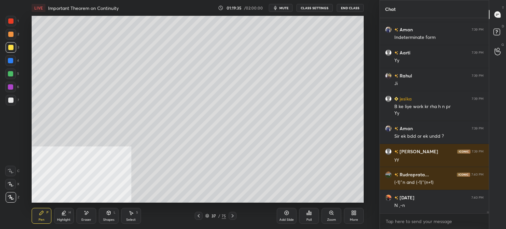
click at [11, 101] on div at bounding box center [10, 100] width 5 height 5
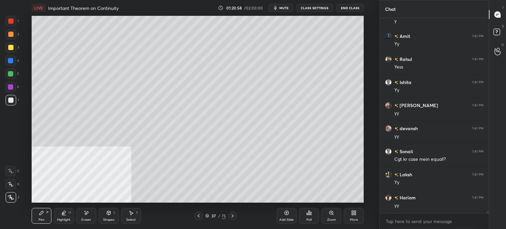
scroll to position [18063, 0]
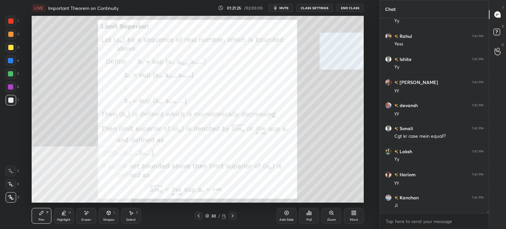
click at [356, 213] on icon at bounding box center [353, 212] width 5 height 5
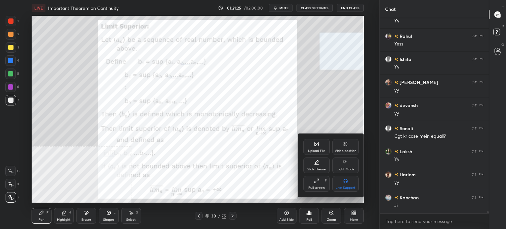
click at [354, 149] on div "Video position" at bounding box center [346, 147] width 26 height 16
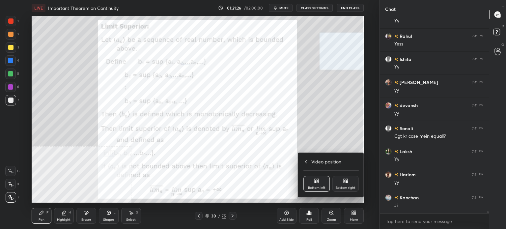
click at [347, 196] on div "Video position Bottom left Bottom right" at bounding box center [331, 175] width 66 height 44
click at [350, 184] on div "Bottom right" at bounding box center [346, 184] width 26 height 16
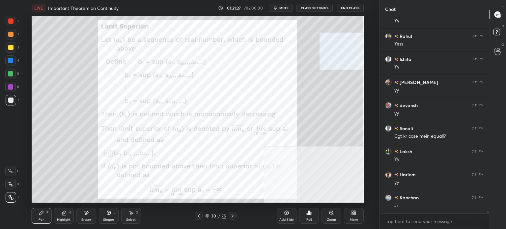
click at [16, 34] on div "2" at bounding box center [13, 34] width 14 height 11
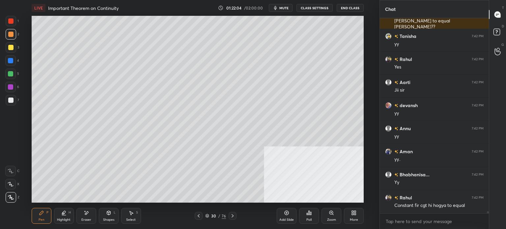
scroll to position [18369, 0]
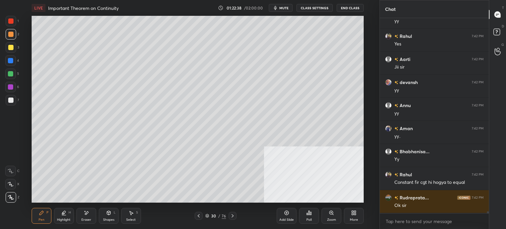
click at [282, 11] on button "mute" at bounding box center [281, 8] width 24 height 8
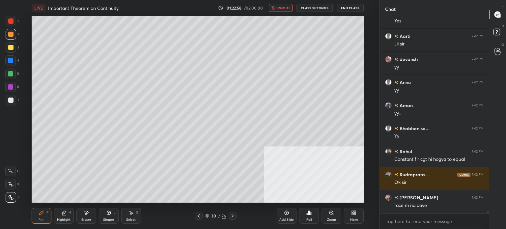
click at [284, 9] on span "unmute" at bounding box center [284, 8] width 14 height 5
click at [284, 9] on span "mute" at bounding box center [284, 8] width 9 height 5
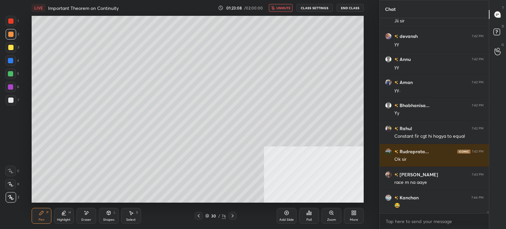
click at [284, 9] on span "unmute" at bounding box center [284, 8] width 14 height 5
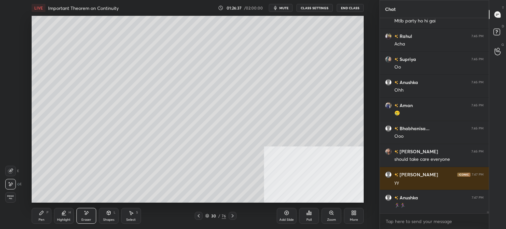
scroll to position [18985, 0]
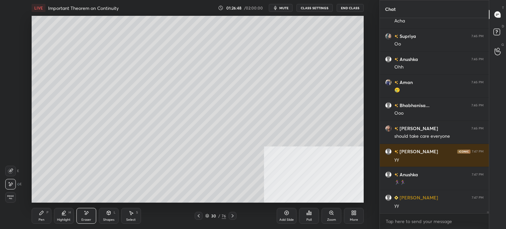
click at [280, 7] on button "mute" at bounding box center [281, 8] width 24 height 8
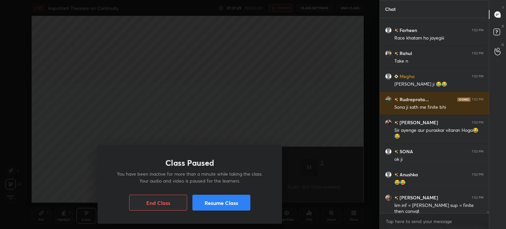
scroll to position [20424, 0]
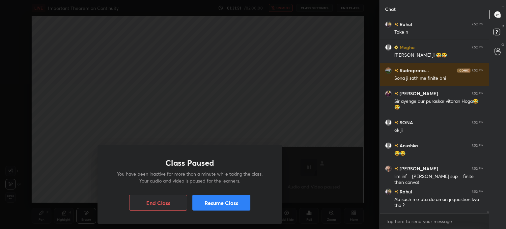
click at [238, 195] on button "Resume Class" at bounding box center [222, 203] width 58 height 16
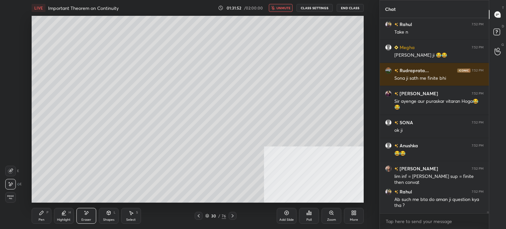
click at [288, 6] on span "unmute" at bounding box center [284, 8] width 14 height 5
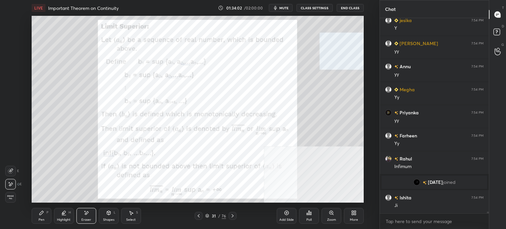
scroll to position [22004, 0]
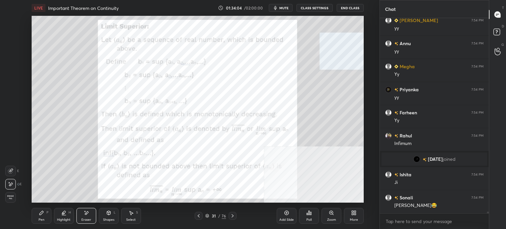
click at [41, 217] on div "Pen P" at bounding box center [42, 216] width 20 height 16
click at [12, 23] on div at bounding box center [10, 20] width 5 height 5
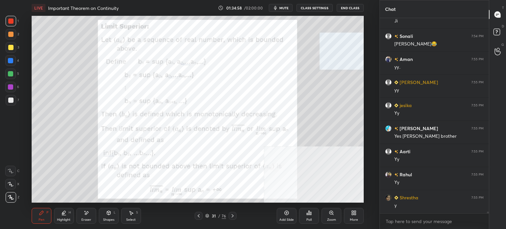
scroll to position [22189, 0]
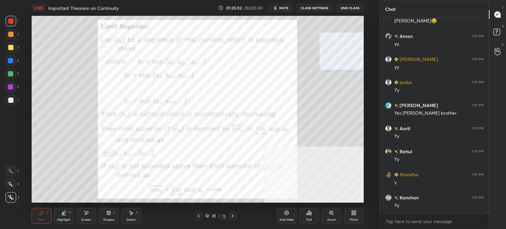
click at [109, 215] on icon at bounding box center [108, 212] width 5 height 5
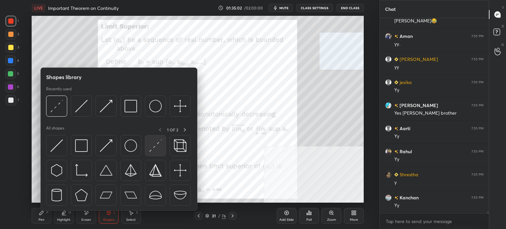
click at [154, 148] on img at bounding box center [155, 145] width 13 height 13
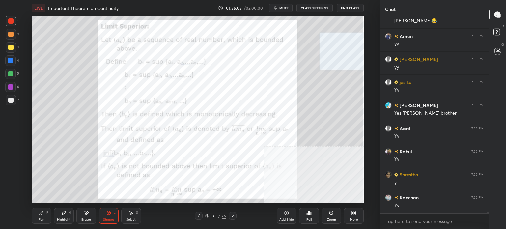
scroll to position [22212, 0]
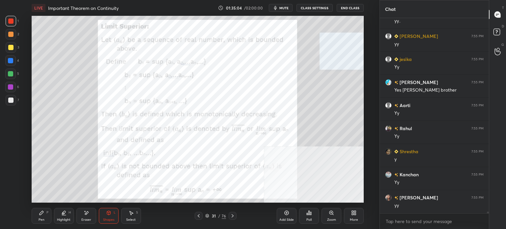
click at [40, 216] on div "Pen P" at bounding box center [42, 216] width 20 height 16
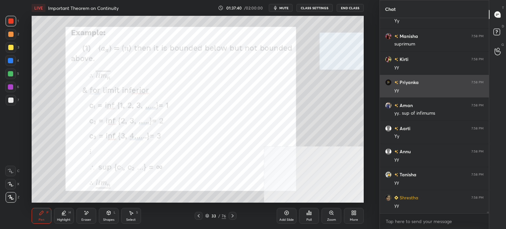
scroll to position [22904, 0]
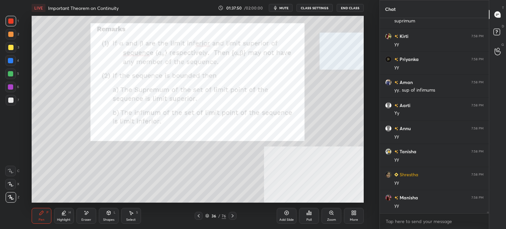
click at [287, 8] on span "mute" at bounding box center [284, 8] width 9 height 5
click at [284, 10] on button "unmute" at bounding box center [281, 8] width 24 height 8
click at [284, 10] on button "mute" at bounding box center [281, 8] width 24 height 8
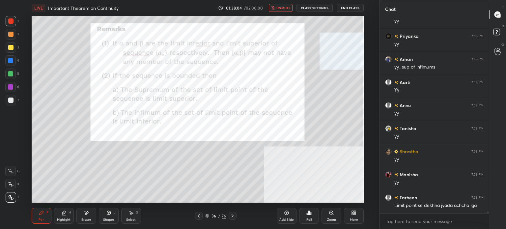
scroll to position [22950, 0]
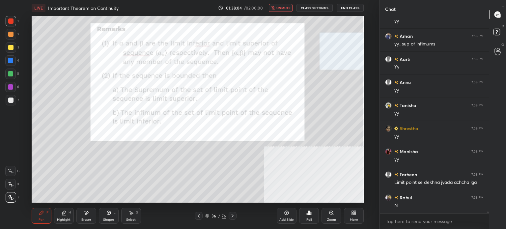
click at [284, 7] on span "unmute" at bounding box center [284, 8] width 14 height 5
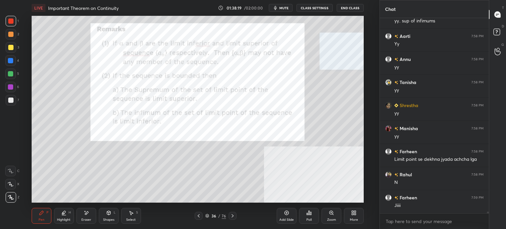
scroll to position [22996, 0]
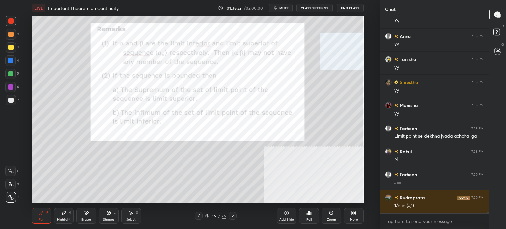
click at [284, 10] on span "mute" at bounding box center [284, 8] width 9 height 5
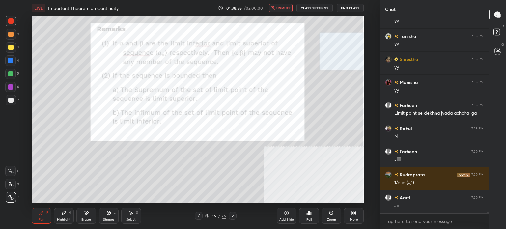
scroll to position [23043, 0]
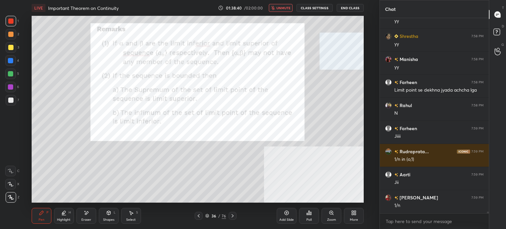
click at [284, 6] on span "unmute" at bounding box center [284, 8] width 14 height 5
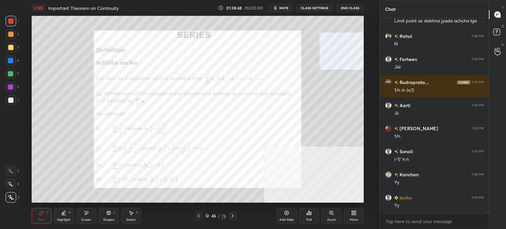
scroll to position [23135, 0]
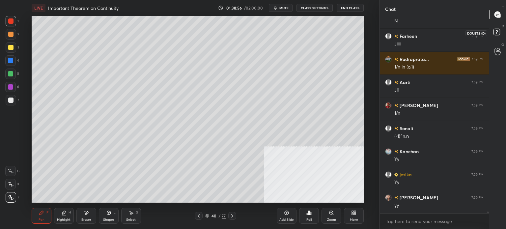
click at [503, 29] on icon at bounding box center [498, 33] width 12 height 12
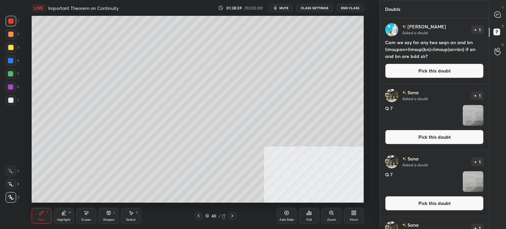
scroll to position [0, 0]
click at [425, 73] on button "Pick this doubt" at bounding box center [434, 71] width 99 height 15
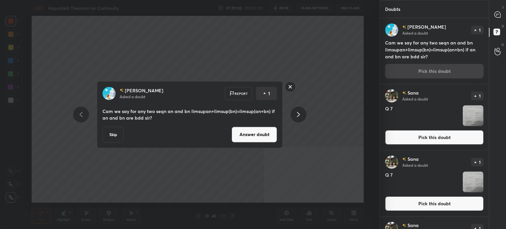
drag, startPoint x: 255, startPoint y: 137, endPoint x: 261, endPoint y: 138, distance: 6.6
click at [255, 137] on button "Answer doubt" at bounding box center [254, 135] width 45 height 16
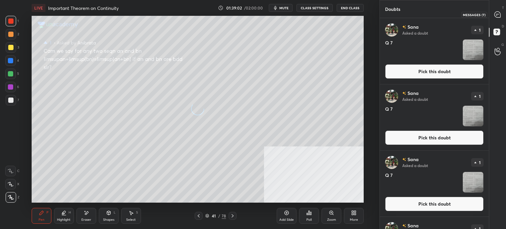
click at [498, 14] on icon at bounding box center [498, 15] width 6 height 6
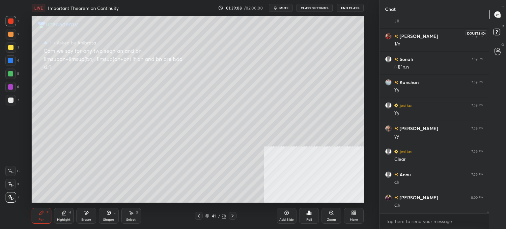
scroll to position [23334, 0]
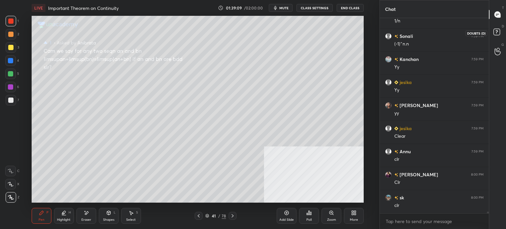
click at [500, 32] on rect at bounding box center [497, 32] width 6 height 6
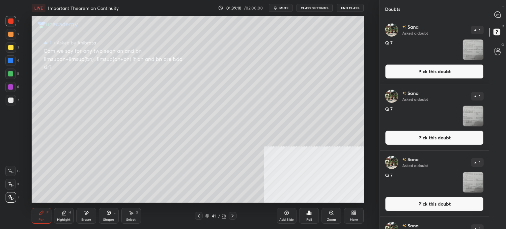
click at [441, 67] on button "Pick this doubt" at bounding box center [434, 71] width 99 height 15
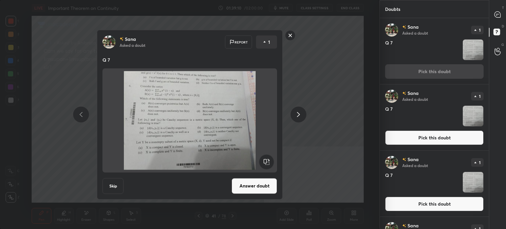
click at [260, 184] on button "Answer doubt" at bounding box center [254, 186] width 45 height 16
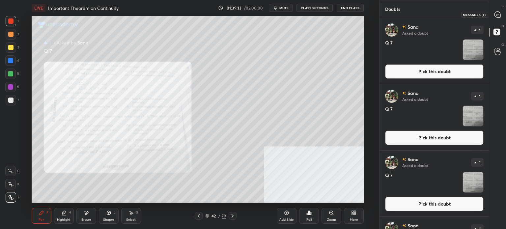
click at [498, 13] on icon at bounding box center [498, 15] width 6 height 6
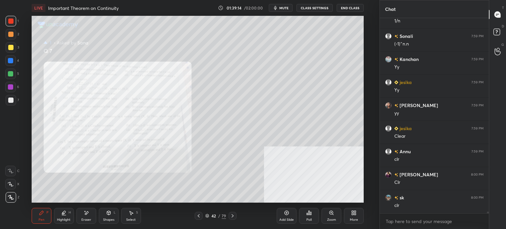
scroll to position [23341, 0]
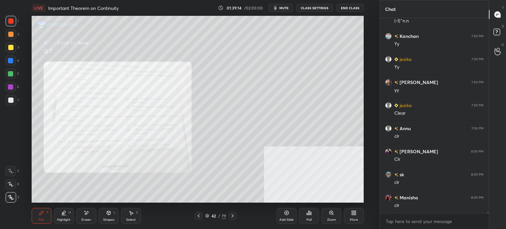
click at [332, 215] on icon at bounding box center [331, 212] width 5 height 5
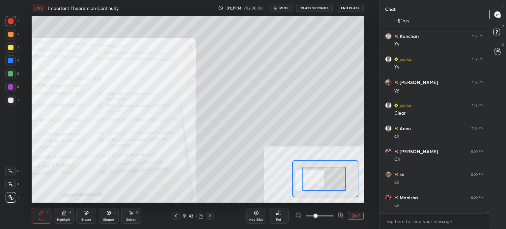
drag, startPoint x: 324, startPoint y: 184, endPoint x: 296, endPoint y: 186, distance: 27.8
click at [303, 186] on div at bounding box center [325, 179] width 44 height 24
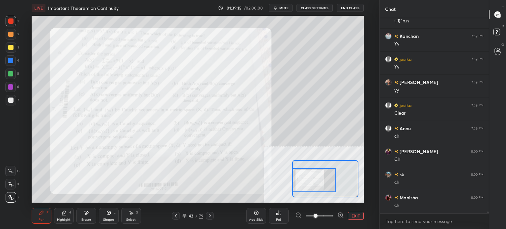
click at [327, 218] on span at bounding box center [320, 216] width 28 height 10
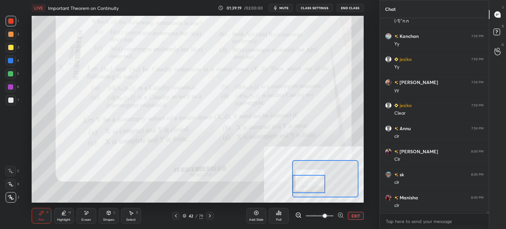
drag, startPoint x: 320, startPoint y: 182, endPoint x: 308, endPoint y: 186, distance: 13.5
click at [308, 186] on div at bounding box center [309, 184] width 33 height 18
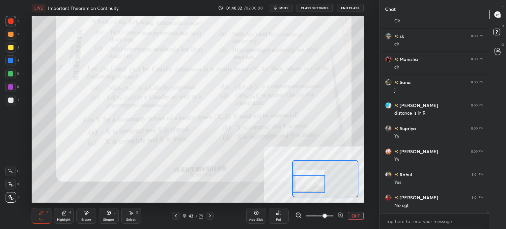
scroll to position [23502, 0]
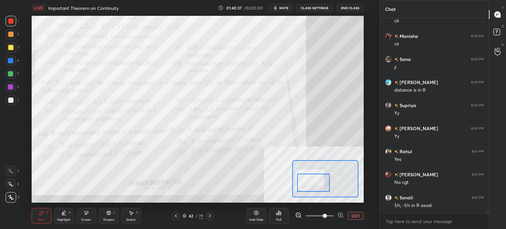
drag, startPoint x: 313, startPoint y: 187, endPoint x: 319, endPoint y: 178, distance: 10.8
click at [317, 185] on div at bounding box center [313, 183] width 33 height 18
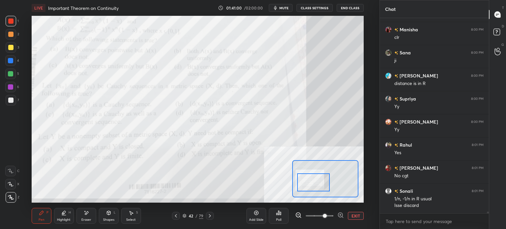
scroll to position [23538, 0]
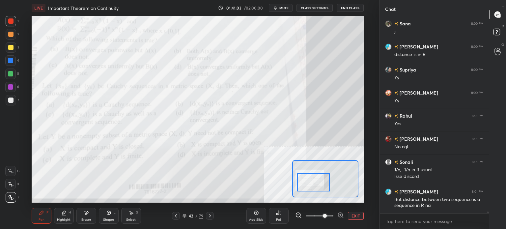
click at [154, 37] on div "LIVE Important Theorem on Continuity 01:41:03 / 02:00:00 mute CLASS SETTINGS En…" at bounding box center [197, 114] width 353 height 229
click at [155, 37] on div "LIVE Important Theorem on Continuity 01:41:05 / 02:00:00 mute CLASS SETTINGS En…" at bounding box center [197, 114] width 353 height 229
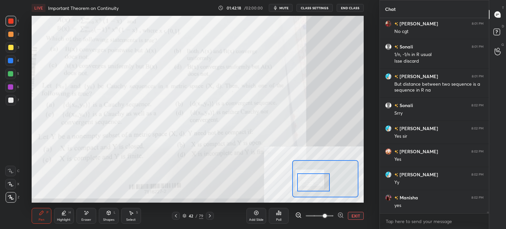
scroll to position [23676, 0]
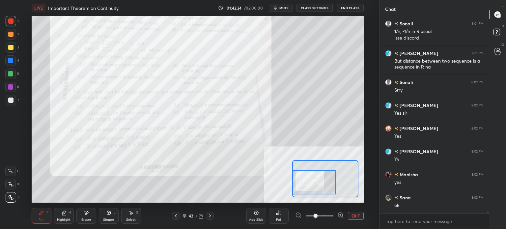
click at [311, 215] on span at bounding box center [320, 216] width 28 height 10
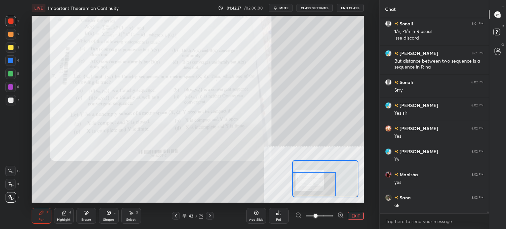
click at [317, 185] on div at bounding box center [315, 184] width 44 height 24
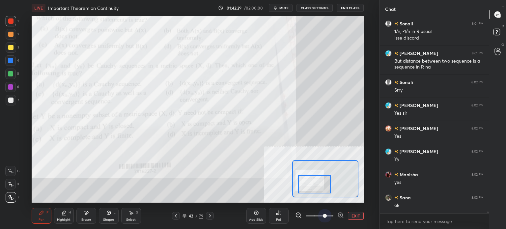
click at [328, 214] on span at bounding box center [320, 216] width 28 height 10
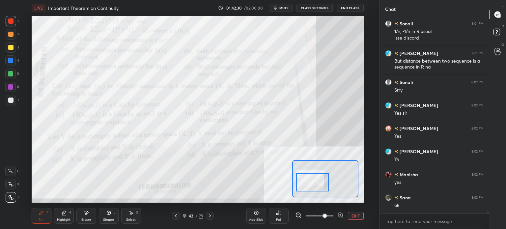
scroll to position [23683, 0]
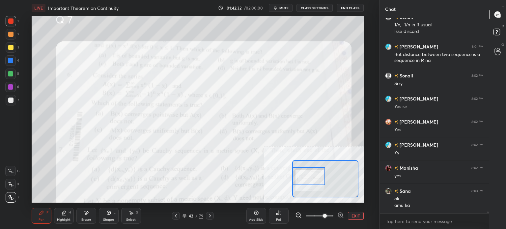
drag, startPoint x: 316, startPoint y: 182, endPoint x: 308, endPoint y: 173, distance: 11.7
click at [308, 173] on div at bounding box center [309, 176] width 33 height 18
click at [355, 212] on button "EXIT" at bounding box center [356, 216] width 16 height 8
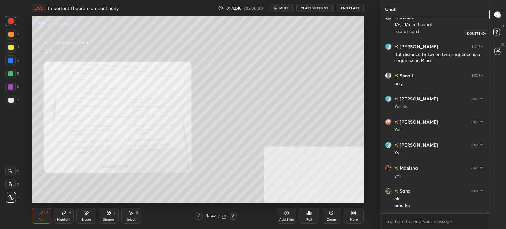
scroll to position [23689, 0]
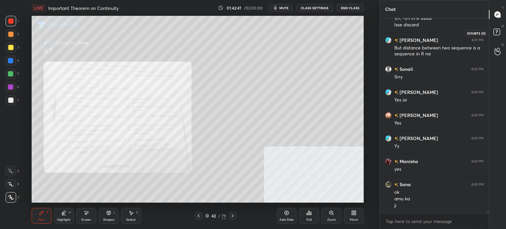
drag, startPoint x: 498, startPoint y: 30, endPoint x: 496, endPoint y: 34, distance: 4.5
click at [498, 30] on rect at bounding box center [497, 32] width 6 height 6
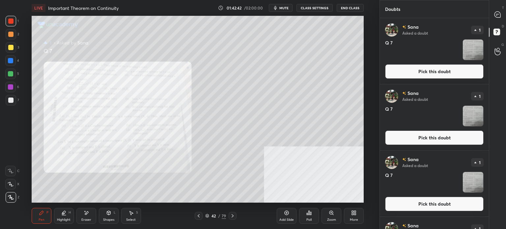
click at [434, 72] on button "Pick this doubt" at bounding box center [434, 71] width 99 height 15
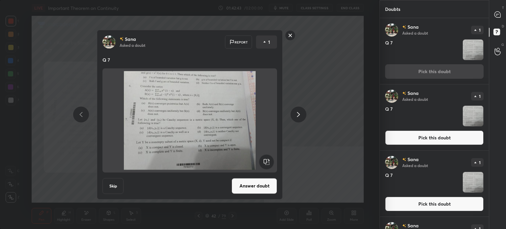
click at [258, 188] on button "Answer doubt" at bounding box center [254, 186] width 45 height 16
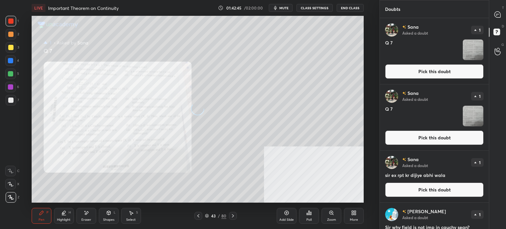
click at [440, 137] on button "Pick this doubt" at bounding box center [434, 138] width 99 height 15
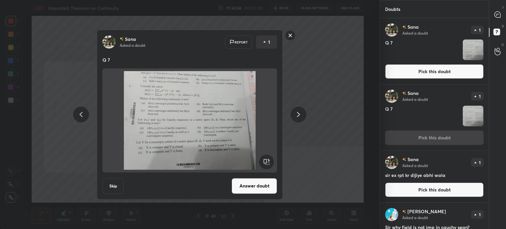
click at [257, 186] on button "Answer doubt" at bounding box center [254, 186] width 45 height 16
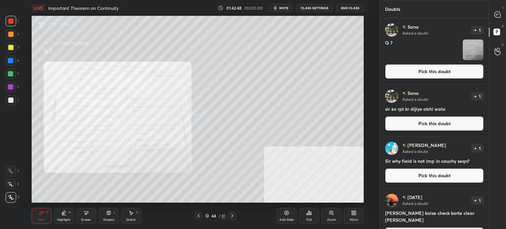
click at [418, 71] on button "Pick this doubt" at bounding box center [434, 71] width 99 height 15
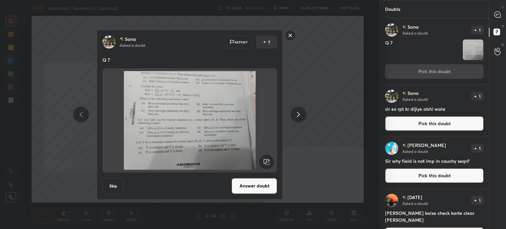
click at [255, 188] on button "Answer doubt" at bounding box center [254, 186] width 45 height 16
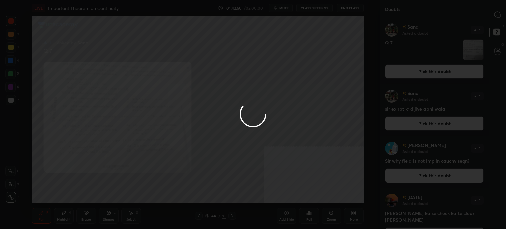
click at [499, 11] on div at bounding box center [498, 15] width 13 height 12
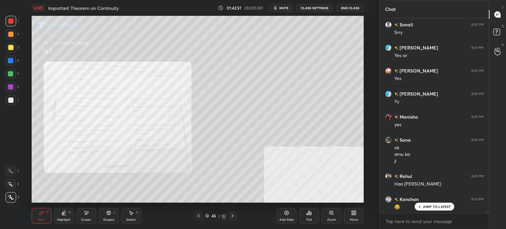
scroll to position [23686, 0]
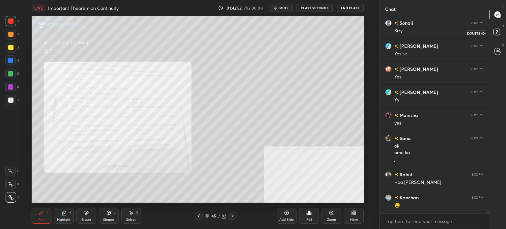
click at [500, 29] on rect at bounding box center [497, 32] width 6 height 6
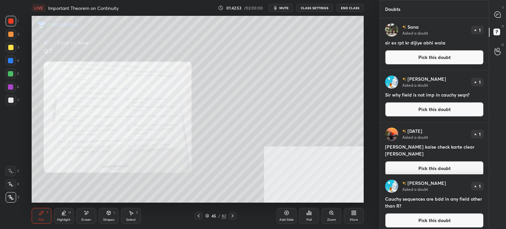
click at [441, 52] on button "Pick this doubt" at bounding box center [434, 57] width 99 height 15
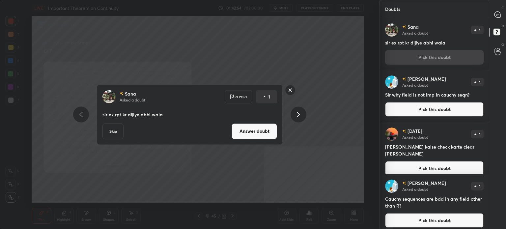
click at [265, 134] on button "Answer doubt" at bounding box center [254, 131] width 45 height 16
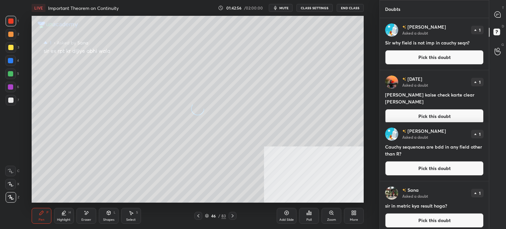
click at [426, 109] on button "Pick this doubt" at bounding box center [434, 116] width 99 height 15
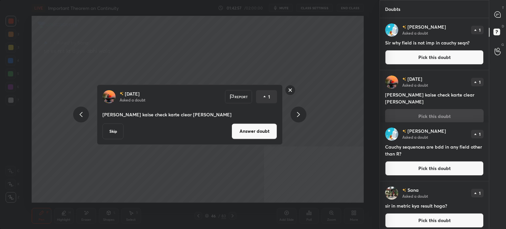
click at [265, 135] on button "Answer doubt" at bounding box center [254, 131] width 45 height 16
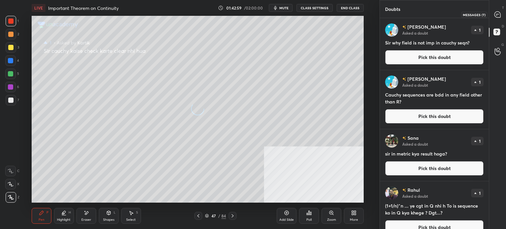
click at [500, 14] on icon at bounding box center [498, 15] width 6 height 6
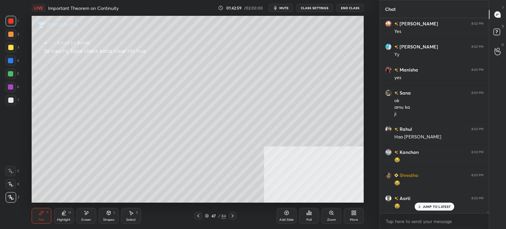
scroll to position [23699, 0]
click at [501, 33] on icon at bounding box center [498, 33] width 12 height 12
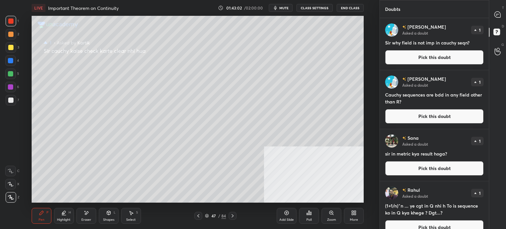
click at [422, 49] on div "[PERSON_NAME] Asked a doubt 1 Sir why field is not imp in cauchy seqn? Pick thi…" at bounding box center [434, 44] width 109 height 52
click at [404, 58] on button "Pick this doubt" at bounding box center [434, 57] width 99 height 15
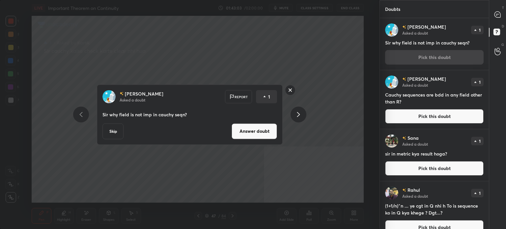
drag, startPoint x: 269, startPoint y: 128, endPoint x: 287, endPoint y: 125, distance: 18.7
click at [269, 127] on button "Answer doubt" at bounding box center [254, 131] width 45 height 16
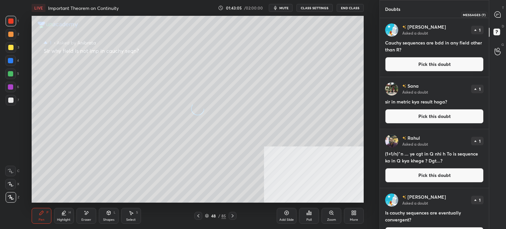
click at [499, 15] on icon at bounding box center [498, 15] width 6 height 6
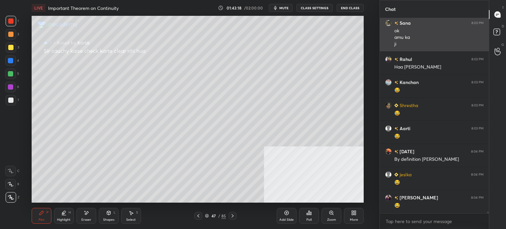
scroll to position [23775, 0]
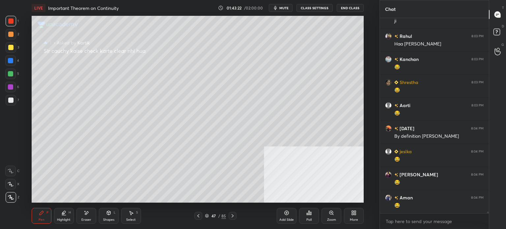
click at [13, 45] on div at bounding box center [11, 47] width 11 height 11
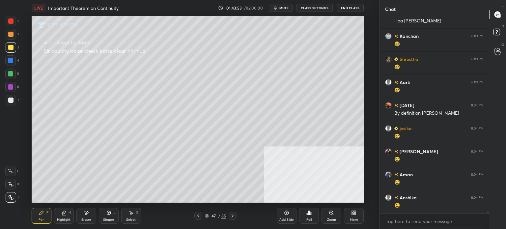
click at [93, 215] on div "Eraser" at bounding box center [86, 216] width 20 height 16
click at [44, 216] on div "Pen P" at bounding box center [42, 216] width 20 height 16
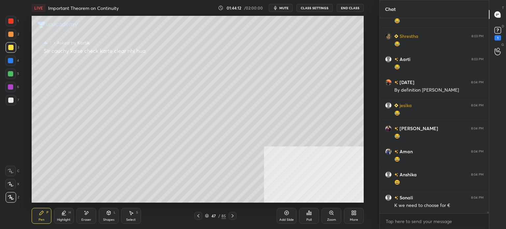
scroll to position [23850, 0]
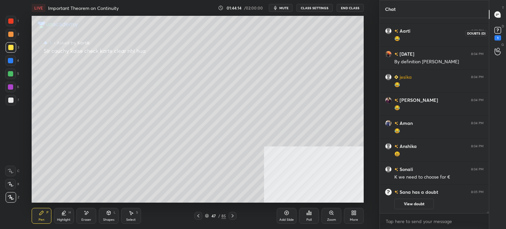
click at [495, 26] on icon at bounding box center [498, 30] width 10 height 10
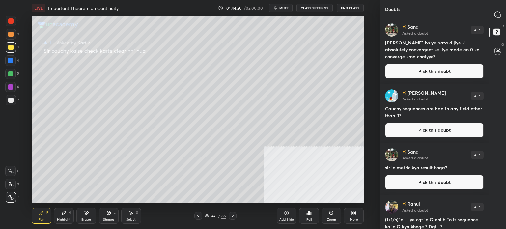
click at [413, 72] on button "Pick this doubt" at bounding box center [434, 71] width 99 height 15
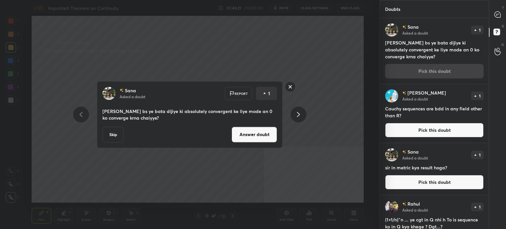
click at [267, 134] on button "Answer doubt" at bounding box center [254, 135] width 45 height 16
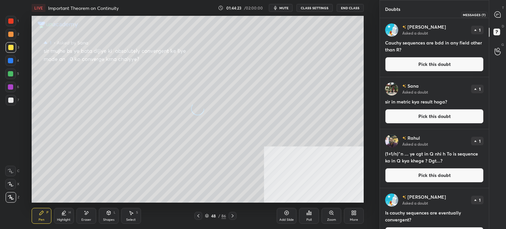
click at [498, 14] on icon at bounding box center [498, 15] width 6 height 6
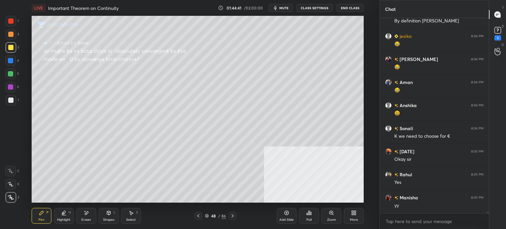
scroll to position [22163, 0]
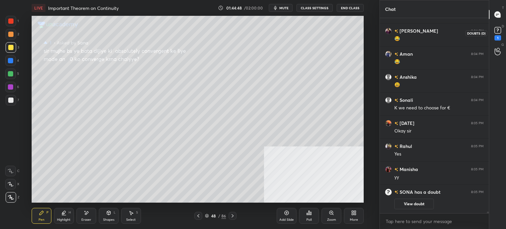
click at [498, 35] on div "1" at bounding box center [498, 37] width 7 height 5
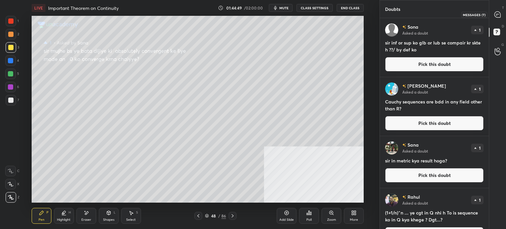
click at [497, 13] on icon at bounding box center [498, 15] width 6 height 6
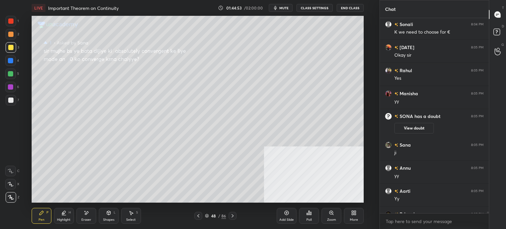
scroll to position [22344, 0]
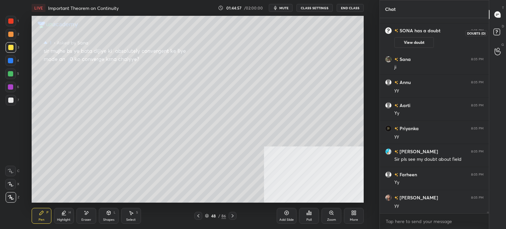
click at [500, 30] on rect at bounding box center [497, 32] width 6 height 6
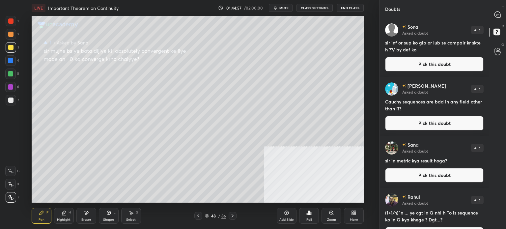
click at [421, 69] on button "Pick this doubt" at bounding box center [434, 64] width 99 height 15
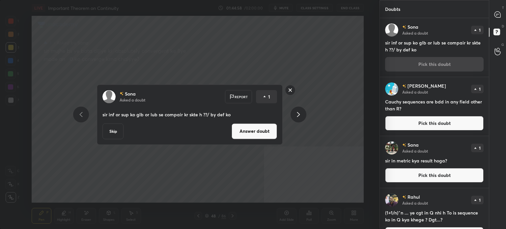
click at [260, 133] on button "Answer doubt" at bounding box center [254, 131] width 45 height 16
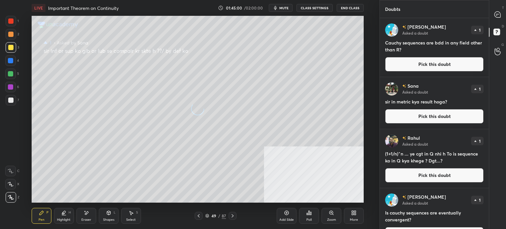
click at [501, 6] on div "T Messages (T)" at bounding box center [498, 14] width 17 height 18
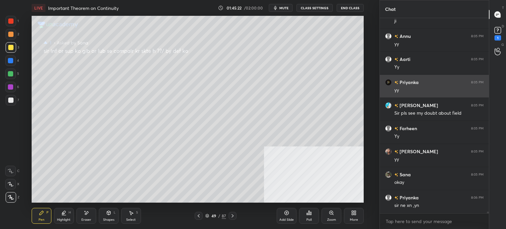
scroll to position [22390, 0]
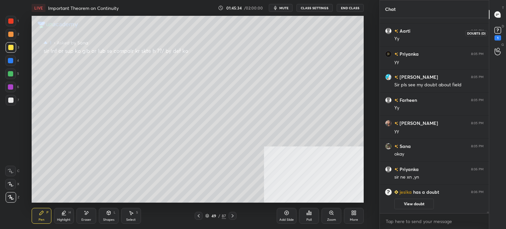
click at [495, 33] on rect at bounding box center [498, 30] width 6 height 6
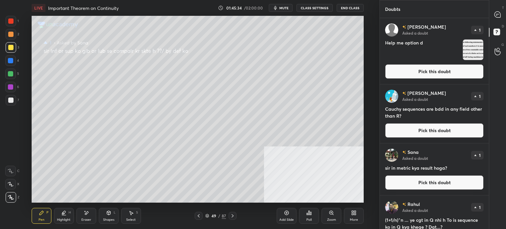
click at [398, 75] on button "Pick this doubt" at bounding box center [434, 71] width 99 height 15
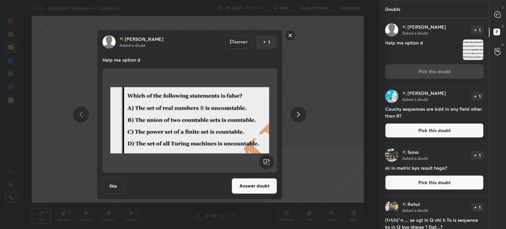
click at [261, 187] on button "Answer doubt" at bounding box center [254, 186] width 45 height 16
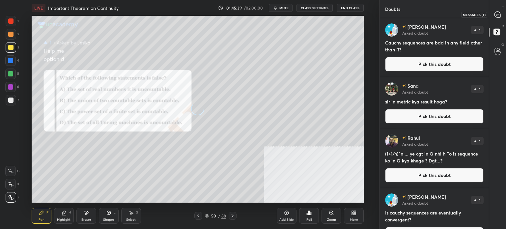
click at [499, 14] on icon at bounding box center [498, 15] width 6 height 6
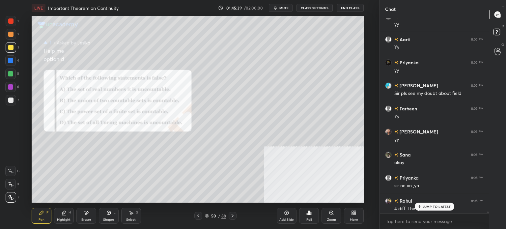
scroll to position [22286, 0]
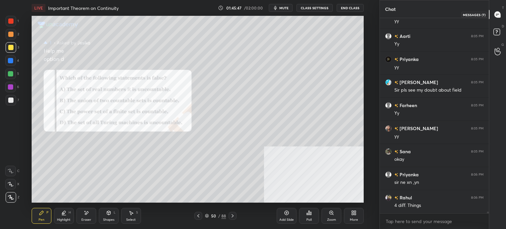
click at [495, 10] on div at bounding box center [498, 15] width 13 height 12
click at [505, 31] on div "D Doubts (D)" at bounding box center [498, 33] width 17 height 18
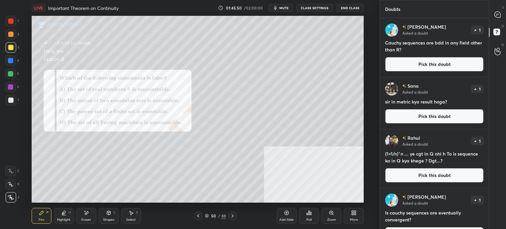
click at [428, 118] on button "Pick this doubt" at bounding box center [434, 116] width 99 height 15
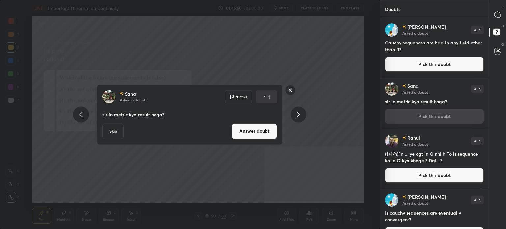
click at [273, 129] on button "Answer doubt" at bounding box center [254, 131] width 45 height 16
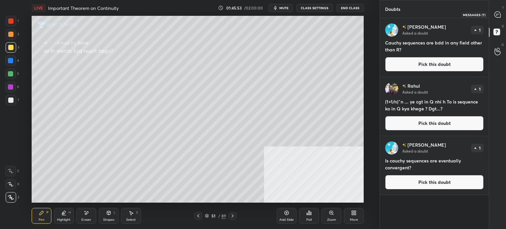
click at [503, 6] on p "T" at bounding box center [503, 7] width 2 height 5
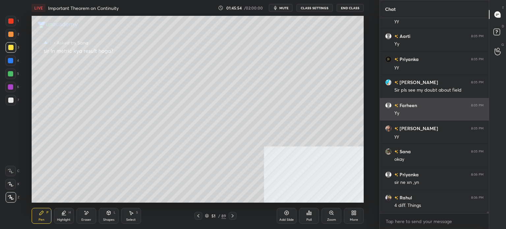
scroll to position [22293, 0]
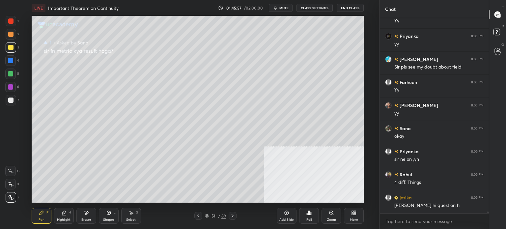
click at [198, 219] on div at bounding box center [199, 216] width 8 height 8
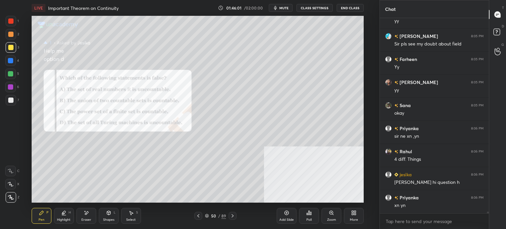
click at [11, 17] on div at bounding box center [11, 21] width 11 height 11
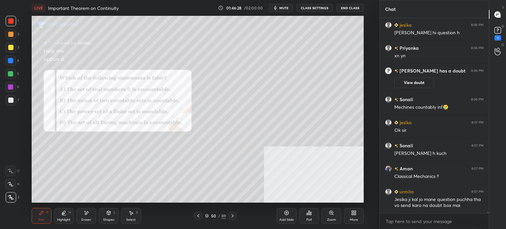
scroll to position [22419, 0]
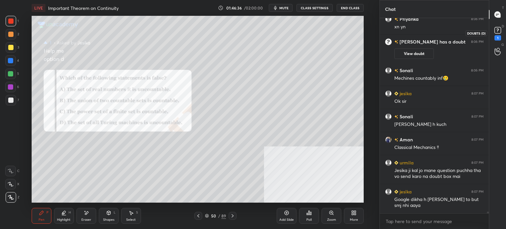
click at [500, 33] on rect at bounding box center [498, 30] width 6 height 6
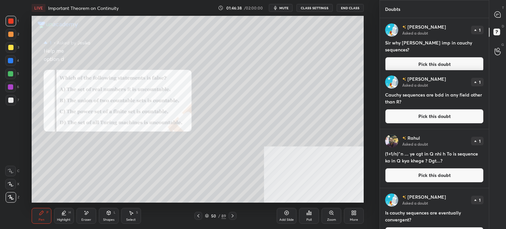
click at [434, 177] on button "Pick this doubt" at bounding box center [434, 175] width 99 height 15
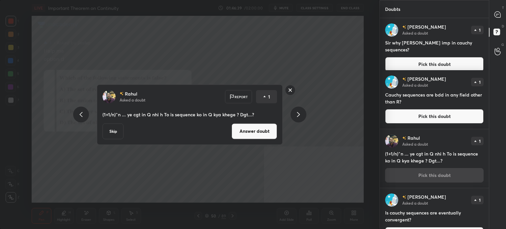
click at [274, 133] on button "Answer doubt" at bounding box center [254, 131] width 45 height 16
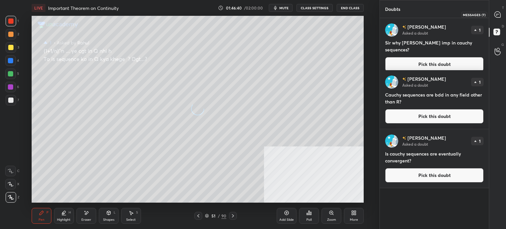
click at [499, 15] on icon at bounding box center [498, 15] width 6 height 6
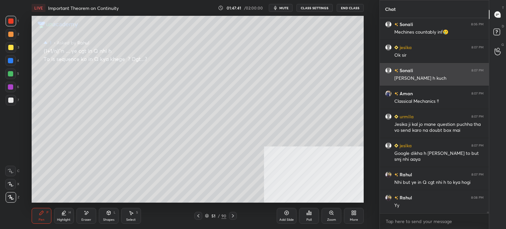
scroll to position [22594, 0]
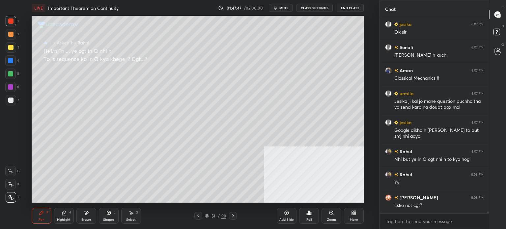
click at [10, 49] on div at bounding box center [10, 47] width 5 height 5
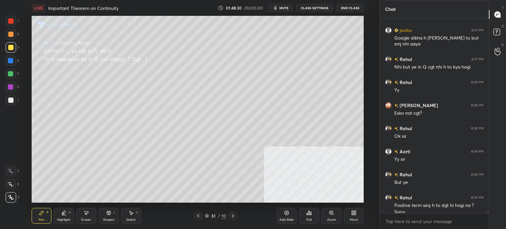
scroll to position [22692, 0]
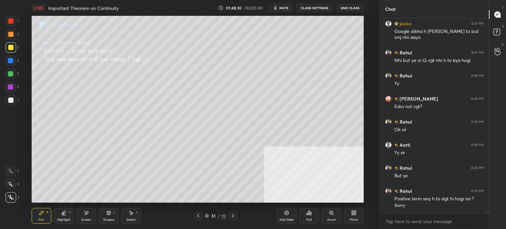
click at [12, 48] on div at bounding box center [10, 47] width 5 height 5
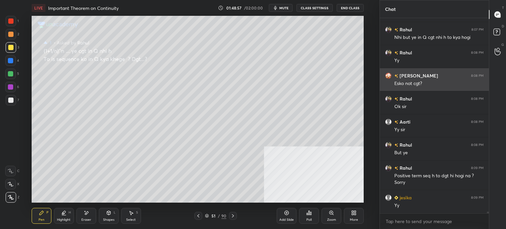
scroll to position [22739, 0]
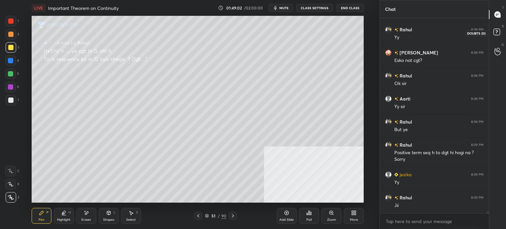
click at [496, 31] on icon at bounding box center [498, 33] width 12 height 12
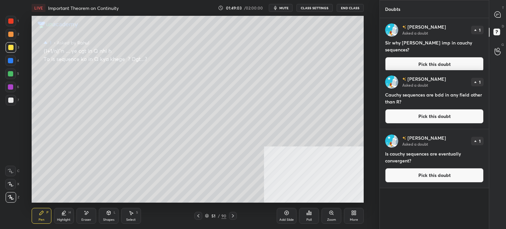
click at [421, 57] on button "Pick this doubt" at bounding box center [434, 64] width 99 height 15
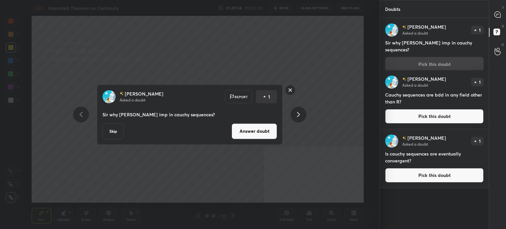
drag, startPoint x: 295, startPoint y: 86, endPoint x: 290, endPoint y: 89, distance: 5.8
click at [295, 86] on icon at bounding box center [290, 90] width 11 height 11
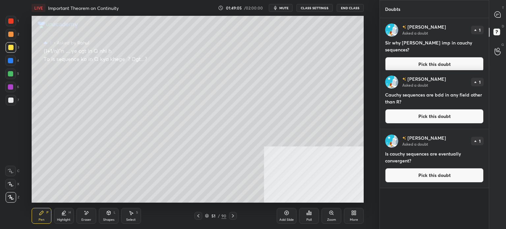
click at [442, 180] on button "Pick this doubt" at bounding box center [434, 175] width 99 height 15
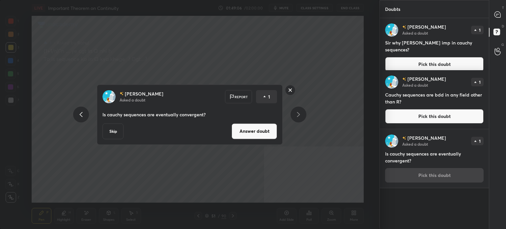
click at [263, 134] on button "Answer doubt" at bounding box center [254, 131] width 45 height 16
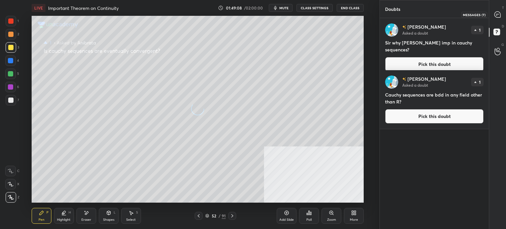
drag, startPoint x: 499, startPoint y: 15, endPoint x: 498, endPoint y: 30, distance: 15.8
click at [499, 14] on icon at bounding box center [498, 14] width 7 height 7
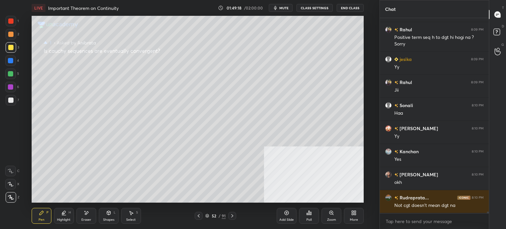
scroll to position [22861, 0]
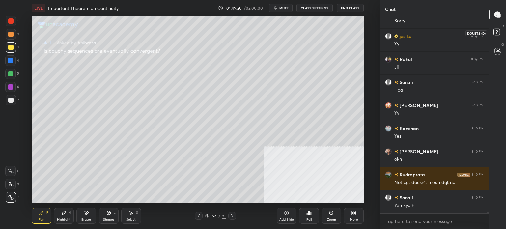
click at [499, 30] on rect at bounding box center [497, 32] width 6 height 6
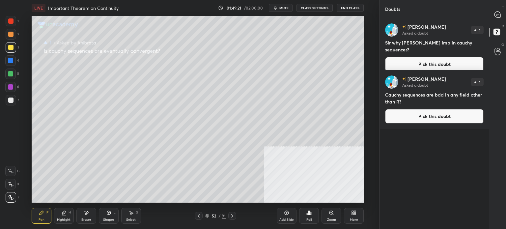
drag, startPoint x: 407, startPoint y: 113, endPoint x: 398, endPoint y: 116, distance: 9.3
click at [407, 112] on button "Pick this doubt" at bounding box center [434, 116] width 99 height 15
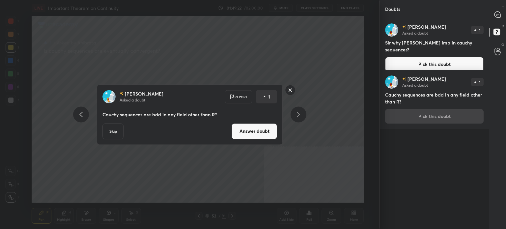
click at [259, 136] on button "Answer doubt" at bounding box center [254, 131] width 45 height 16
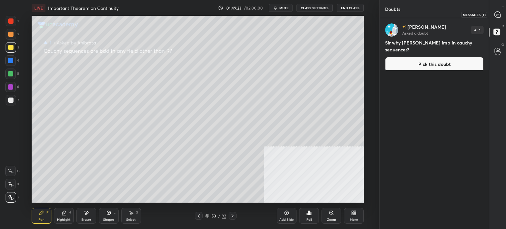
click at [497, 13] on icon at bounding box center [498, 14] width 7 height 7
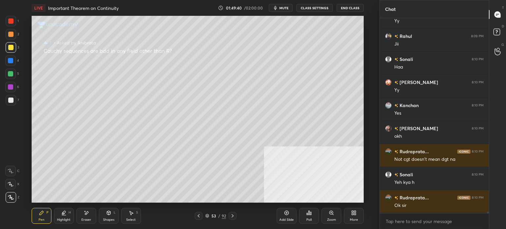
scroll to position [22890, 0]
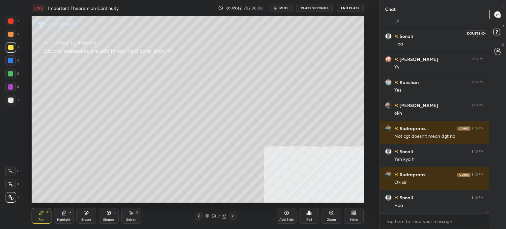
click at [501, 33] on icon at bounding box center [498, 33] width 12 height 12
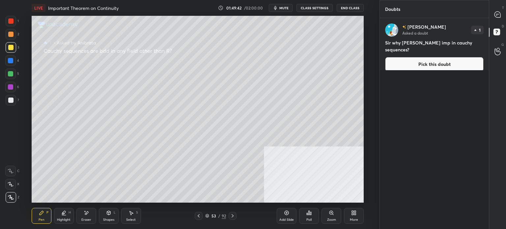
click at [417, 59] on button "Pick this doubt" at bounding box center [434, 64] width 99 height 15
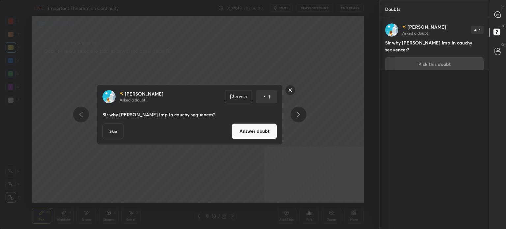
click at [256, 133] on button "Answer doubt" at bounding box center [254, 131] width 45 height 16
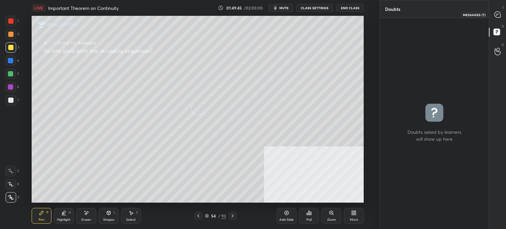
click at [499, 15] on icon at bounding box center [498, 15] width 6 height 6
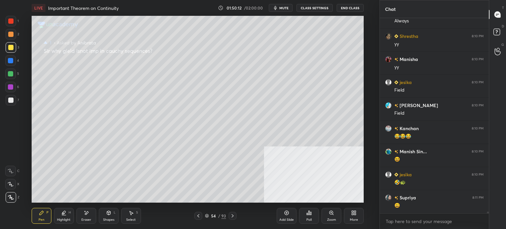
scroll to position [23076, 0]
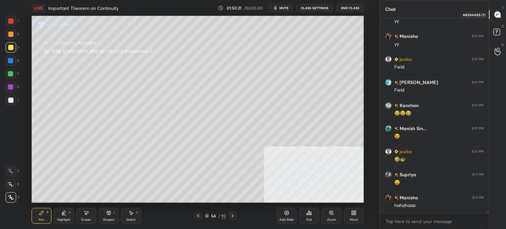
click at [497, 41] on div "D Doubts (D)" at bounding box center [498, 33] width 17 height 18
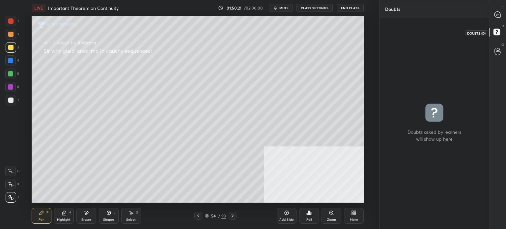
click at [499, 30] on rect at bounding box center [497, 32] width 6 height 6
click at [497, 15] on icon at bounding box center [498, 15] width 6 height 6
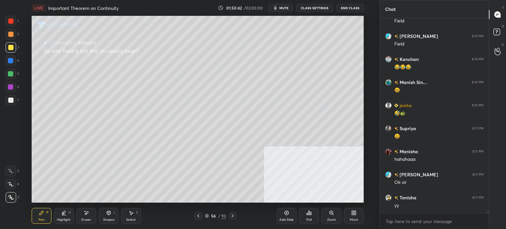
scroll to position [23169, 0]
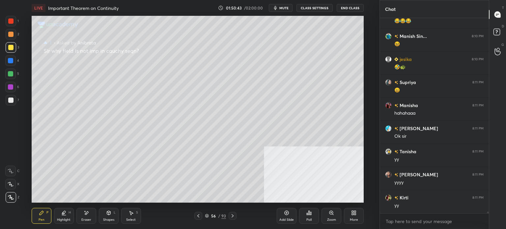
click at [207, 219] on div "56 / 93" at bounding box center [215, 216] width 21 height 6
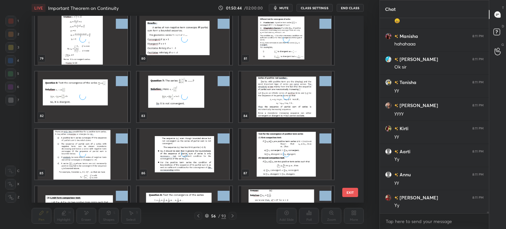
scroll to position [23261, 0]
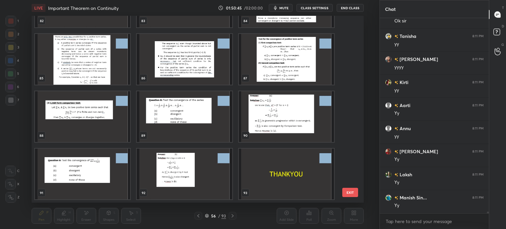
click at [286, 172] on img "grid" at bounding box center [286, 174] width 95 height 51
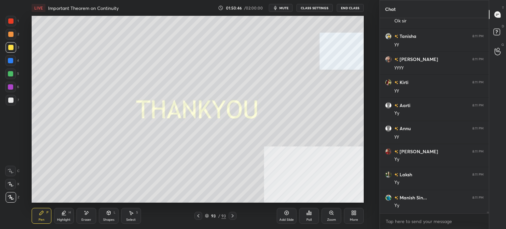
click at [286, 172] on img "grid" at bounding box center [286, 174] width 95 height 51
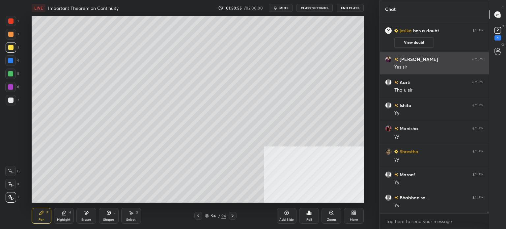
scroll to position [23112, 0]
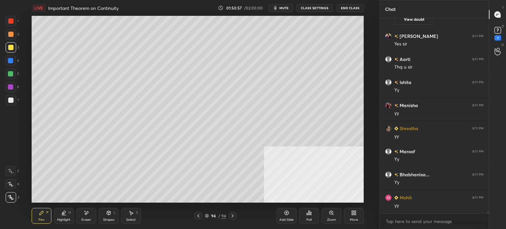
click at [11, 34] on div at bounding box center [10, 34] width 5 height 5
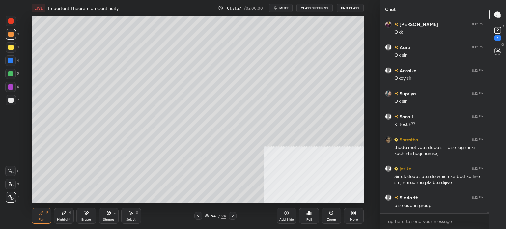
scroll to position [23470, 0]
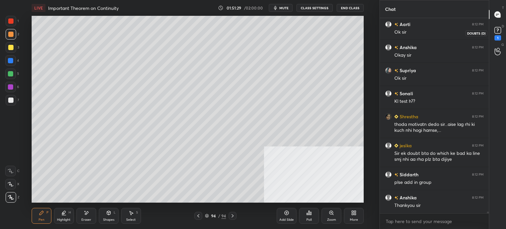
click at [493, 26] on icon at bounding box center [498, 30] width 10 height 10
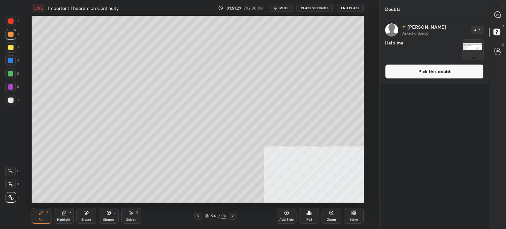
click at [404, 66] on button "Pick this doubt" at bounding box center [434, 71] width 99 height 15
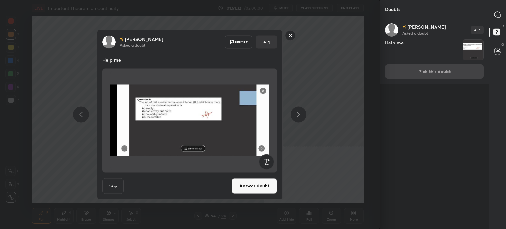
click at [264, 185] on button "Answer doubt" at bounding box center [254, 186] width 45 height 16
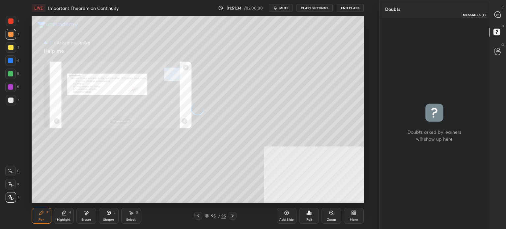
click at [497, 12] on icon at bounding box center [498, 15] width 6 height 6
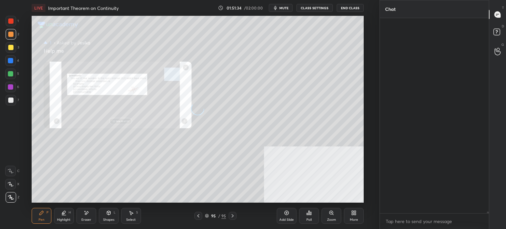
scroll to position [193, 107]
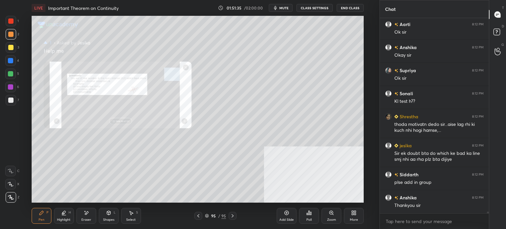
click at [338, 219] on div "Zoom" at bounding box center [332, 216] width 20 height 16
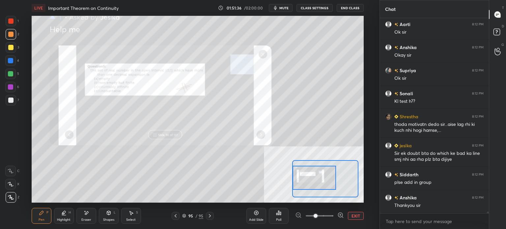
drag, startPoint x: 309, startPoint y: 174, endPoint x: 295, endPoint y: 169, distance: 15.0
click at [295, 169] on div at bounding box center [315, 178] width 44 height 24
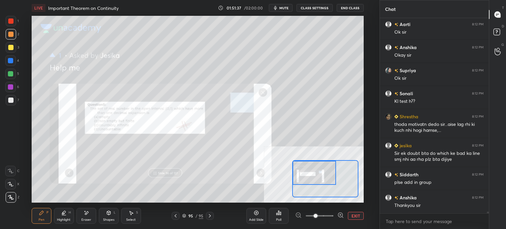
click at [326, 216] on span at bounding box center [320, 216] width 28 height 10
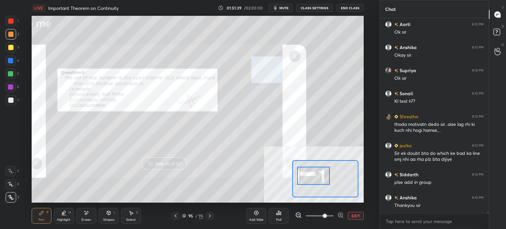
click at [314, 179] on div at bounding box center [313, 176] width 33 height 18
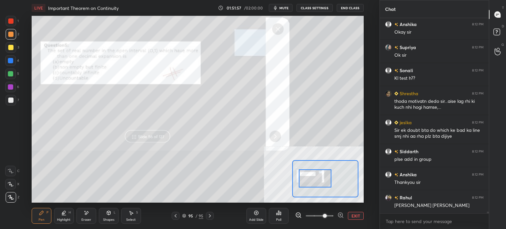
click at [321, 178] on div at bounding box center [315, 178] width 33 height 18
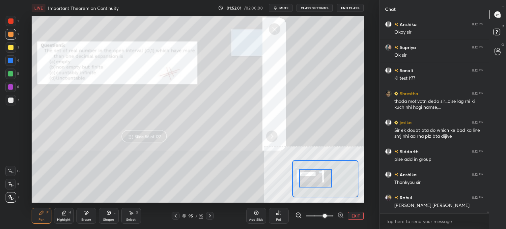
click at [13, 40] on div "2" at bounding box center [13, 35] width 14 height 13
click at [13, 47] on div at bounding box center [10, 47] width 5 height 5
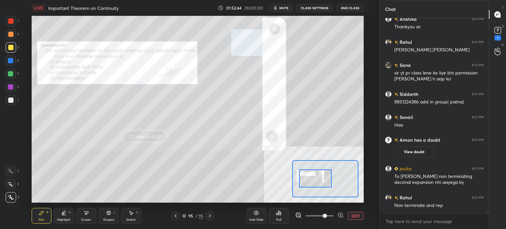
scroll to position [23446, 0]
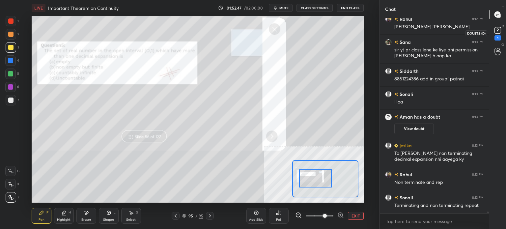
click at [499, 37] on div "1" at bounding box center [498, 37] width 7 height 5
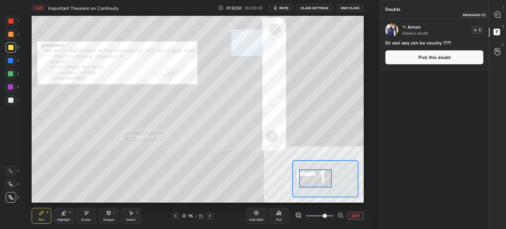
click at [503, 10] on div at bounding box center [498, 15] width 13 height 12
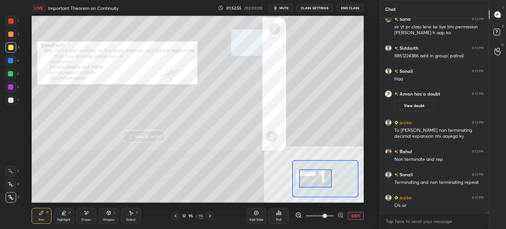
scroll to position [23620, 0]
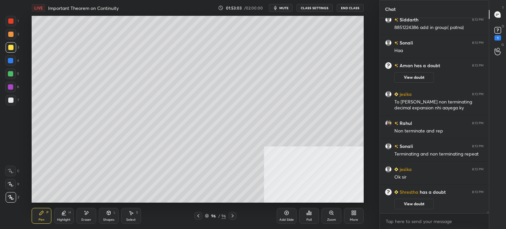
click at [18, 38] on div "2" at bounding box center [13, 34] width 14 height 11
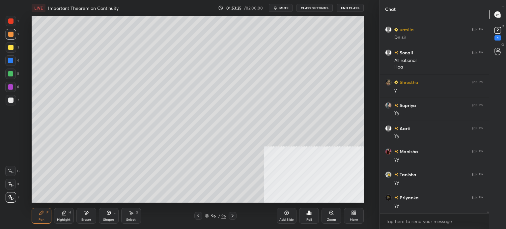
scroll to position [23699, 0]
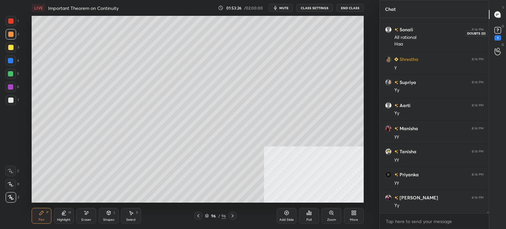
click at [498, 35] on icon at bounding box center [498, 30] width 10 height 10
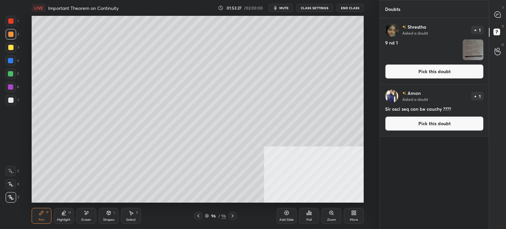
click at [408, 72] on button "Pick this doubt" at bounding box center [434, 71] width 99 height 15
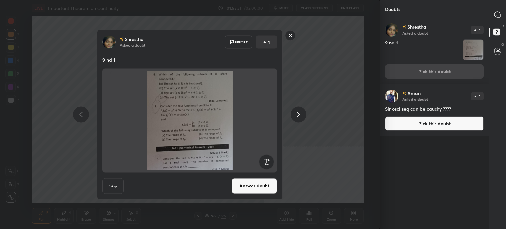
click at [256, 188] on button "Answer doubt" at bounding box center [254, 186] width 45 height 16
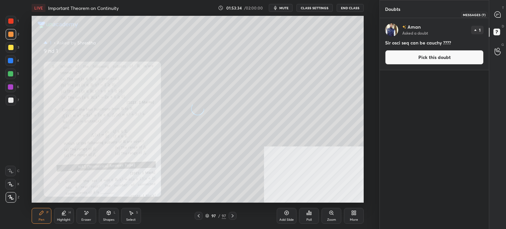
click at [500, 15] on icon at bounding box center [498, 15] width 6 height 6
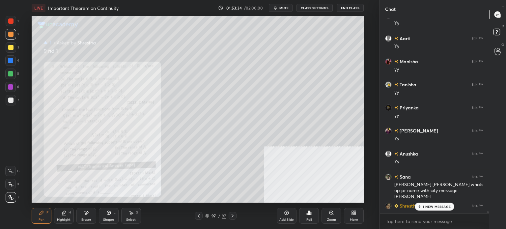
scroll to position [23867, 0]
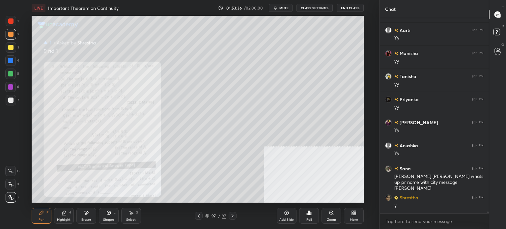
click at [339, 216] on div "Zoom" at bounding box center [332, 216] width 20 height 16
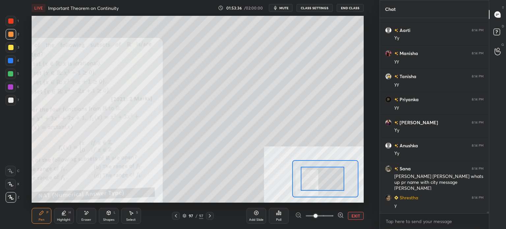
drag, startPoint x: 319, startPoint y: 181, endPoint x: 315, endPoint y: 181, distance: 4.9
click at [315, 181] on div at bounding box center [323, 179] width 44 height 24
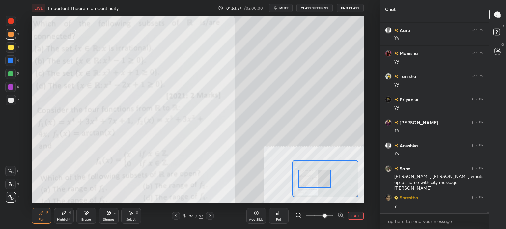
click at [323, 218] on span at bounding box center [325, 216] width 4 height 4
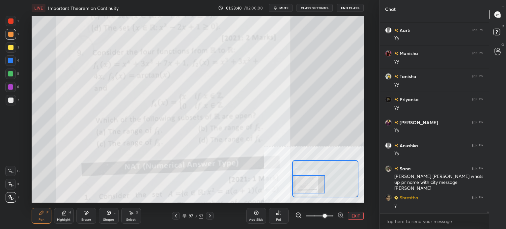
drag, startPoint x: 317, startPoint y: 177, endPoint x: 298, endPoint y: 183, distance: 19.3
click at [298, 183] on div at bounding box center [309, 184] width 33 height 18
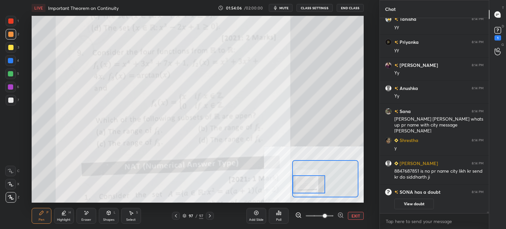
scroll to position [23722, 0]
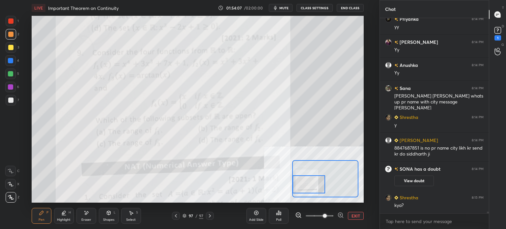
click at [14, 25] on div at bounding box center [11, 21] width 11 height 11
click at [12, 48] on div at bounding box center [10, 47] width 5 height 5
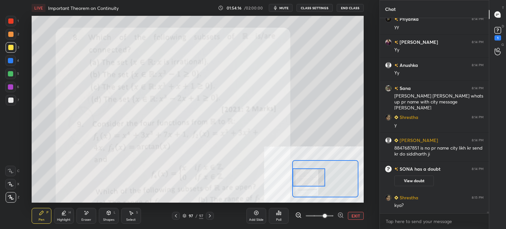
scroll to position [23729, 0]
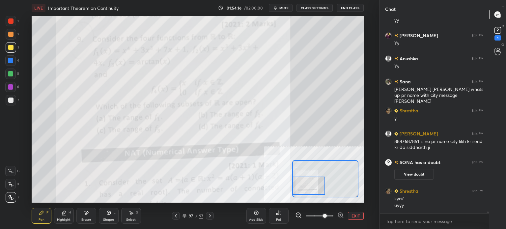
click at [315, 186] on div at bounding box center [309, 186] width 33 height 18
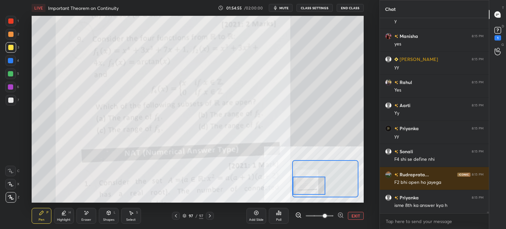
scroll to position [24128, 0]
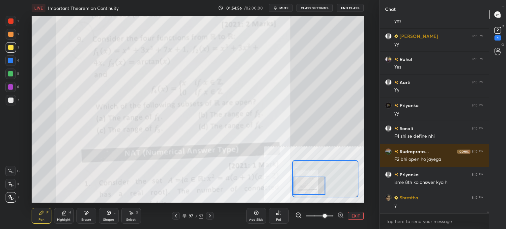
drag, startPoint x: 84, startPoint y: 219, endPoint x: 101, endPoint y: 204, distance: 22.0
click at [85, 219] on div "Eraser" at bounding box center [86, 219] width 10 height 3
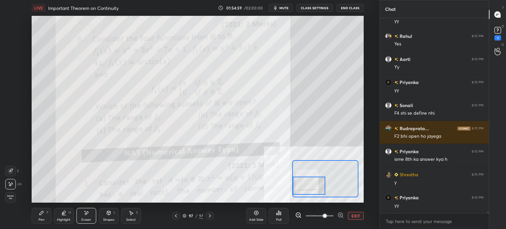
click at [42, 216] on div "Pen P" at bounding box center [42, 216] width 20 height 16
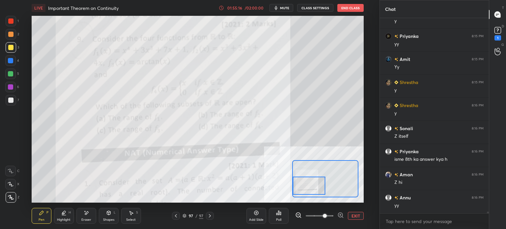
scroll to position [24336, 0]
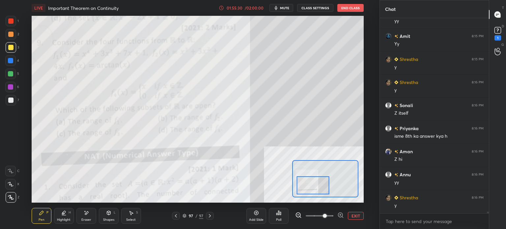
drag, startPoint x: 309, startPoint y: 186, endPoint x: 313, endPoint y: 186, distance: 4.0
click at [313, 186] on div at bounding box center [313, 185] width 33 height 18
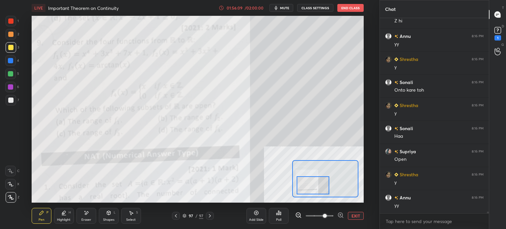
scroll to position [24497, 0]
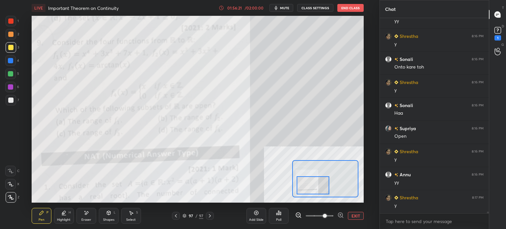
click at [12, 99] on div at bounding box center [10, 100] width 5 height 5
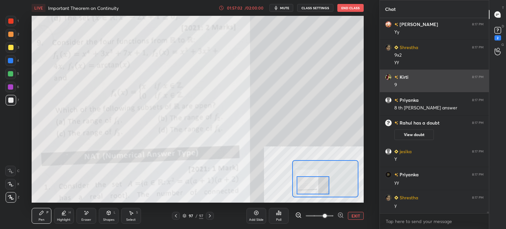
scroll to position [24405, 0]
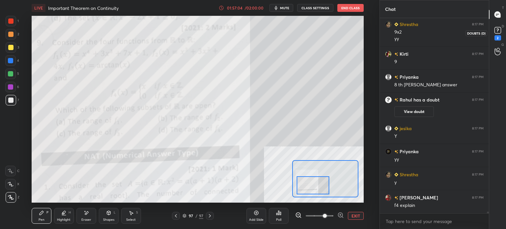
click at [497, 32] on icon at bounding box center [497, 32] width 1 height 1
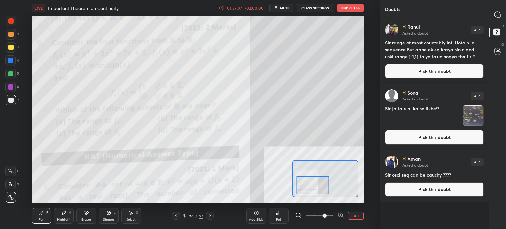
click at [503, 15] on div at bounding box center [498, 15] width 13 height 12
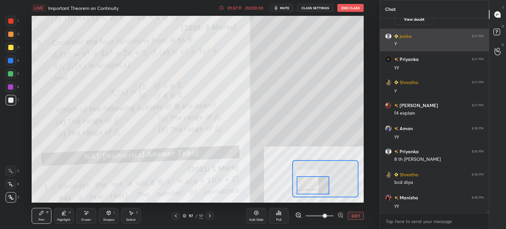
scroll to position [24642, 0]
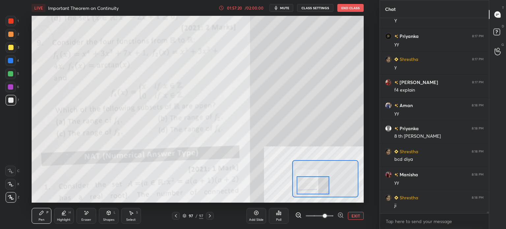
click at [83, 217] on div "Eraser" at bounding box center [86, 216] width 20 height 16
click at [44, 218] on div "Pen P" at bounding box center [42, 216] width 20 height 16
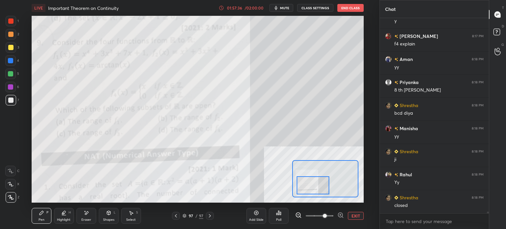
scroll to position [24695, 0]
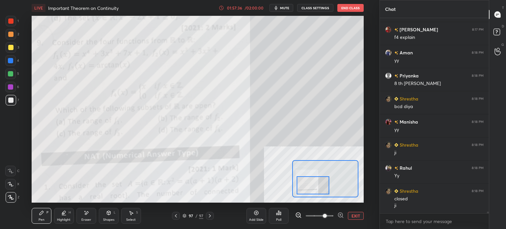
click at [90, 215] on div "Eraser" at bounding box center [86, 216] width 20 height 16
click at [44, 219] on div "Pen" at bounding box center [42, 219] width 6 height 3
click at [12, 75] on div at bounding box center [10, 73] width 5 height 5
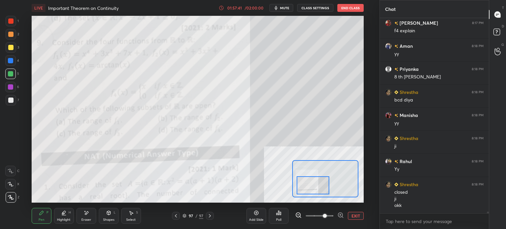
drag, startPoint x: 15, startPoint y: 171, endPoint x: 13, endPoint y: 177, distance: 5.8
click at [15, 172] on div at bounding box center [10, 171] width 11 height 11
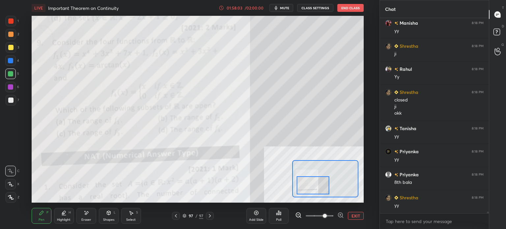
scroll to position [24817, 0]
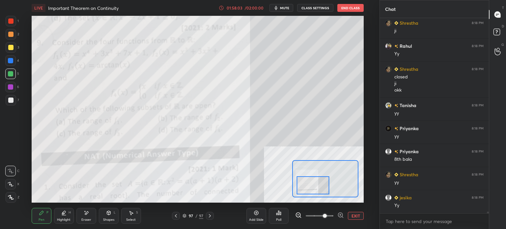
drag, startPoint x: 88, startPoint y: 214, endPoint x: 93, endPoint y: 205, distance: 10.5
click at [89, 214] on div "Eraser" at bounding box center [86, 216] width 20 height 16
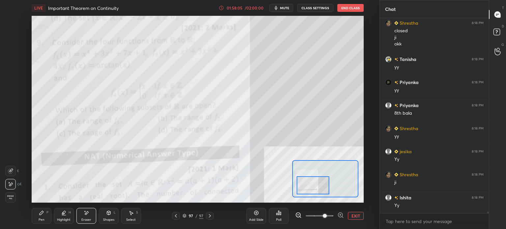
click at [44, 216] on div "Pen P" at bounding box center [42, 216] width 20 height 16
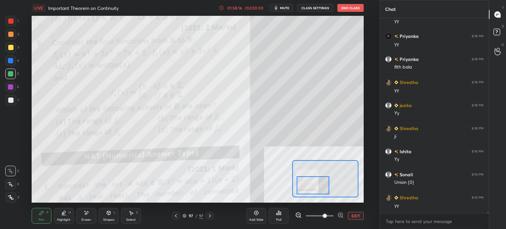
scroll to position [24932, 0]
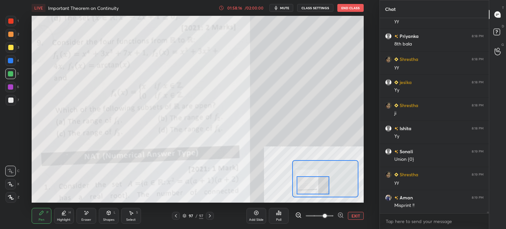
click at [89, 214] on div "Eraser" at bounding box center [86, 216] width 20 height 16
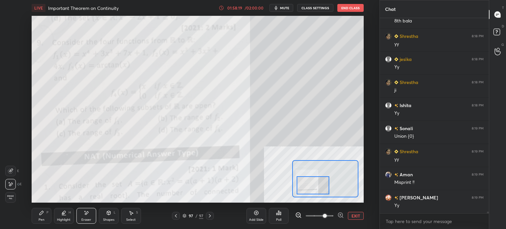
drag, startPoint x: 44, startPoint y: 218, endPoint x: 63, endPoint y: 203, distance: 24.4
click at [46, 218] on div "Pen P" at bounding box center [42, 216] width 20 height 16
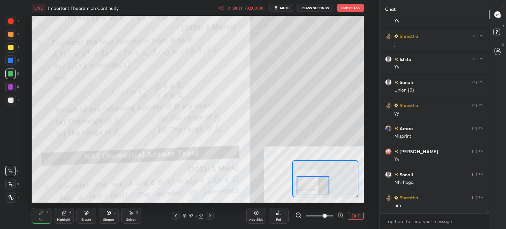
scroll to position [25008, 0]
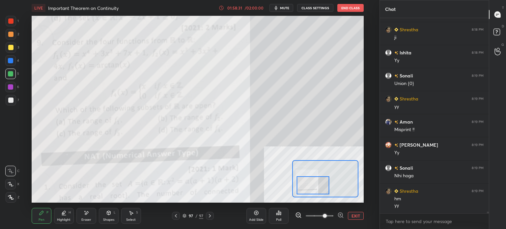
click at [87, 219] on div "Eraser" at bounding box center [86, 219] width 10 height 3
click at [41, 223] on div "Pen P" at bounding box center [42, 216] width 20 height 16
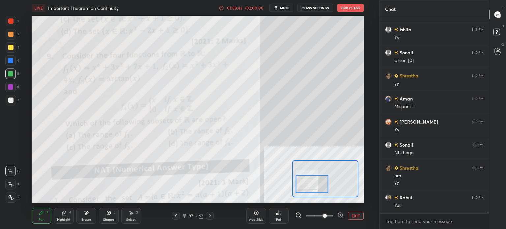
click at [315, 180] on div at bounding box center [312, 184] width 33 height 18
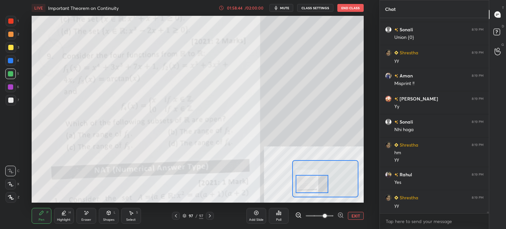
click at [314, 217] on span at bounding box center [320, 216] width 28 height 10
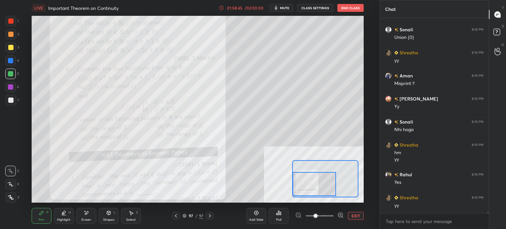
drag, startPoint x: 311, startPoint y: 184, endPoint x: 309, endPoint y: 178, distance: 6.9
click at [309, 178] on div at bounding box center [315, 184] width 44 height 24
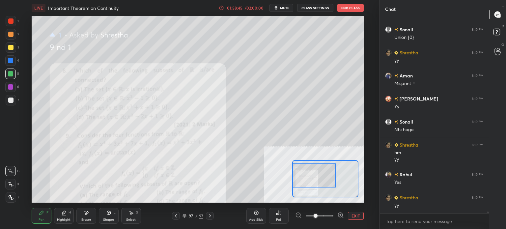
click at [307, 175] on div at bounding box center [315, 176] width 44 height 24
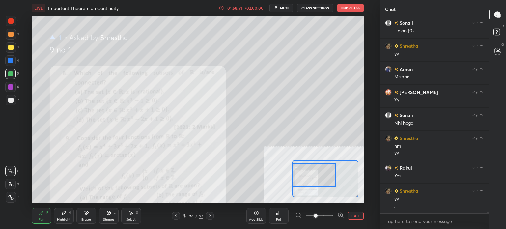
click at [306, 174] on div at bounding box center [315, 175] width 44 height 24
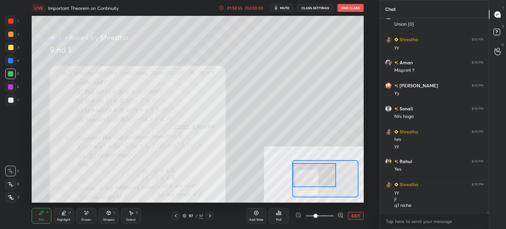
scroll to position [25091, 0]
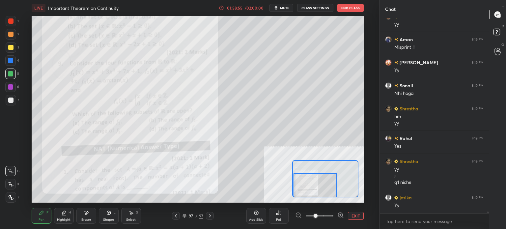
drag, startPoint x: 306, startPoint y: 174, endPoint x: 308, endPoint y: 201, distance: 27.7
click at [308, 201] on div "LIVE Important Theorem on Continuity 01:58:55 / 02:00:00 mute CLASS SETTINGS En…" at bounding box center [197, 114] width 353 height 229
click at [318, 217] on span at bounding box center [316, 216] width 4 height 4
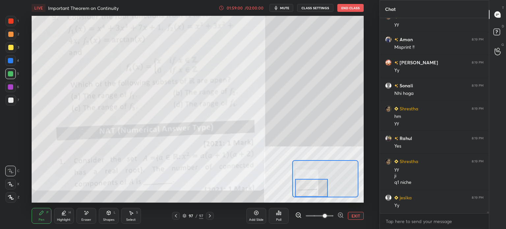
drag, startPoint x: 320, startPoint y: 186, endPoint x: 315, endPoint y: 195, distance: 10.0
click at [315, 195] on div at bounding box center [311, 188] width 33 height 18
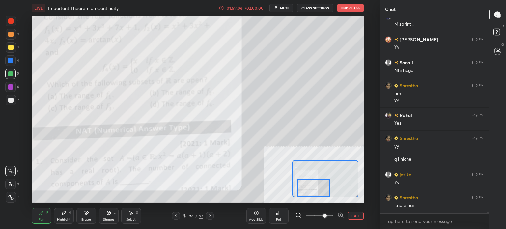
click at [317, 190] on div at bounding box center [314, 188] width 33 height 18
click at [13, 49] on div at bounding box center [11, 47] width 11 height 11
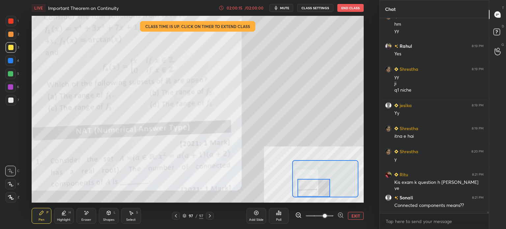
scroll to position [25206, 0]
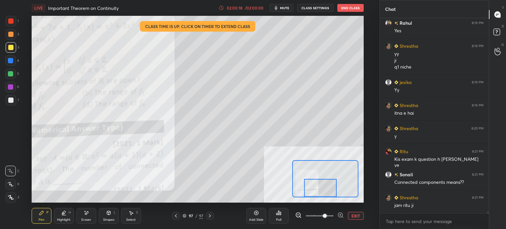
drag, startPoint x: 313, startPoint y: 189, endPoint x: 318, endPoint y: 179, distance: 11.4
click at [318, 190] on div at bounding box center [320, 188] width 33 height 18
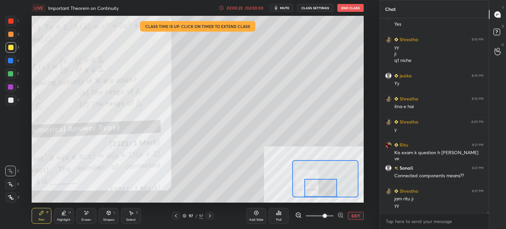
scroll to position [25236, 0]
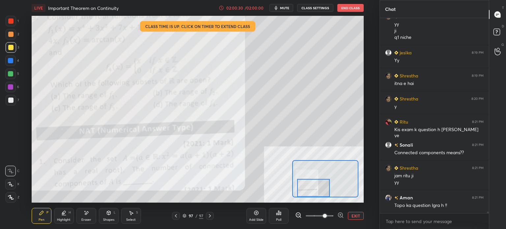
drag, startPoint x: 322, startPoint y: 188, endPoint x: 315, endPoint y: 188, distance: 6.9
click at [315, 189] on div at bounding box center [313, 188] width 33 height 18
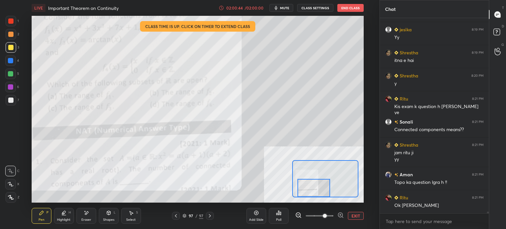
scroll to position [25282, 0]
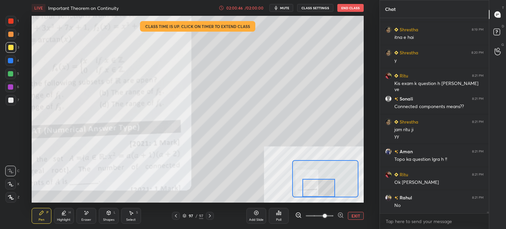
drag, startPoint x: 310, startPoint y: 189, endPoint x: 313, endPoint y: 180, distance: 8.9
click at [315, 190] on div at bounding box center [319, 188] width 33 height 18
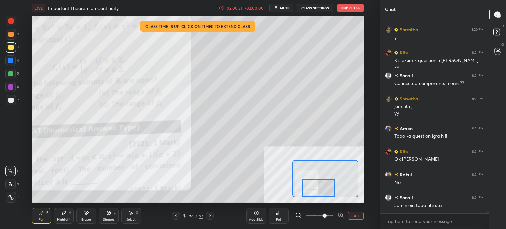
scroll to position [25328, 0]
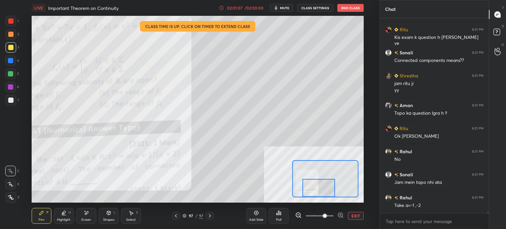
click at [318, 190] on div at bounding box center [319, 188] width 33 height 18
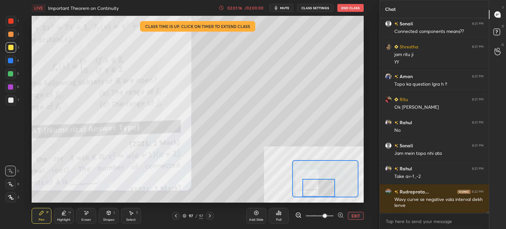
scroll to position [25380, 0]
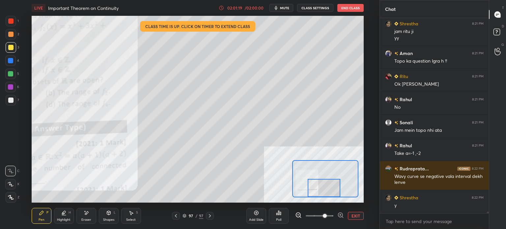
drag, startPoint x: 320, startPoint y: 190, endPoint x: 326, endPoint y: 190, distance: 5.9
click at [326, 190] on div at bounding box center [324, 188] width 33 height 18
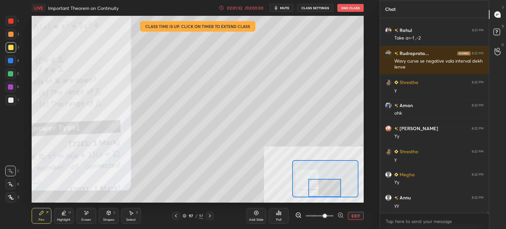
scroll to position [25519, 0]
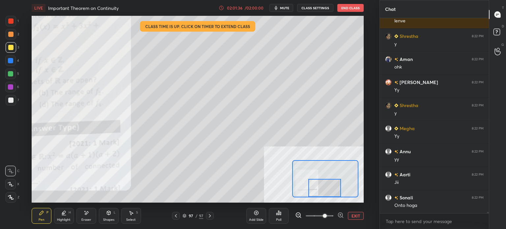
click at [90, 219] on div "Eraser" at bounding box center [86, 219] width 10 height 3
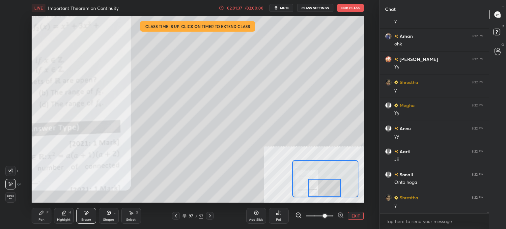
click at [138, 221] on div "Select S" at bounding box center [131, 216] width 20 height 16
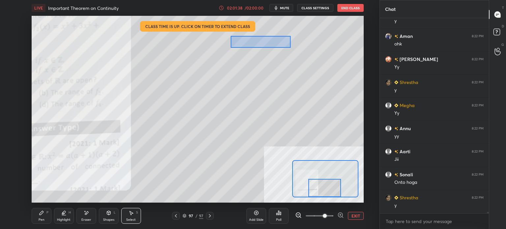
scroll to position [25588, 0]
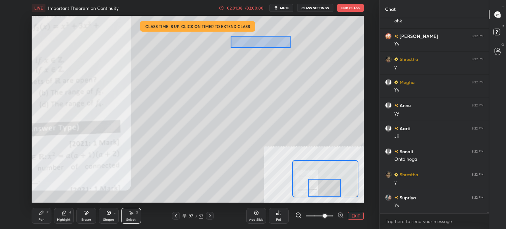
drag, startPoint x: 230, startPoint y: 36, endPoint x: 293, endPoint y: 48, distance: 63.8
click at [293, 48] on div "0 ° Undo Copy Paste here Duplicate Duplicate to new slide Delete" at bounding box center [204, 16] width 665 height 374
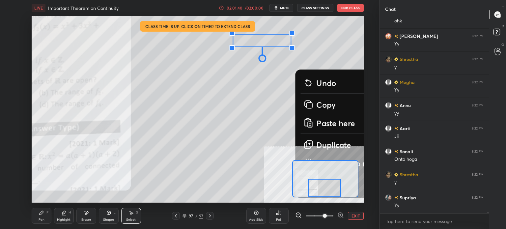
click at [330, 139] on button "Duplicate" at bounding box center [350, 145] width 98 height 16
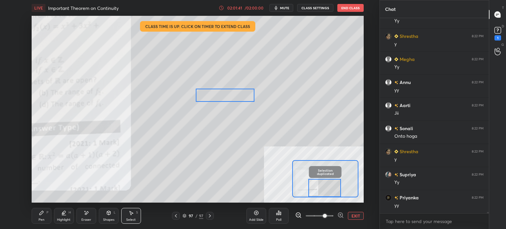
scroll to position [25639, 0]
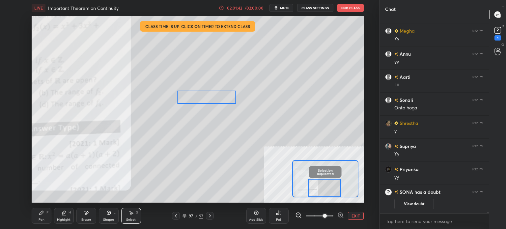
drag, startPoint x: 272, startPoint y: 74, endPoint x: 207, endPoint y: 99, distance: 69.9
click at [207, 98] on div "0 ° Undo Copy Paste here Duplicate Duplicate to new slide Delete" at bounding box center [204, 16] width 665 height 374
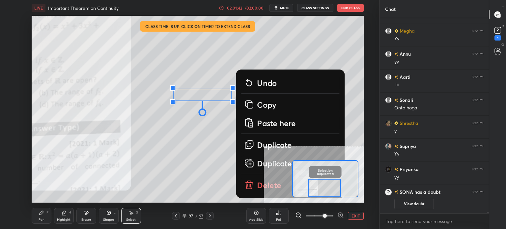
drag, startPoint x: 39, startPoint y: 217, endPoint x: 55, endPoint y: 206, distance: 19.3
click at [42, 217] on div "Pen P" at bounding box center [42, 216] width 20 height 16
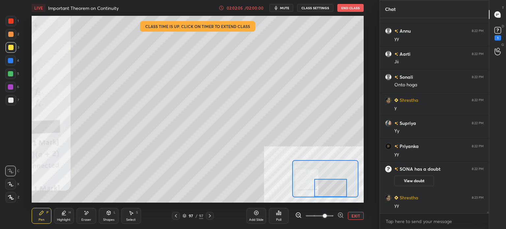
drag, startPoint x: 323, startPoint y: 188, endPoint x: 328, endPoint y: 189, distance: 5.3
click at [328, 189] on div at bounding box center [331, 188] width 33 height 18
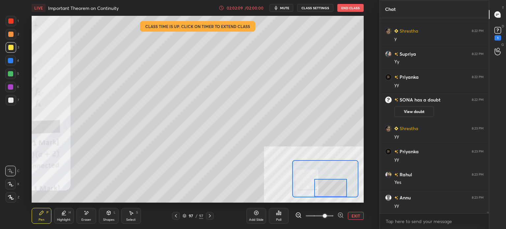
scroll to position [25265, 0]
click at [133, 217] on div "Select S" at bounding box center [131, 216] width 20 height 16
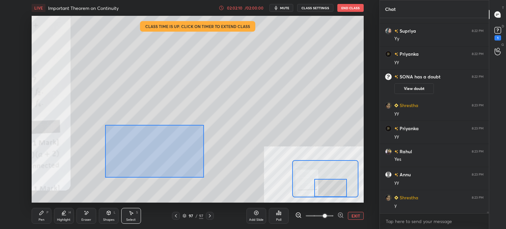
drag, startPoint x: 105, startPoint y: 125, endPoint x: 176, endPoint y: 157, distance: 77.8
click at [201, 177] on div "0 ° Undo Copy Paste here Duplicate Duplicate to new slide Delete" at bounding box center [144, 16] width 665 height 374
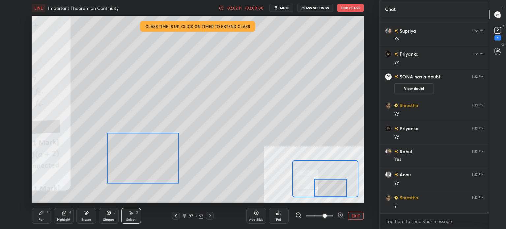
click at [166, 162] on div "0 ° Undo Copy Paste here Duplicate Duplicate to new slide Delete" at bounding box center [144, 16] width 665 height 374
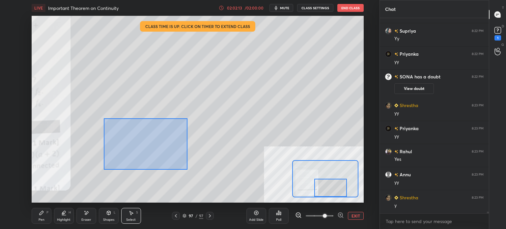
drag, startPoint x: 104, startPoint y: 118, endPoint x: 187, endPoint y: 171, distance: 99.0
click at [187, 171] on div "0 ° Undo Copy Paste here Duplicate Duplicate to new slide Delete" at bounding box center [144, 16] width 665 height 374
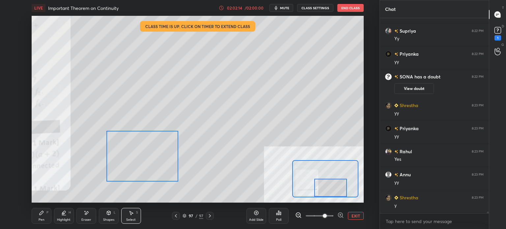
drag, startPoint x: 164, startPoint y: 154, endPoint x: 161, endPoint y: 161, distance: 6.8
click at [161, 161] on div "0 ° Undo Copy Paste here Duplicate Duplicate to new slide Delete" at bounding box center [144, 16] width 665 height 374
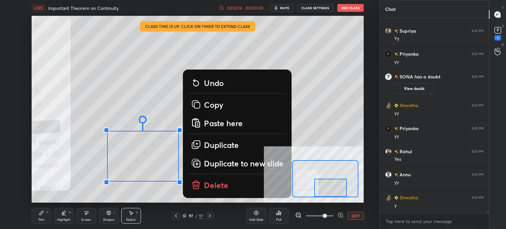
click at [46, 217] on div "Pen P" at bounding box center [42, 216] width 20 height 16
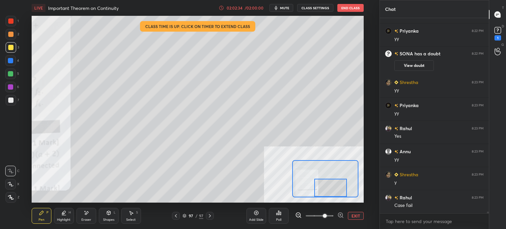
scroll to position [25311, 0]
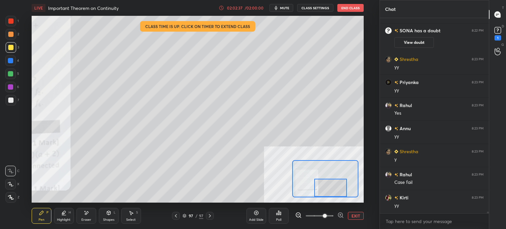
click at [135, 215] on div "Select S" at bounding box center [131, 216] width 20 height 16
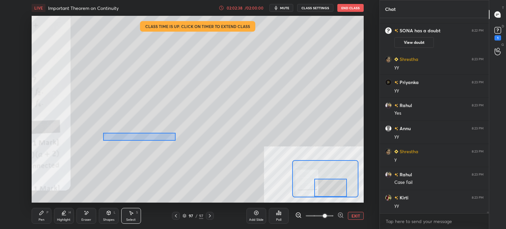
drag, startPoint x: 109, startPoint y: 136, endPoint x: 165, endPoint y: 138, distance: 55.8
click at [176, 141] on div "0 ° Undo Copy Paste here Duplicate Duplicate to new slide Delete" at bounding box center [144, 16] width 665 height 374
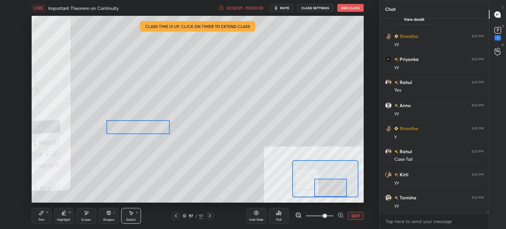
drag, startPoint x: 162, startPoint y: 137, endPoint x: 161, endPoint y: 127, distance: 10.0
click at [161, 127] on div "0 ° Undo Copy Paste here Duplicate Duplicate to new slide Delete" at bounding box center [144, 16] width 665 height 374
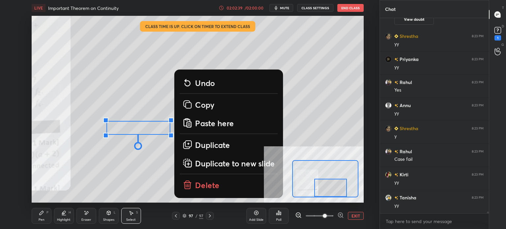
drag, startPoint x: 42, startPoint y: 217, endPoint x: 47, endPoint y: 214, distance: 5.8
click at [44, 217] on div "Pen P" at bounding box center [42, 216] width 20 height 16
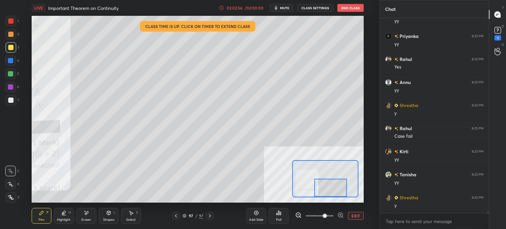
scroll to position [25380, 0]
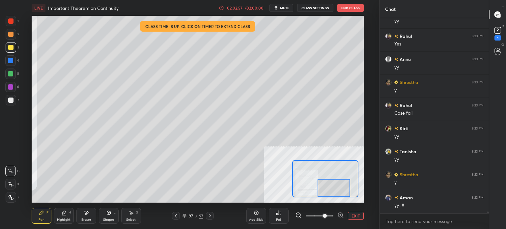
drag, startPoint x: 329, startPoint y: 186, endPoint x: 328, endPoint y: 179, distance: 7.0
click at [332, 187] on div at bounding box center [334, 188] width 33 height 18
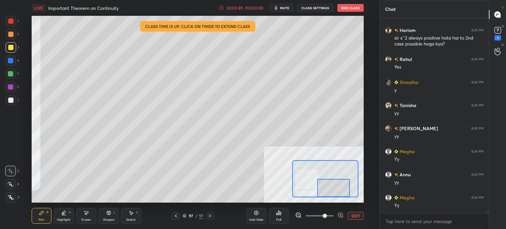
scroll to position [25871, 0]
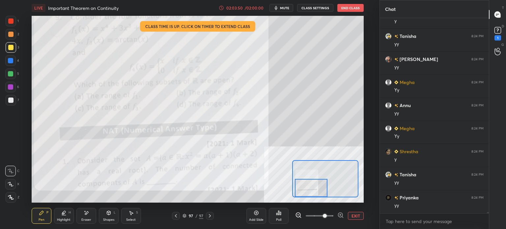
drag, startPoint x: 339, startPoint y: 189, endPoint x: 315, endPoint y: 191, distance: 24.5
click at [317, 196] on div at bounding box center [311, 188] width 33 height 18
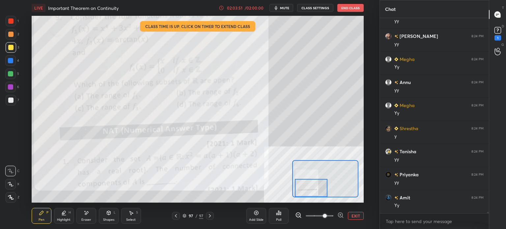
click at [7, 20] on div at bounding box center [11, 21] width 11 height 11
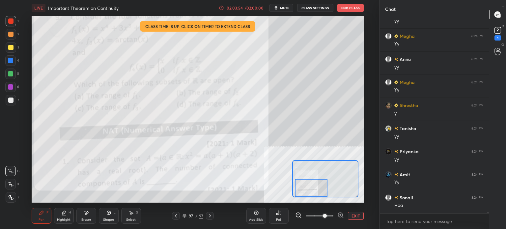
scroll to position [25986, 0]
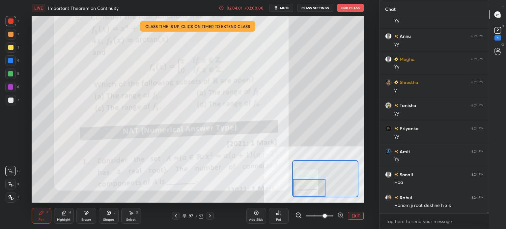
click at [310, 190] on div at bounding box center [309, 188] width 33 height 18
click at [86, 219] on div "Eraser" at bounding box center [86, 219] width 10 height 3
click at [43, 217] on div "Pen P" at bounding box center [42, 216] width 20 height 16
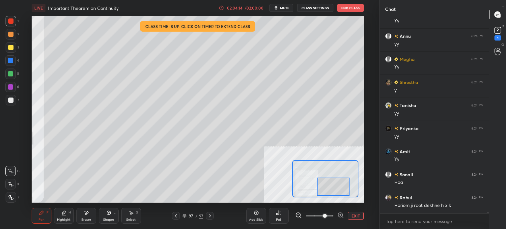
scroll to position [26009, 0]
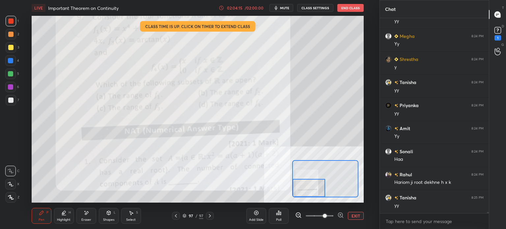
drag, startPoint x: 319, startPoint y: 188, endPoint x: 311, endPoint y: 194, distance: 9.5
click at [312, 194] on div at bounding box center [309, 188] width 33 height 18
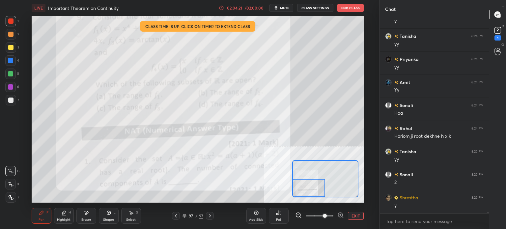
scroll to position [26078, 0]
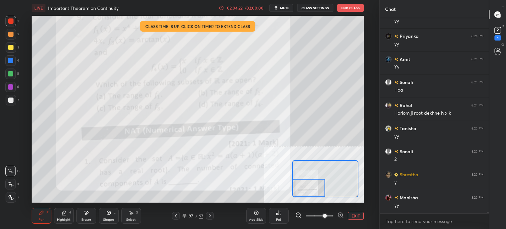
click at [14, 49] on div at bounding box center [11, 47] width 11 height 11
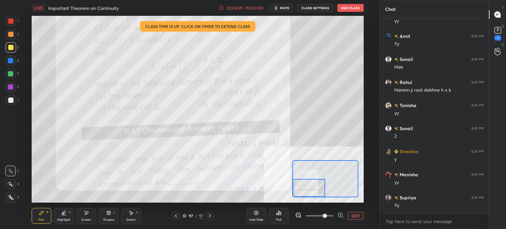
scroll to position [26124, 0]
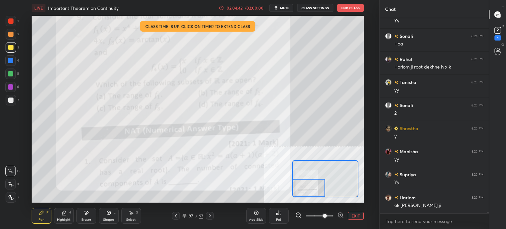
click at [355, 215] on button "EXIT" at bounding box center [356, 216] width 16 height 8
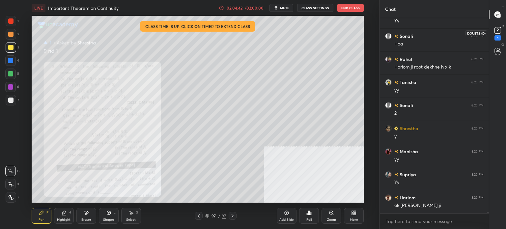
click at [500, 30] on rect at bounding box center [498, 30] width 6 height 6
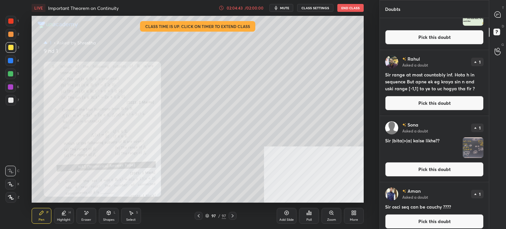
scroll to position [40, 0]
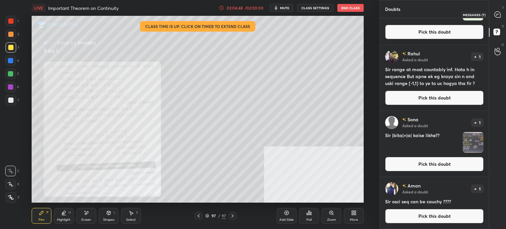
click at [501, 15] on icon at bounding box center [498, 14] width 7 height 7
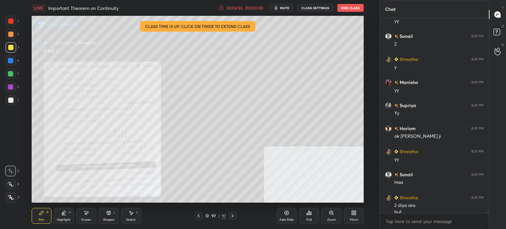
scroll to position [26322, 0]
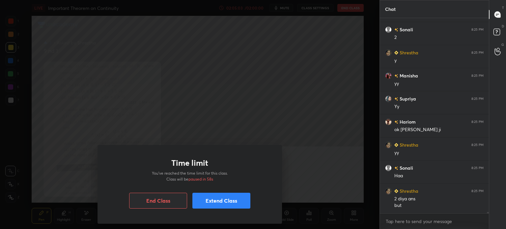
click at [201, 208] on button "Extend Class" at bounding box center [222, 201] width 58 height 16
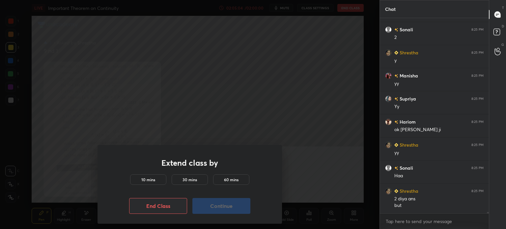
click at [154, 175] on div "10 mins" at bounding box center [148, 179] width 36 height 11
click at [232, 217] on div "Extend class by 10 mins 30 mins 60 mins End Class Continue" at bounding box center [190, 184] width 185 height 79
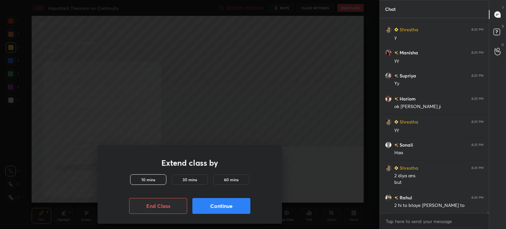
click at [227, 209] on button "Continue" at bounding box center [222, 206] width 58 height 16
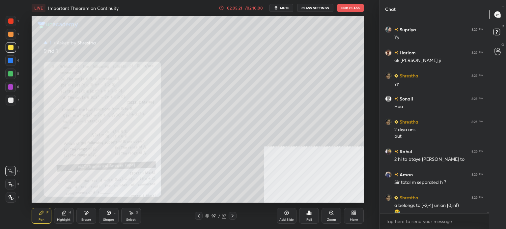
scroll to position [26398, 0]
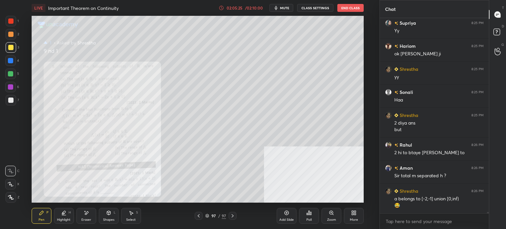
click at [327, 221] on div "Zoom" at bounding box center [331, 219] width 9 height 3
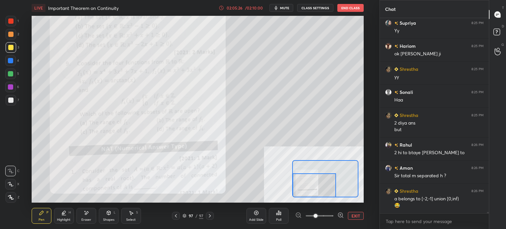
drag, startPoint x: 322, startPoint y: 187, endPoint x: 304, endPoint y: 201, distance: 23.4
click at [304, 201] on div "LIVE Important Theorem on Continuity 02:05:26 / 02:10:00 mute CLASS SETTINGS En…" at bounding box center [197, 114] width 353 height 229
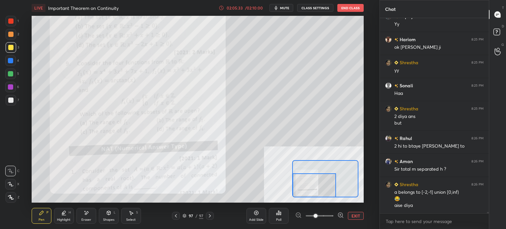
click at [356, 216] on button "EXIT" at bounding box center [356, 216] width 16 height 8
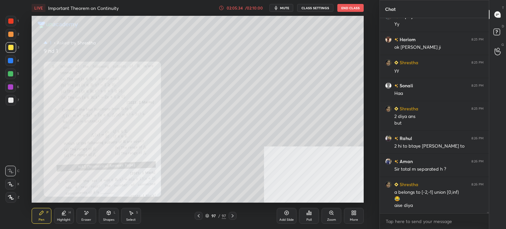
click at [333, 214] on icon at bounding box center [333, 214] width 1 height 1
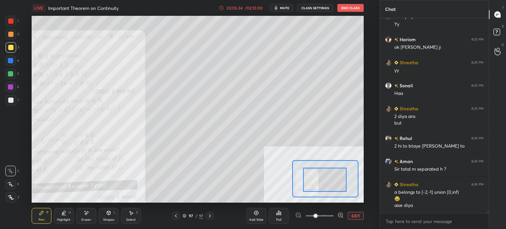
scroll to position [26428, 0]
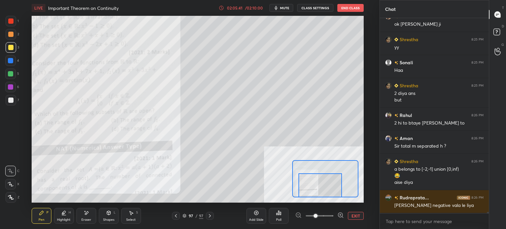
drag, startPoint x: 330, startPoint y: 188, endPoint x: 319, endPoint y: 195, distance: 12.4
click at [318, 195] on div at bounding box center [321, 185] width 44 height 24
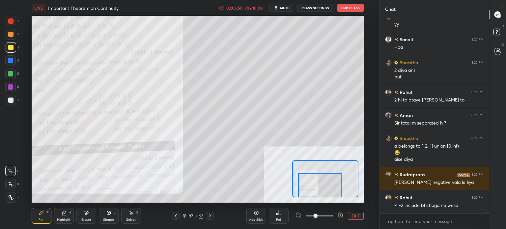
scroll to position [26474, 0]
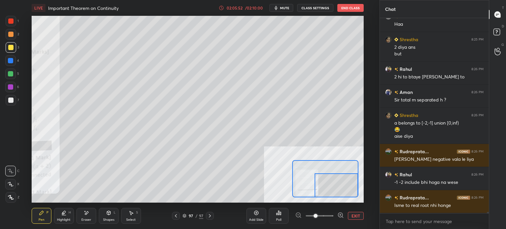
drag, startPoint x: 321, startPoint y: 187, endPoint x: 339, endPoint y: 189, distance: 17.6
click at [339, 189] on div at bounding box center [337, 185] width 44 height 24
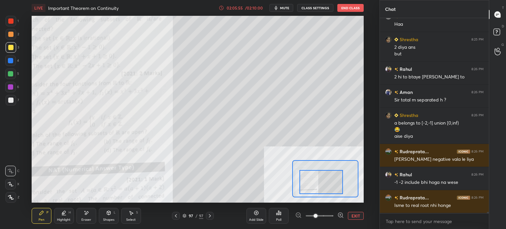
drag, startPoint x: 334, startPoint y: 185, endPoint x: 319, endPoint y: 182, distance: 15.5
click at [319, 182] on div at bounding box center [322, 182] width 44 height 24
click at [88, 215] on icon at bounding box center [86, 213] width 5 height 6
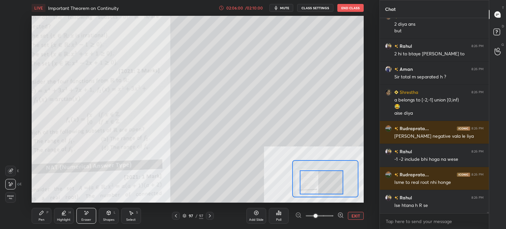
scroll to position [26520, 0]
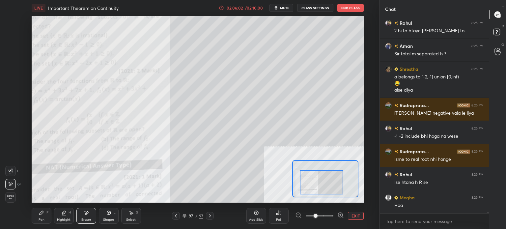
click at [43, 218] on div "Pen" at bounding box center [42, 219] width 6 height 3
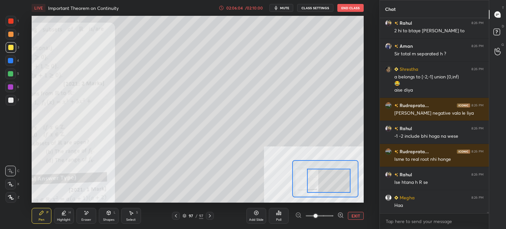
click at [319, 180] on div at bounding box center [329, 181] width 44 height 24
click at [12, 49] on div at bounding box center [10, 47] width 5 height 5
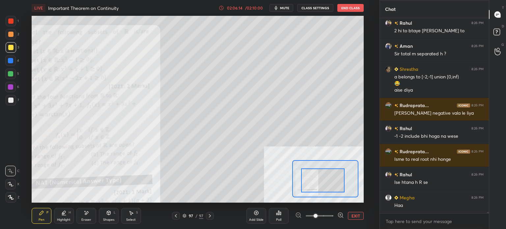
drag, startPoint x: 322, startPoint y: 187, endPoint x: 314, endPoint y: 180, distance: 10.4
click at [314, 180] on div at bounding box center [323, 180] width 44 height 24
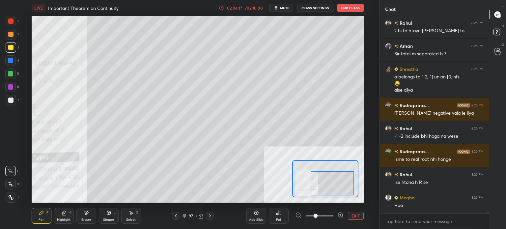
scroll to position [26543, 0]
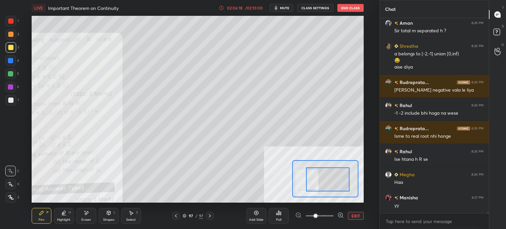
drag, startPoint x: 320, startPoint y: 182, endPoint x: 335, endPoint y: 170, distance: 18.9
click at [326, 182] on div at bounding box center [328, 179] width 44 height 24
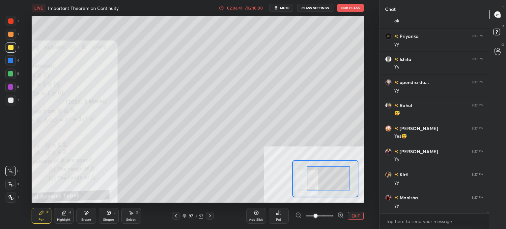
scroll to position [26291, 0]
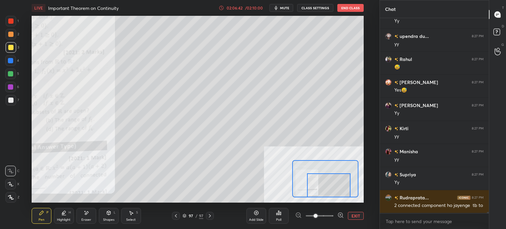
drag, startPoint x: 331, startPoint y: 184, endPoint x: 310, endPoint y: 186, distance: 21.8
click at [332, 194] on div at bounding box center [329, 185] width 44 height 24
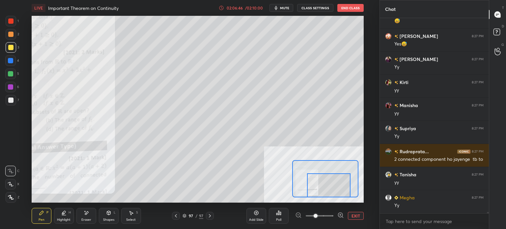
scroll to position [26361, 0]
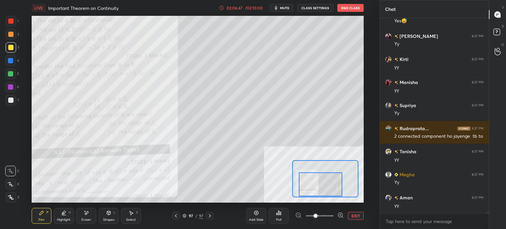
drag, startPoint x: 331, startPoint y: 187, endPoint x: 323, endPoint y: 186, distance: 8.6
click at [323, 186] on div at bounding box center [321, 184] width 44 height 24
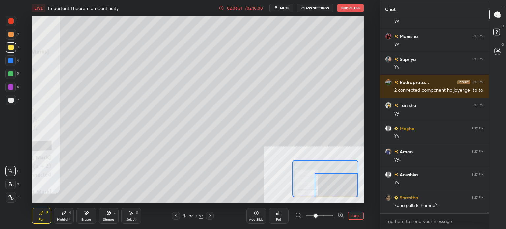
drag, startPoint x: 327, startPoint y: 188, endPoint x: 344, endPoint y: 188, distance: 16.8
click at [344, 191] on div at bounding box center [337, 185] width 44 height 24
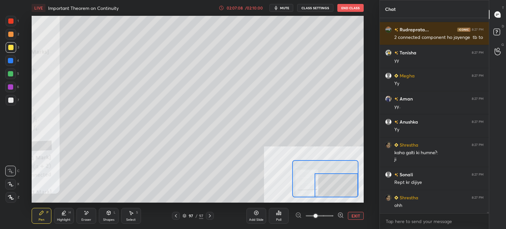
scroll to position [26483, 0]
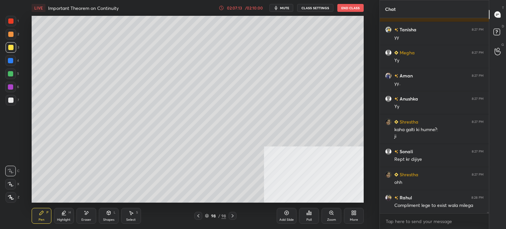
click at [8, 46] on div at bounding box center [10, 47] width 5 height 5
click at [11, 101] on div at bounding box center [10, 100] width 5 height 5
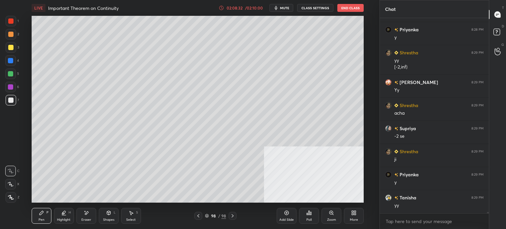
scroll to position [26812, 0]
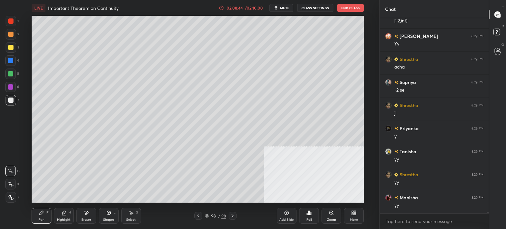
click at [132, 213] on icon at bounding box center [132, 213] width 4 height 4
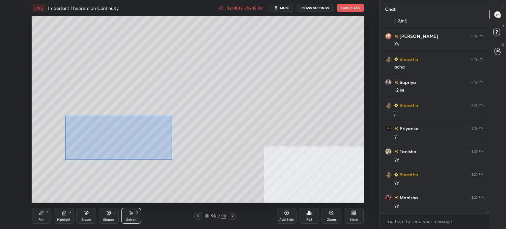
drag, startPoint x: 65, startPoint y: 116, endPoint x: 131, endPoint y: 150, distance: 74.0
click at [171, 159] on div "0 ° Undo Copy Paste here Duplicate Duplicate to new slide Delete" at bounding box center [198, 109] width 332 height 187
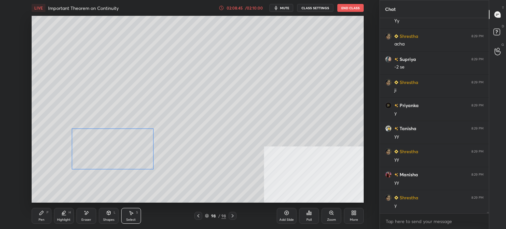
drag, startPoint x: 127, startPoint y: 143, endPoint x: 126, endPoint y: 154, distance: 10.6
click at [126, 154] on div "0 ° Undo Copy Paste here Duplicate Duplicate to new slide Delete" at bounding box center [198, 109] width 332 height 187
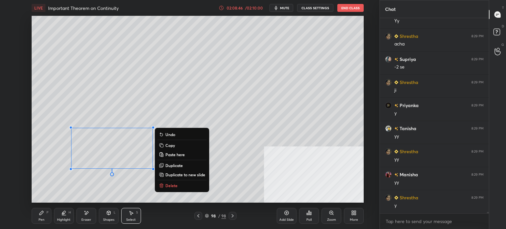
click at [112, 195] on div "0 ° Undo Copy Paste here Duplicate Duplicate to new slide Delete" at bounding box center [198, 109] width 332 height 187
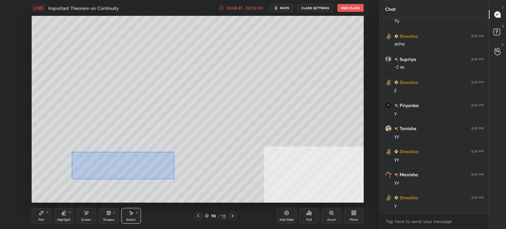
drag, startPoint x: 72, startPoint y: 152, endPoint x: 160, endPoint y: 173, distance: 90.5
click at [172, 179] on div "0 ° Undo Copy Paste here Duplicate Duplicate to new slide Delete" at bounding box center [198, 109] width 332 height 187
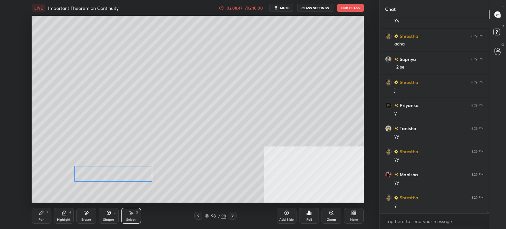
drag, startPoint x: 143, startPoint y: 165, endPoint x: 88, endPoint y: 195, distance: 62.9
click at [142, 177] on div "0 ° Undo Copy Paste here Duplicate Duplicate to new slide Delete" at bounding box center [198, 109] width 332 height 187
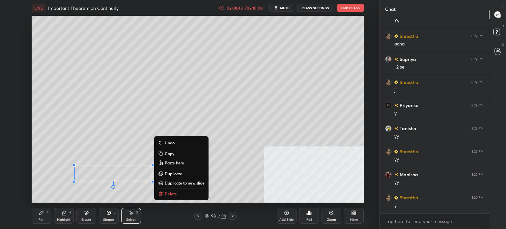
click at [39, 217] on div "Pen P" at bounding box center [42, 216] width 20 height 16
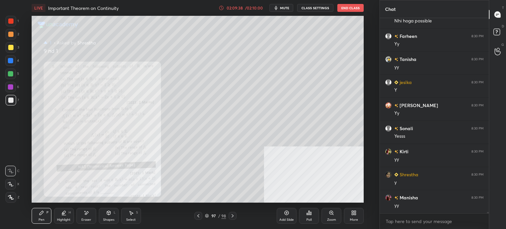
scroll to position [27228, 0]
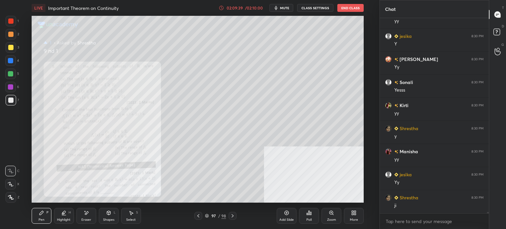
click at [330, 217] on div "Zoom" at bounding box center [332, 216] width 20 height 16
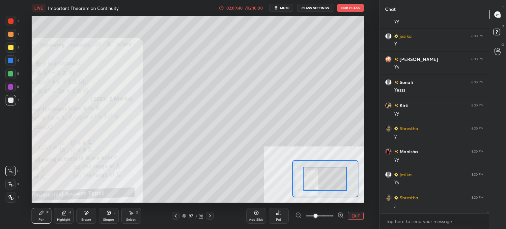
scroll to position [27274, 0]
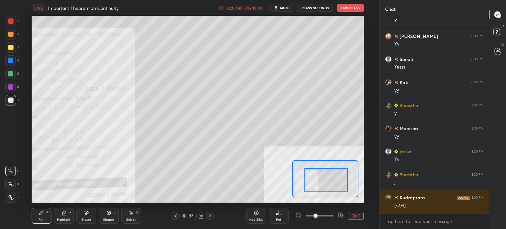
drag, startPoint x: 328, startPoint y: 184, endPoint x: 334, endPoint y: 180, distance: 6.7
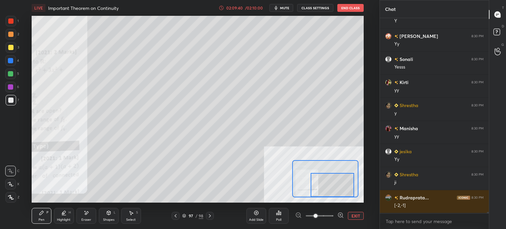
drag, startPoint x: 337, startPoint y: 188, endPoint x: 344, endPoint y: 190, distance: 7.3
click at [346, 192] on div at bounding box center [333, 185] width 44 height 24
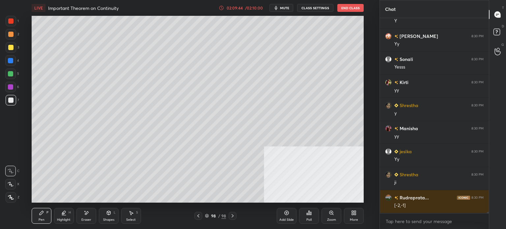
click at [91, 216] on div "Eraser" at bounding box center [86, 216] width 20 height 16
click at [37, 218] on div "Pen P" at bounding box center [42, 216] width 20 height 16
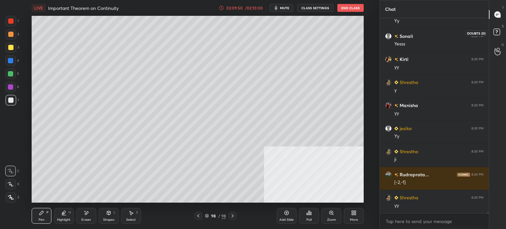
click at [499, 29] on rect at bounding box center [497, 32] width 6 height 6
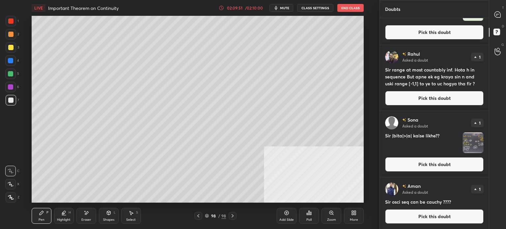
scroll to position [40, 0]
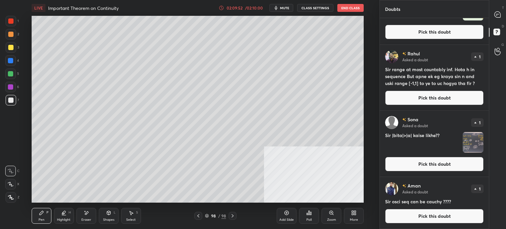
click at [423, 162] on button "Pick this doubt" at bounding box center [434, 164] width 99 height 15
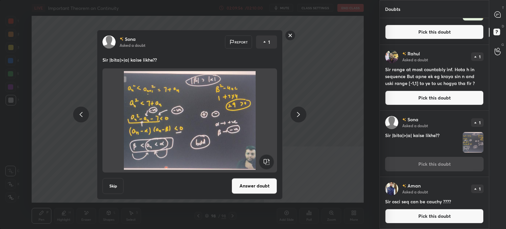
click at [264, 187] on button "Answer doubt" at bounding box center [254, 186] width 45 height 16
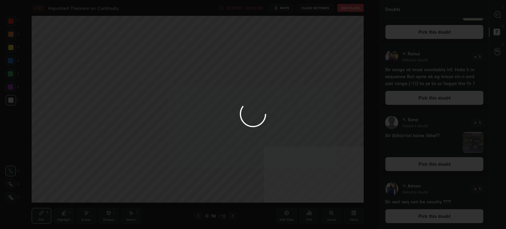
scroll to position [0, 0]
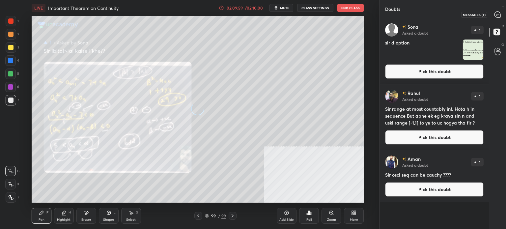
click at [498, 17] on icon at bounding box center [498, 14] width 7 height 7
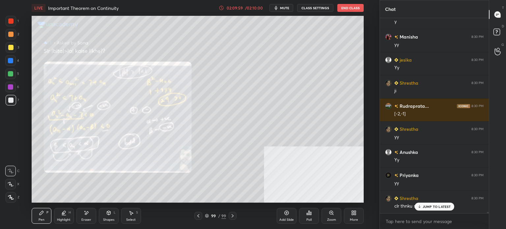
scroll to position [27472, 0]
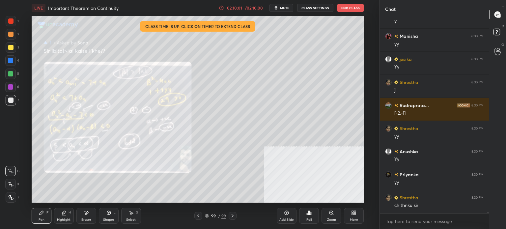
drag, startPoint x: 328, startPoint y: 215, endPoint x: 327, endPoint y: 199, distance: 15.9
click at [328, 215] on div "Zoom" at bounding box center [332, 216] width 20 height 16
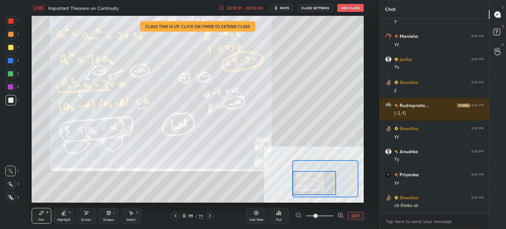
click at [307, 186] on div at bounding box center [315, 183] width 44 height 24
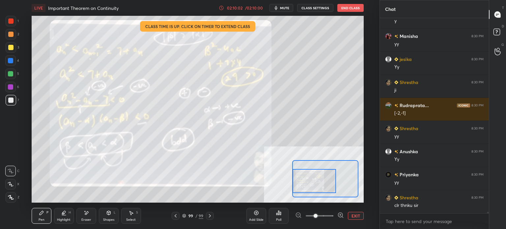
click at [306, 184] on div at bounding box center [315, 181] width 44 height 24
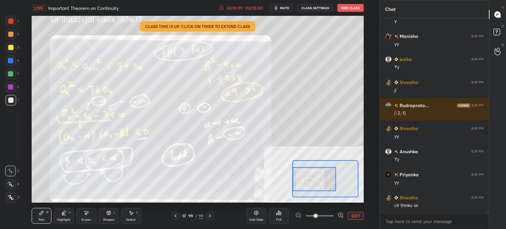
click at [322, 183] on div at bounding box center [315, 179] width 44 height 24
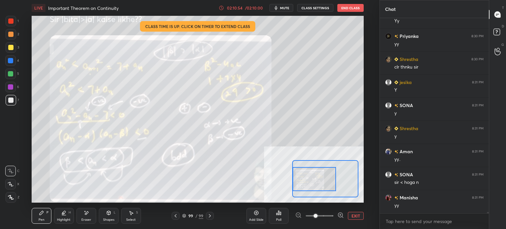
scroll to position [27634, 0]
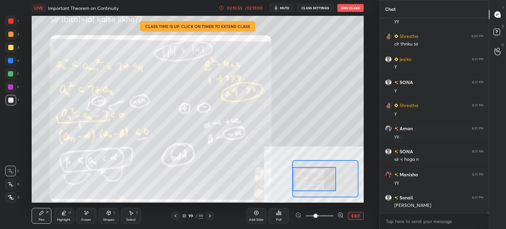
click at [356, 214] on button "EXIT" at bounding box center [356, 216] width 16 height 8
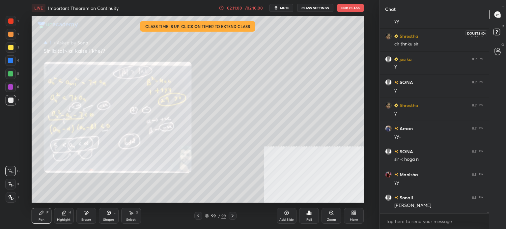
click at [494, 31] on rect at bounding box center [497, 32] width 6 height 6
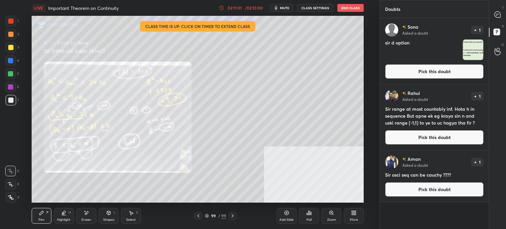
click at [438, 69] on button "Pick this doubt" at bounding box center [434, 71] width 99 height 15
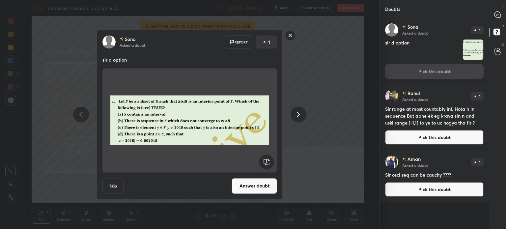
click at [292, 38] on rect at bounding box center [291, 35] width 10 height 10
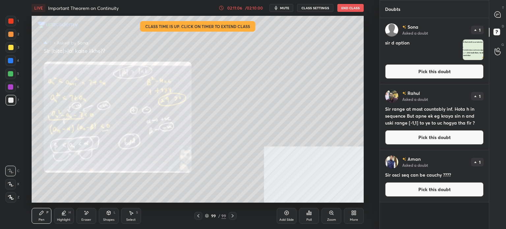
click at [445, 193] on button "Pick this doubt" at bounding box center [434, 189] width 99 height 15
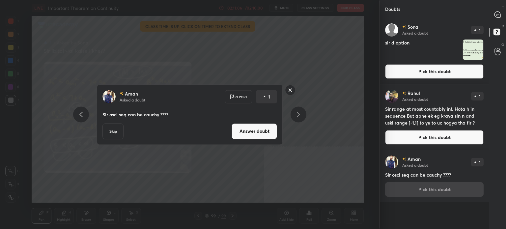
click at [265, 137] on button "Answer doubt" at bounding box center [254, 131] width 45 height 16
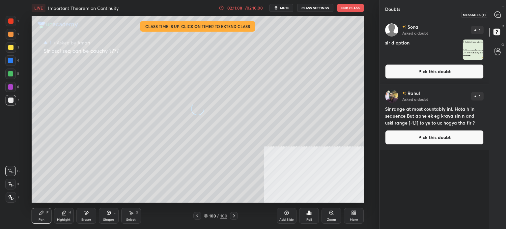
click at [498, 15] on icon at bounding box center [498, 15] width 6 height 6
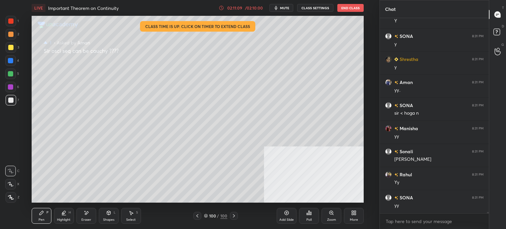
scroll to position [27692, 0]
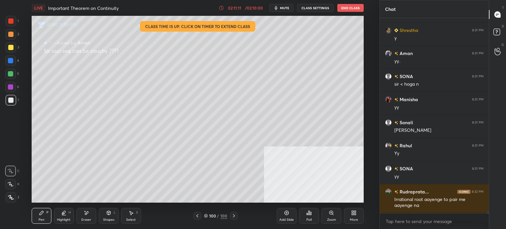
click at [500, 31] on icon at bounding box center [498, 33] width 12 height 12
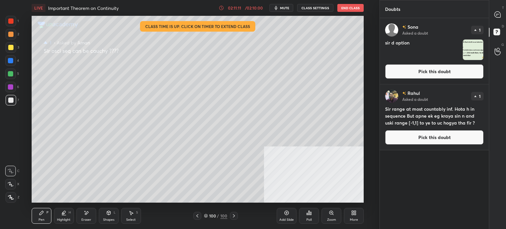
drag, startPoint x: 439, startPoint y: 132, endPoint x: 400, endPoint y: 142, distance: 40.8
click at [439, 132] on button "Pick this doubt" at bounding box center [434, 137] width 99 height 15
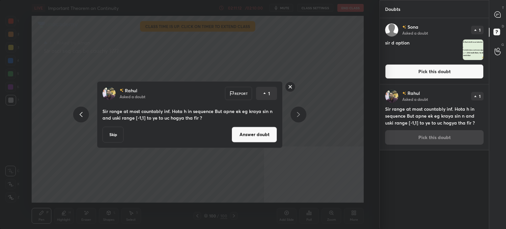
click at [252, 141] on button "Answer doubt" at bounding box center [254, 135] width 45 height 16
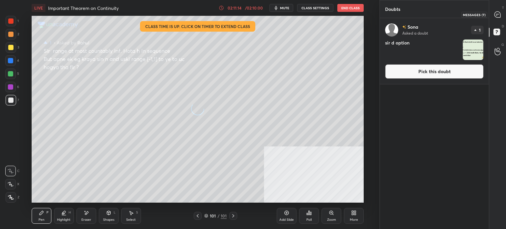
click at [497, 16] on icon at bounding box center [498, 15] width 6 height 6
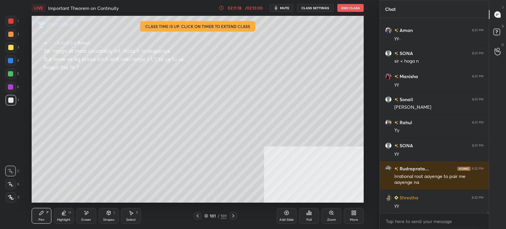
scroll to position [27722, 0]
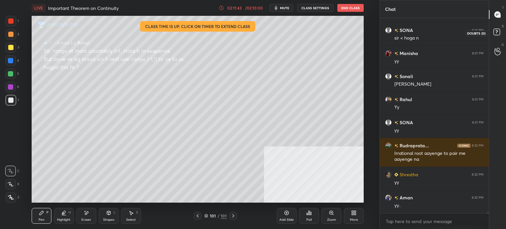
click at [497, 32] on rect at bounding box center [497, 32] width 6 height 6
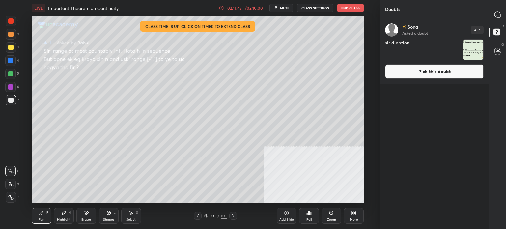
click at [426, 73] on button "Pick this doubt" at bounding box center [434, 71] width 99 height 15
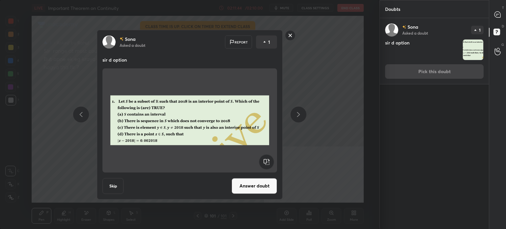
click at [253, 186] on button "Answer doubt" at bounding box center [254, 186] width 45 height 16
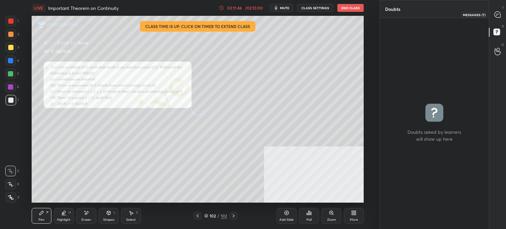
drag, startPoint x: 496, startPoint y: 15, endPoint x: 494, endPoint y: 43, distance: 28.4
click at [496, 15] on icon at bounding box center [498, 15] width 6 height 6
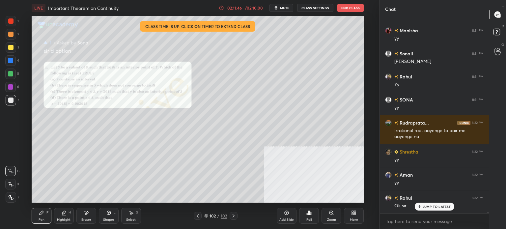
scroll to position [27729, 0]
drag, startPoint x: 328, startPoint y: 213, endPoint x: 328, endPoint y: 203, distance: 9.9
click at [328, 213] on div "Zoom" at bounding box center [332, 216] width 20 height 16
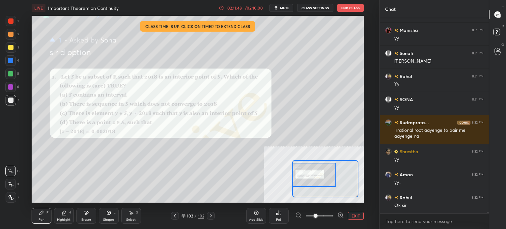
drag, startPoint x: 317, startPoint y: 182, endPoint x: 312, endPoint y: 178, distance: 5.9
click at [312, 178] on div at bounding box center [315, 175] width 44 height 24
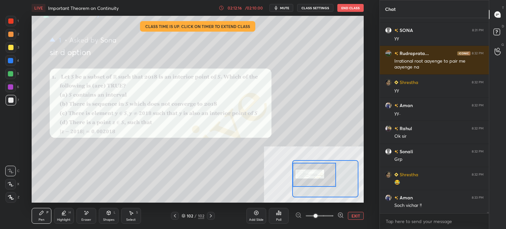
scroll to position [27821, 0]
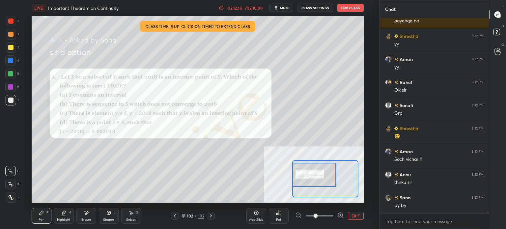
click at [352, 5] on button "End Class" at bounding box center [351, 8] width 26 height 8
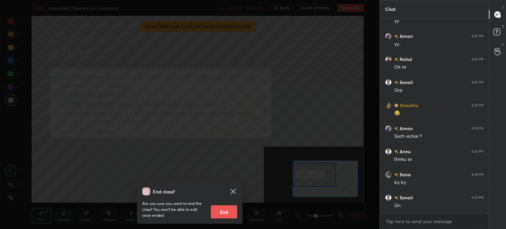
scroll to position [27890, 0]
click at [231, 212] on button "End" at bounding box center [224, 211] width 26 height 13
type textarea "x"
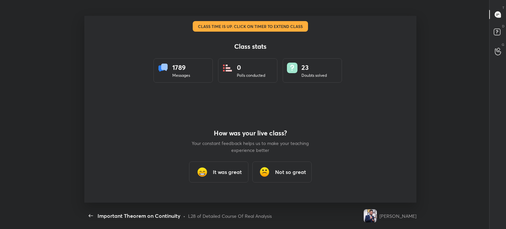
scroll to position [0, 0]
click at [228, 170] on h3 "It was great" at bounding box center [227, 172] width 29 height 8
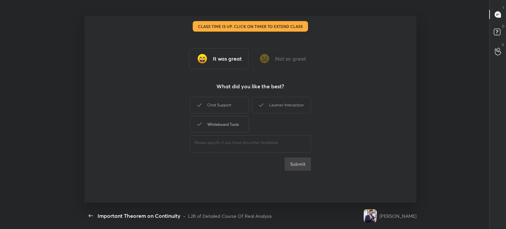
click at [242, 118] on div "Whiteboard Tools" at bounding box center [219, 124] width 59 height 16
drag, startPoint x: 233, startPoint y: 105, endPoint x: 265, endPoint y: 100, distance: 31.7
click at [233, 105] on div "Chat Support" at bounding box center [219, 105] width 59 height 16
click at [265, 98] on div "Learner Interaction" at bounding box center [281, 105] width 59 height 16
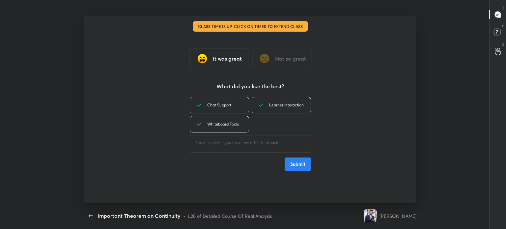
click at [301, 162] on button "Submit" at bounding box center [298, 164] width 26 height 13
